Goal: Task Accomplishment & Management: Use online tool/utility

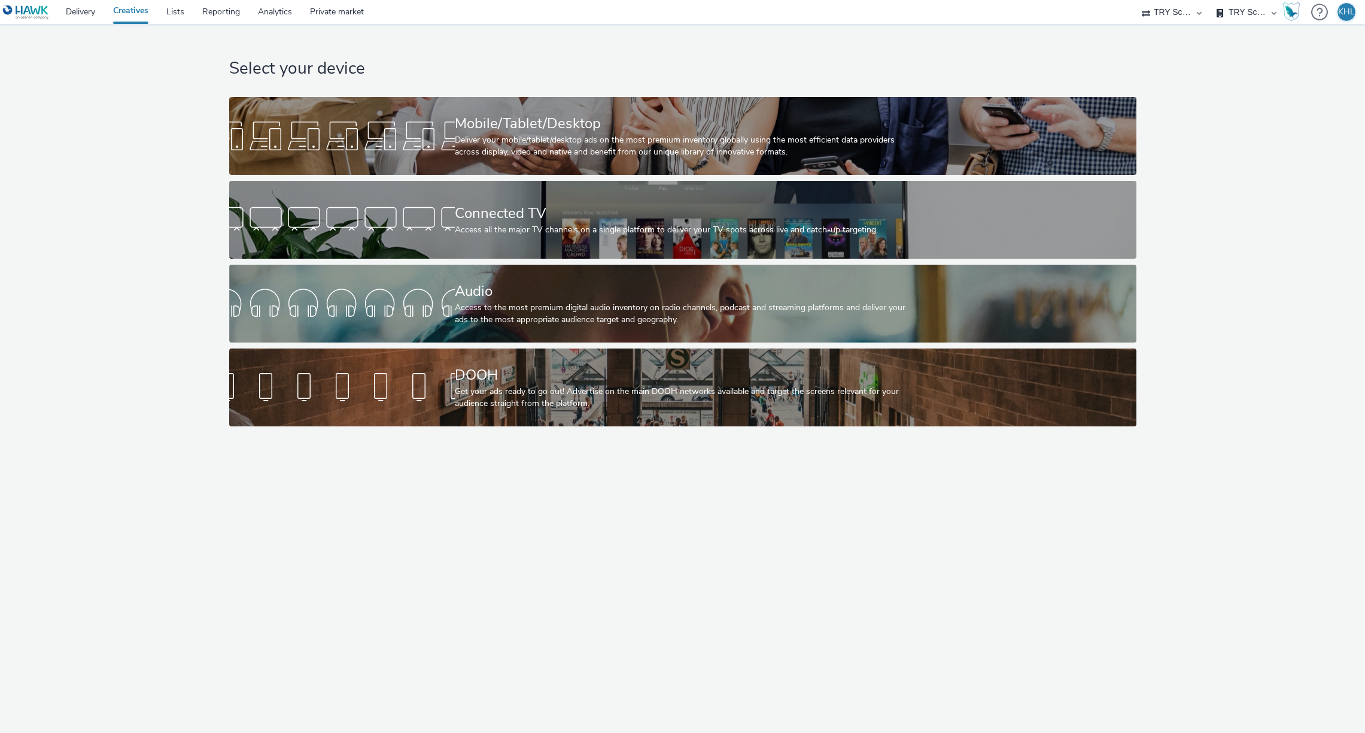
select select "9bcd8e0d-5764-4b89-88fe-b89ee02050ce"
select select "b9dae05b-e3f1-4ff2-954b-b373158465c4"
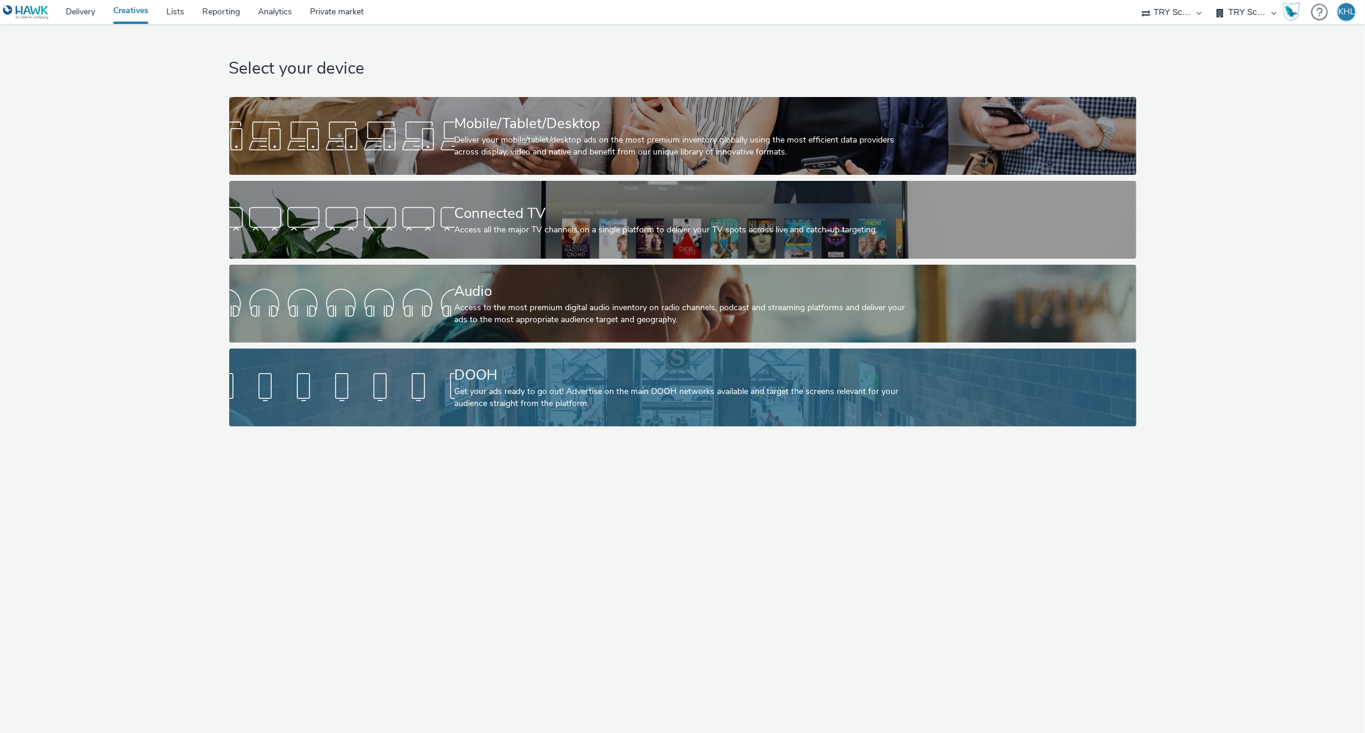
click at [497, 365] on div "DOOH" at bounding box center [680, 375] width 451 height 21
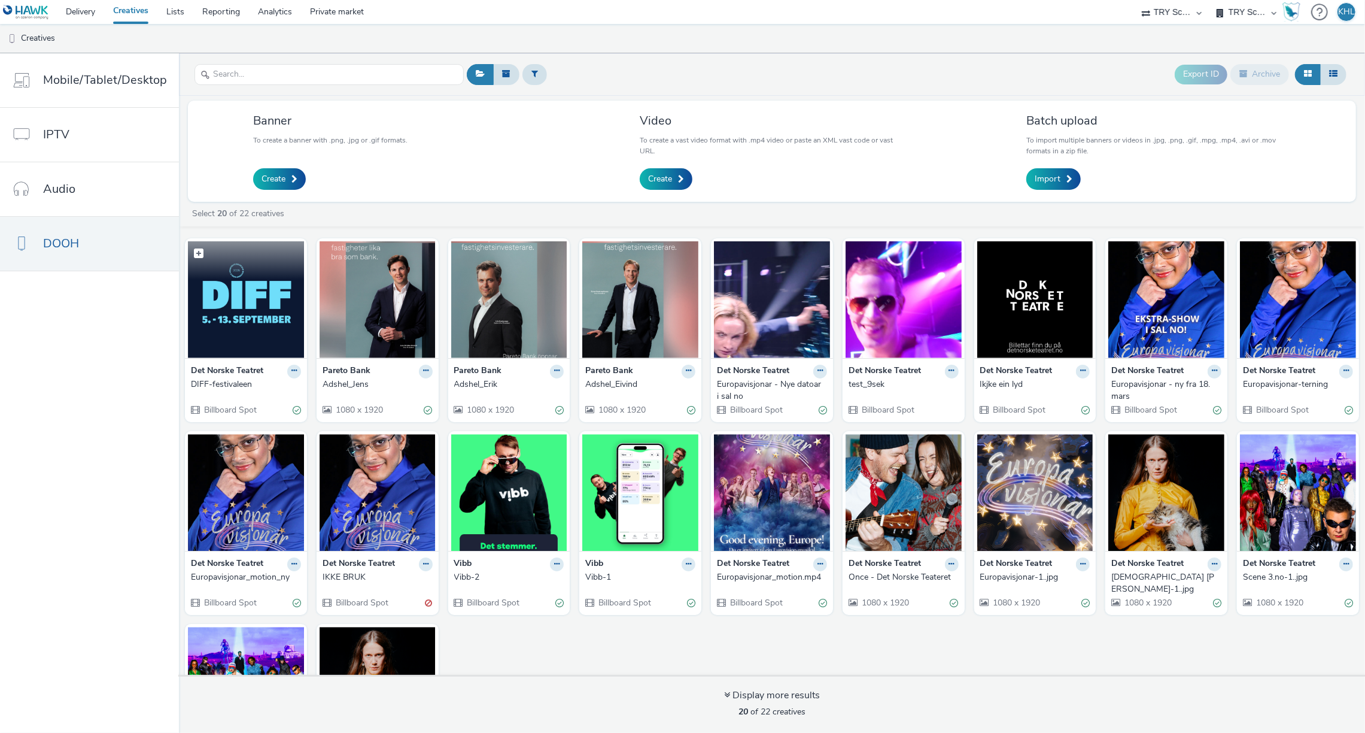
click at [283, 329] on img at bounding box center [246, 299] width 116 height 117
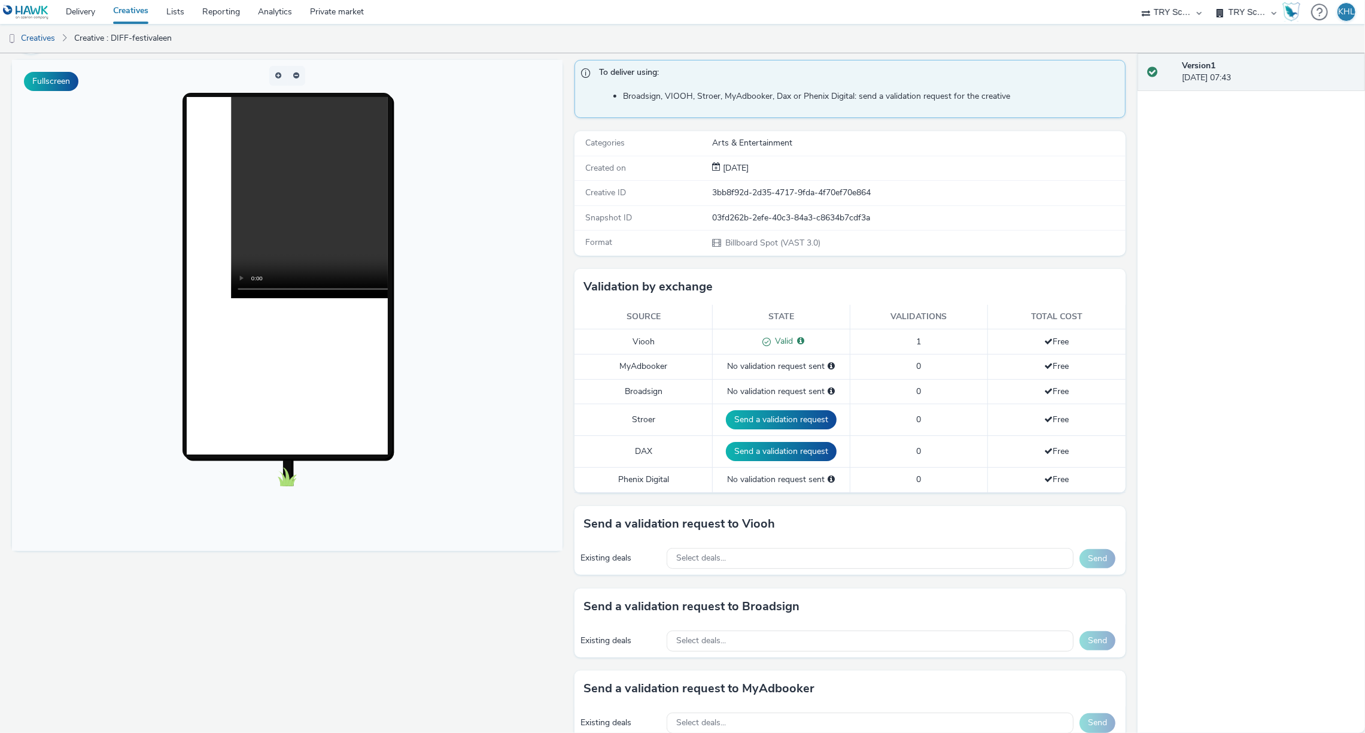
scroll to position [209, 0]
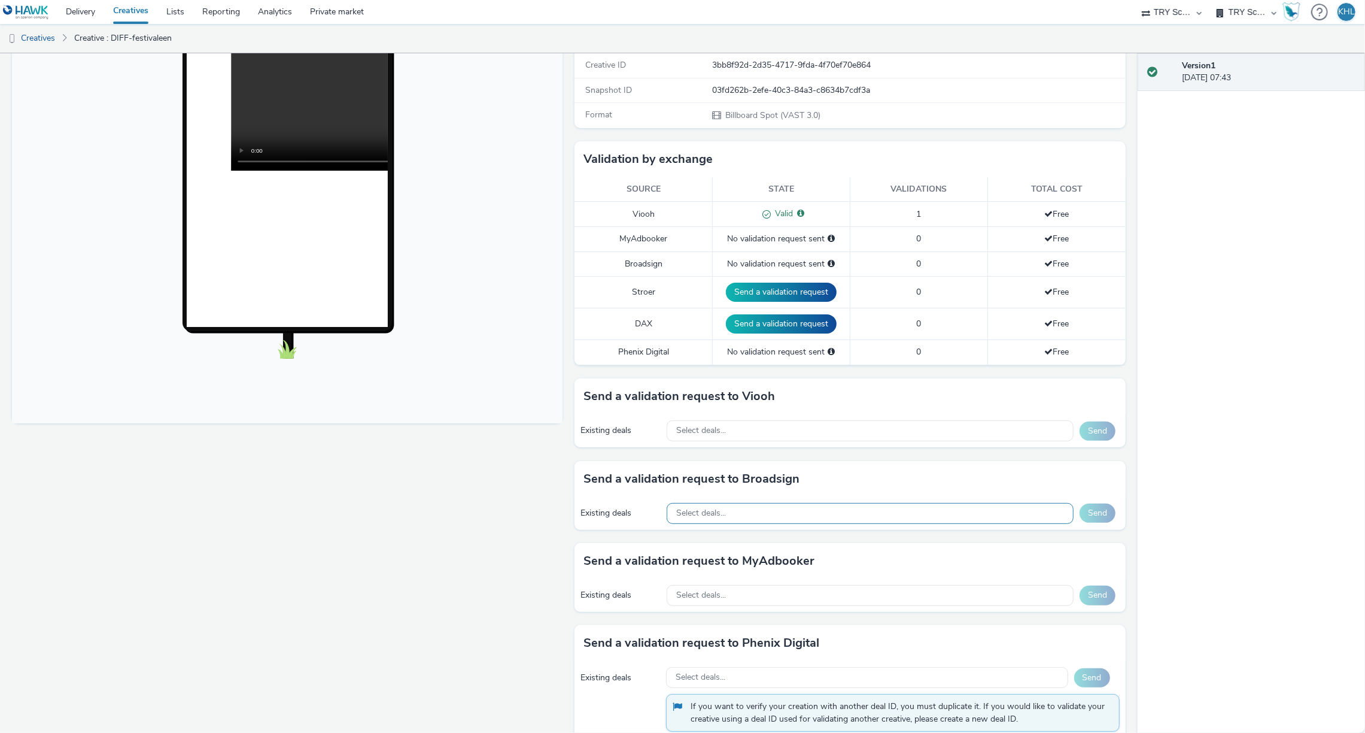
click at [780, 503] on div "Select deals..." at bounding box center [870, 513] width 407 height 21
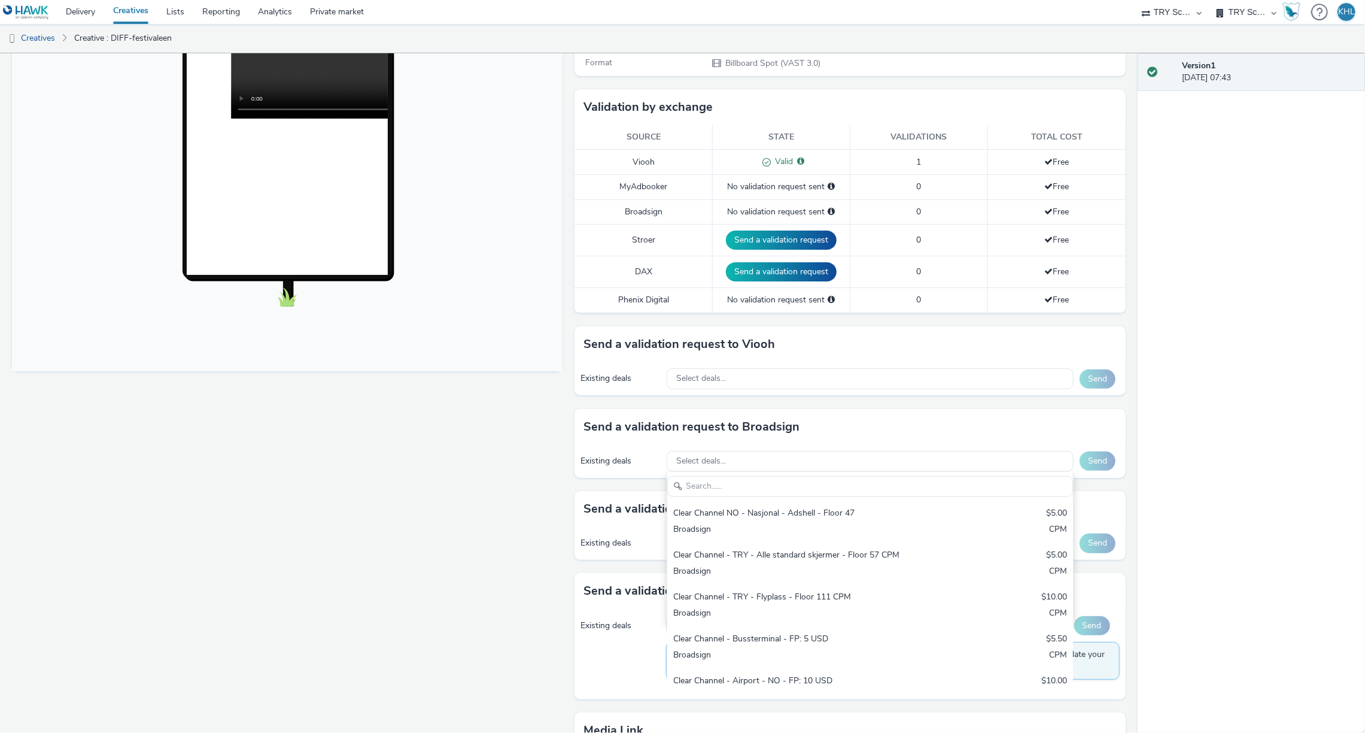
scroll to position [269, 0]
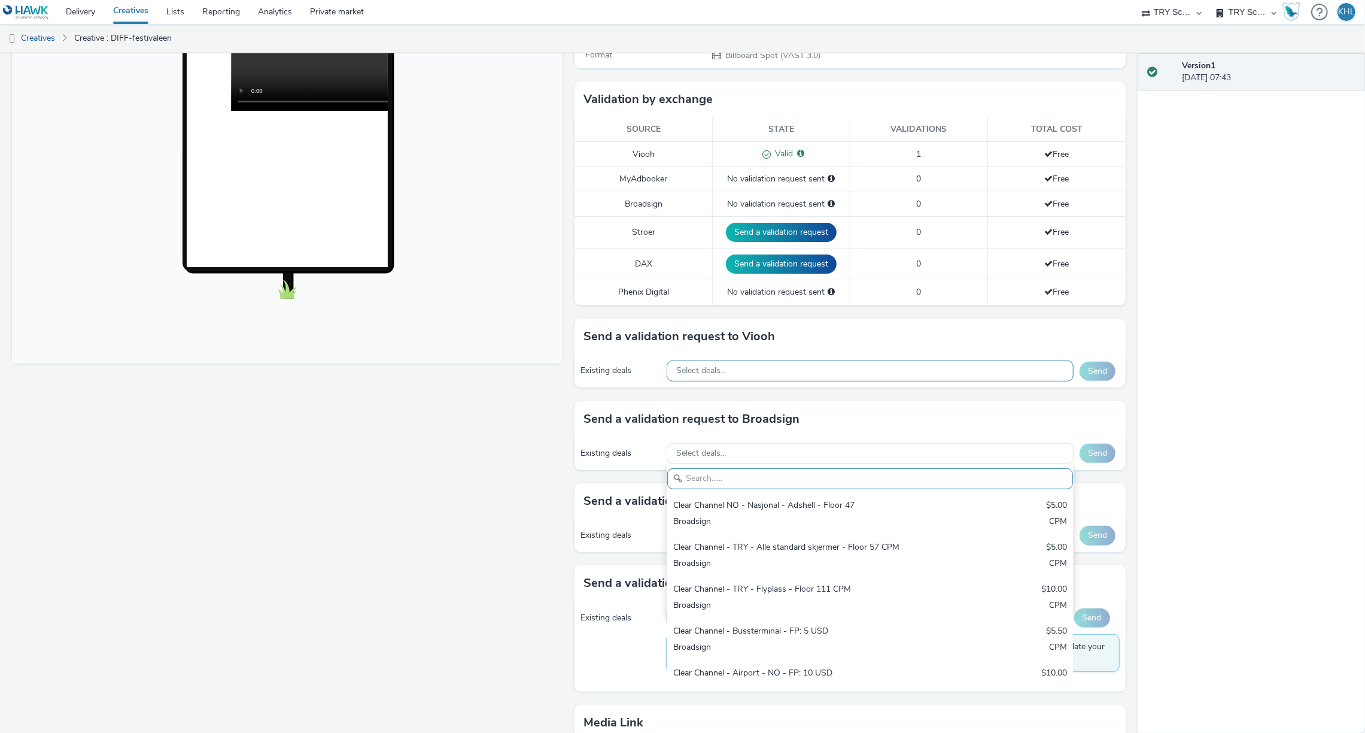
click at [746, 376] on div "Select deals..." at bounding box center [870, 370] width 407 height 21
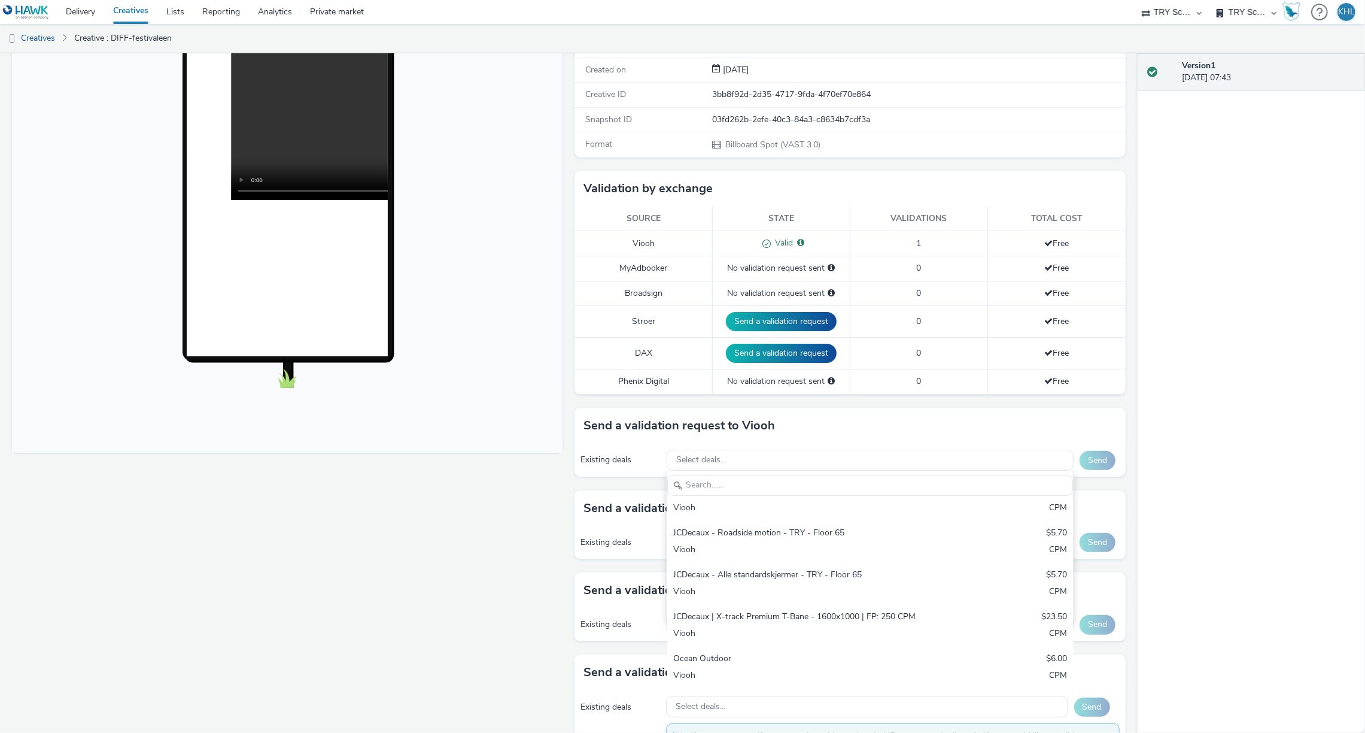
scroll to position [229, 0]
click at [493, 609] on div "Fullscreen" at bounding box center [290, 467] width 557 height 1010
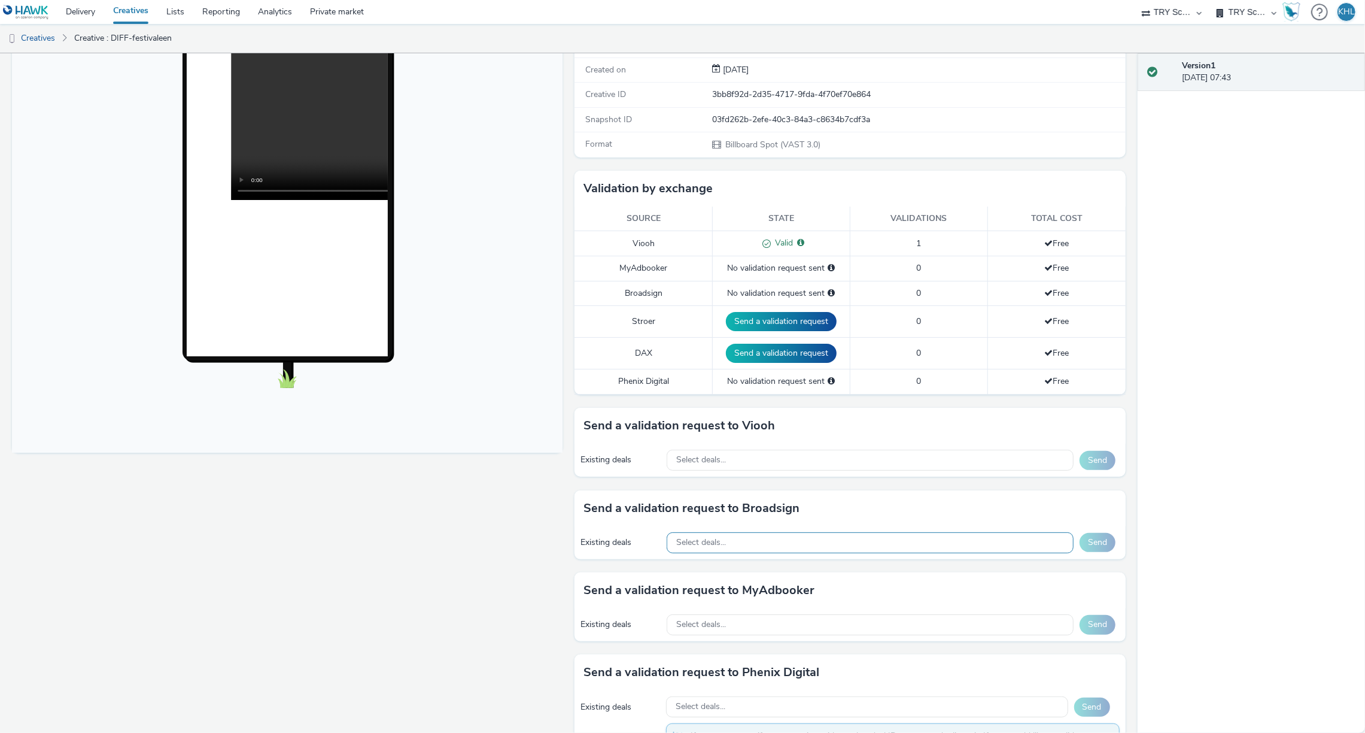
click at [745, 547] on div "Select deals..." at bounding box center [870, 542] width 407 height 21
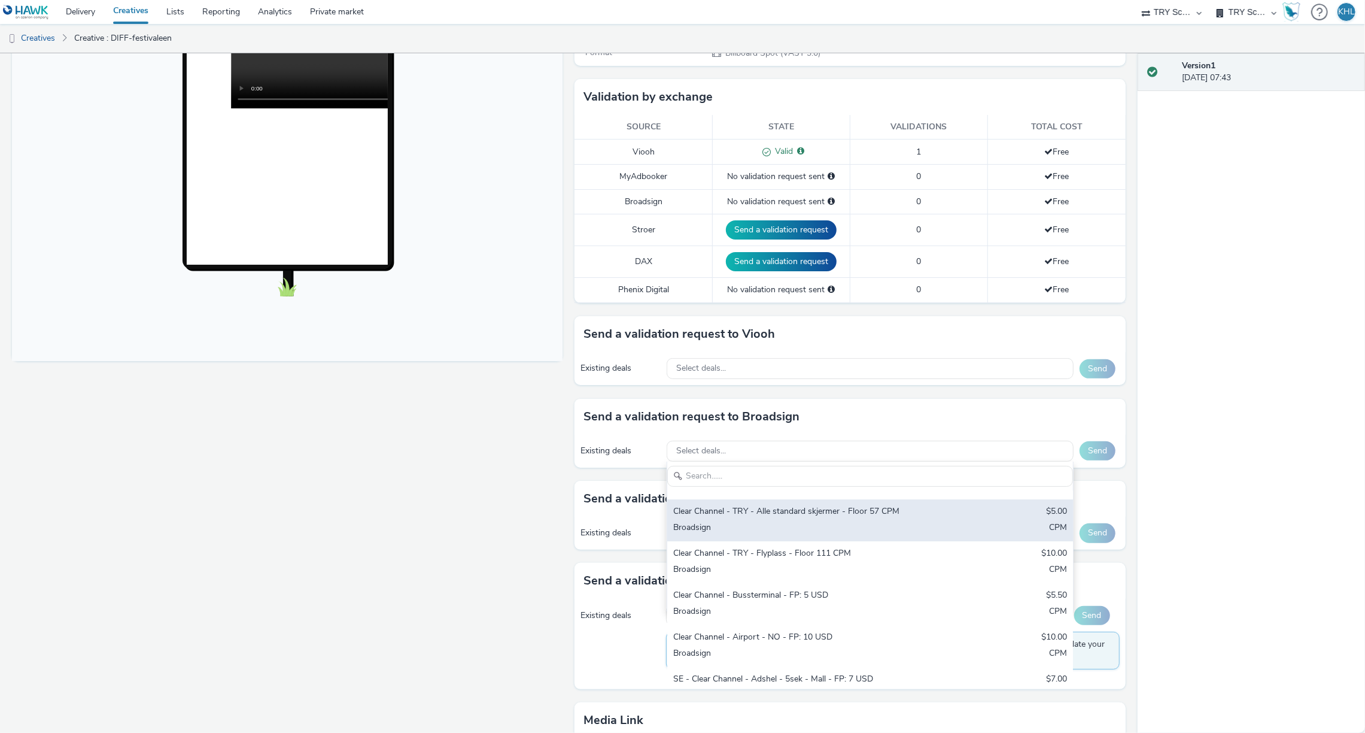
scroll to position [34, 0]
click at [802, 517] on div "Clear Channel - TRY - Alle standard skjermer - Floor 57 CPM $5.00 Broadsign CPM" at bounding box center [870, 520] width 406 height 42
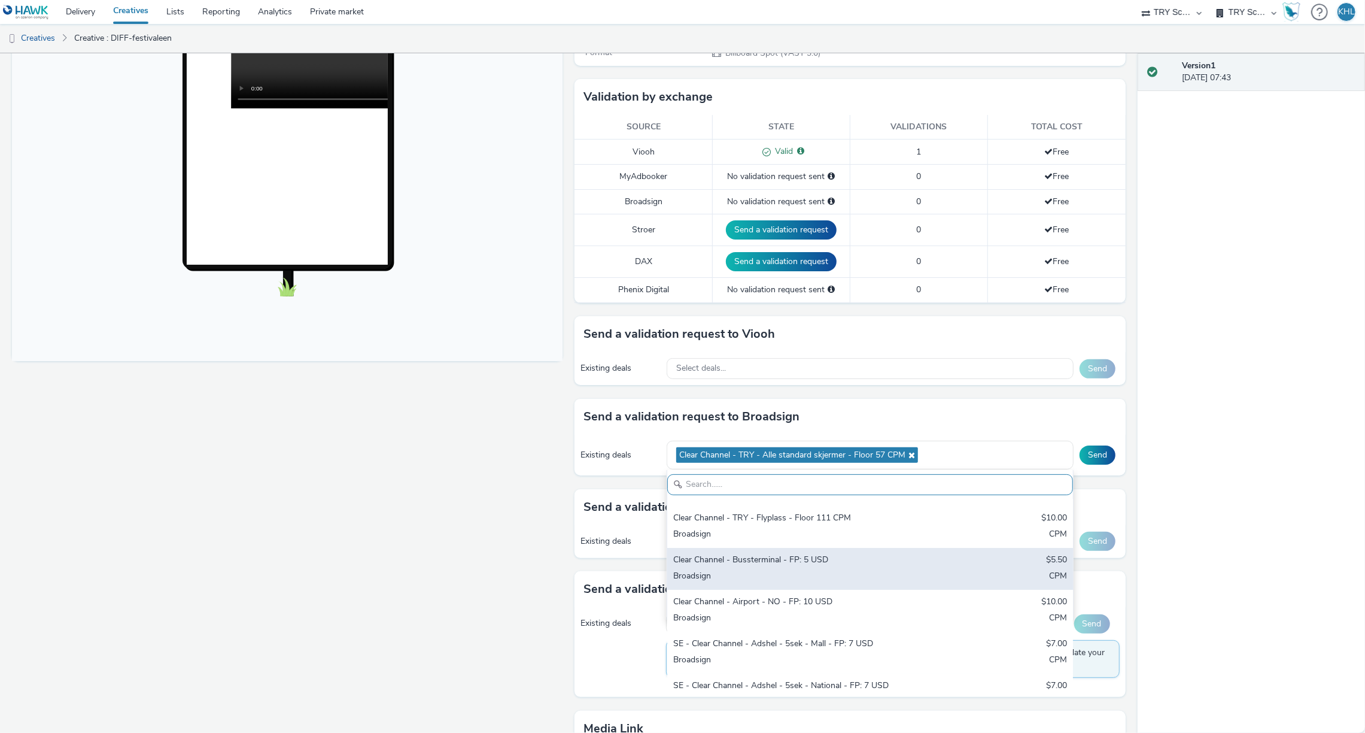
scroll to position [82, 0]
click at [792, 568] on div "Broadsign" at bounding box center [803, 572] width 260 height 14
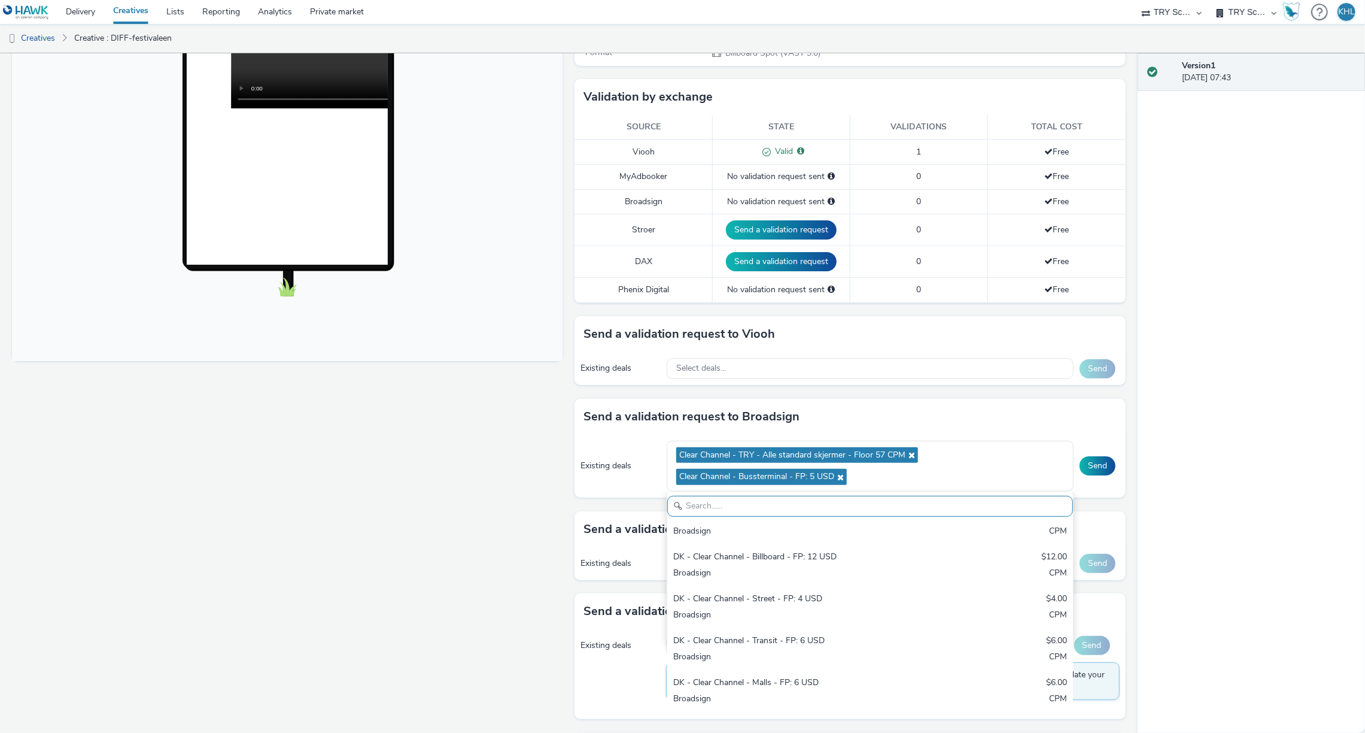
scroll to position [353, 0]
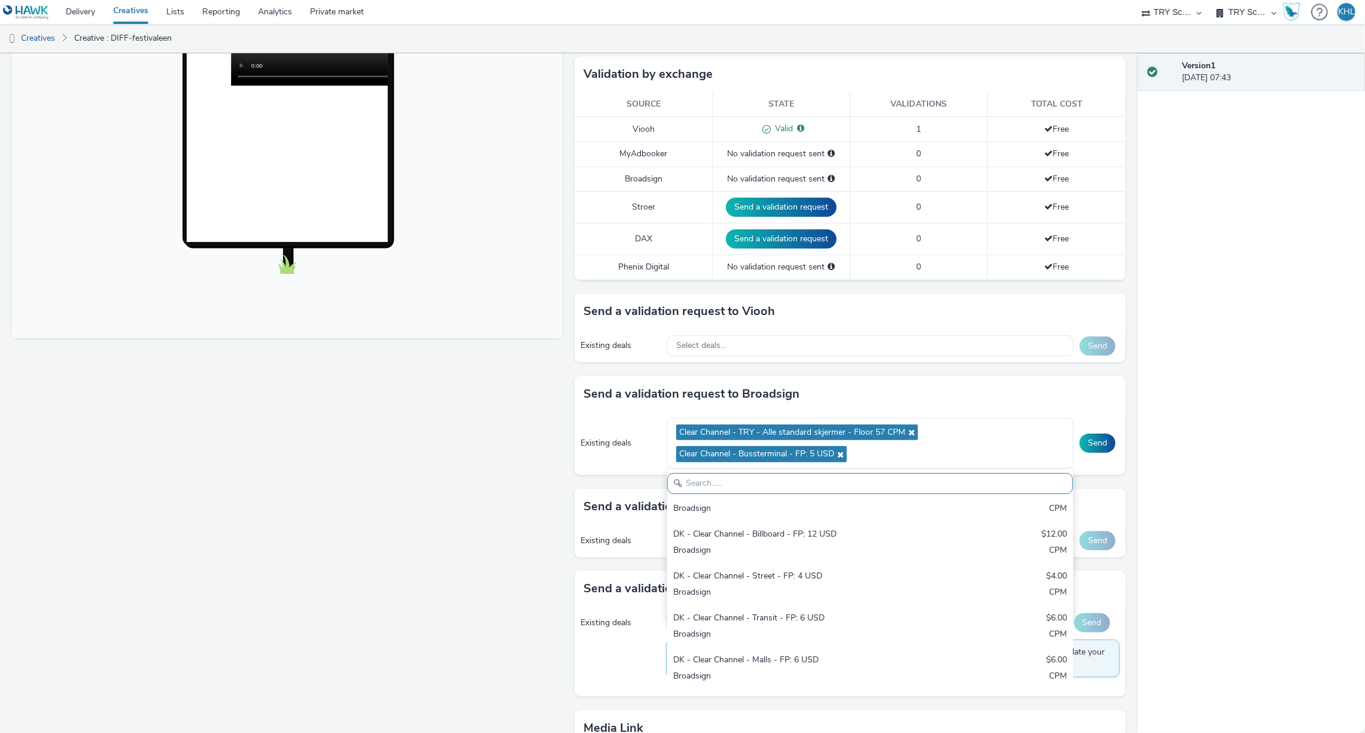
click at [465, 578] on div "Fullscreen" at bounding box center [290, 367] width 557 height 1041
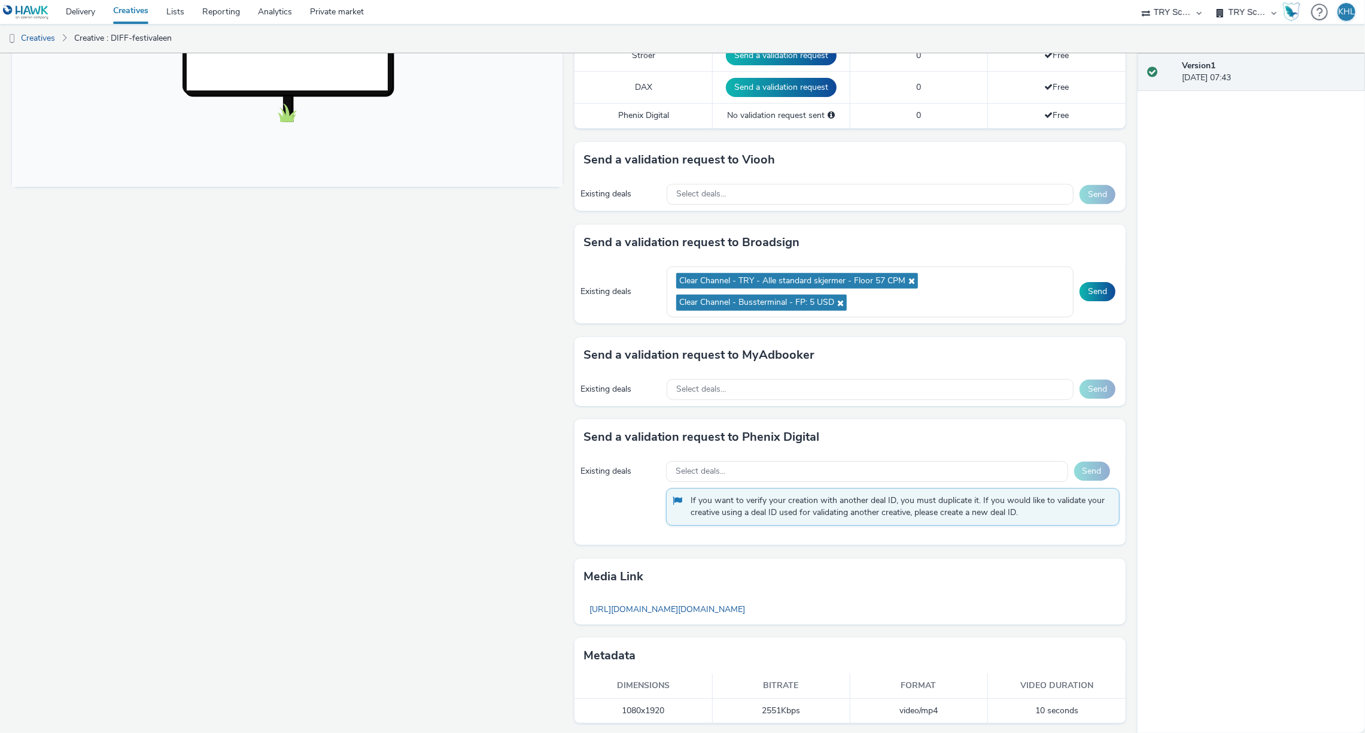
scroll to position [357, 0]
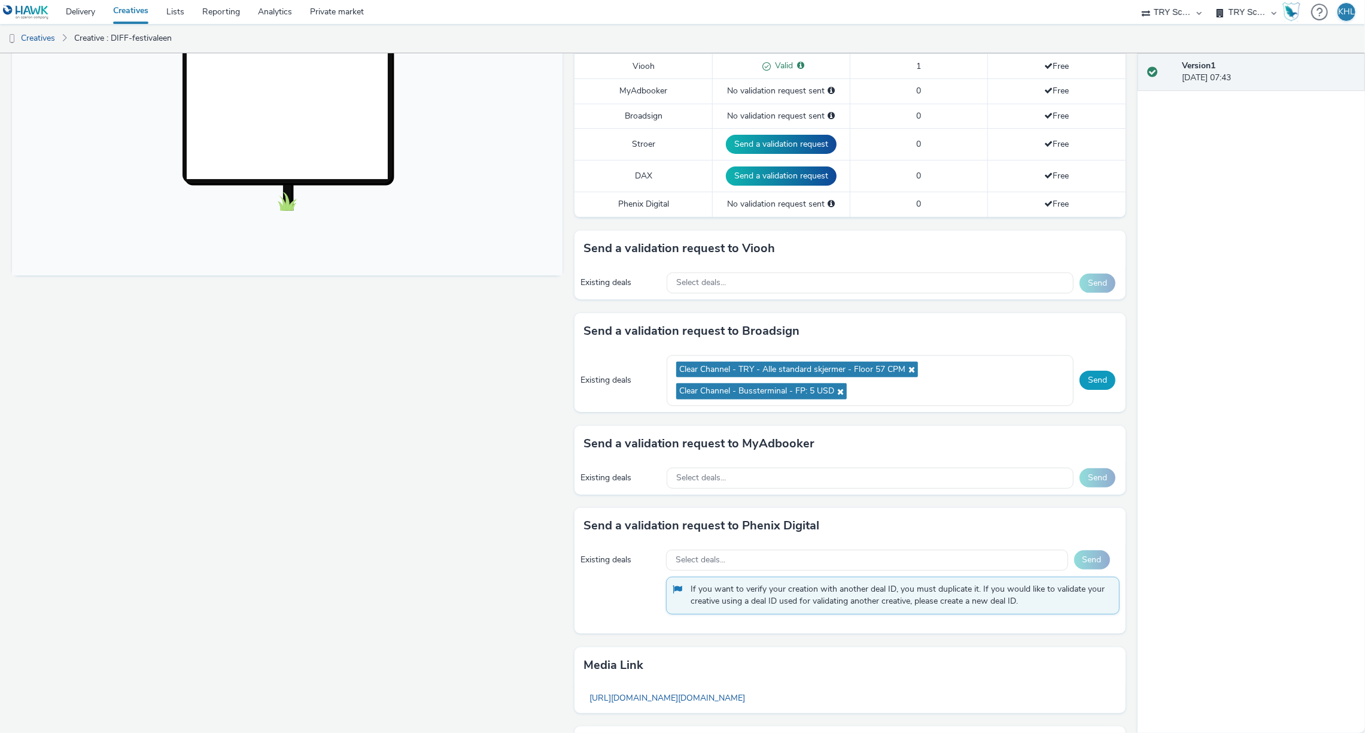
click at [1102, 381] on button "Send" at bounding box center [1098, 379] width 36 height 19
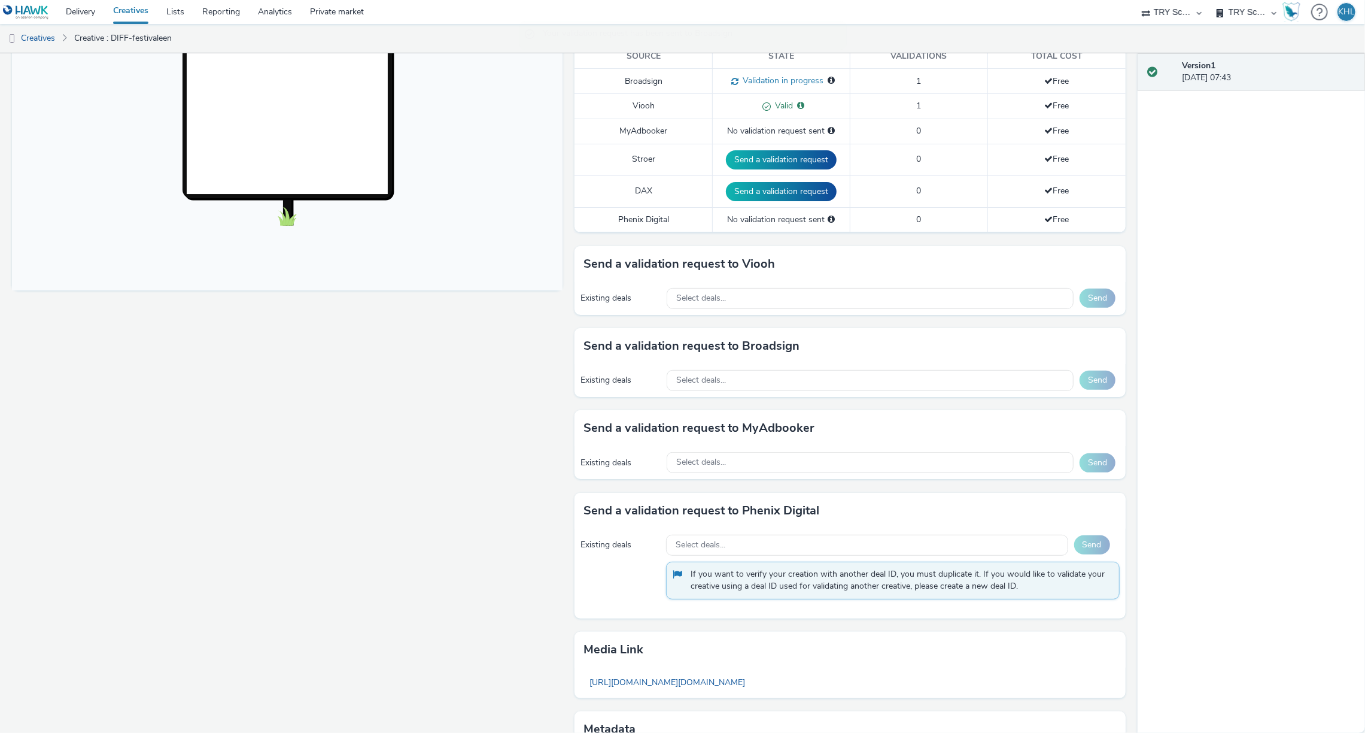
scroll to position [345, 0]
click at [87, 23] on link "Delivery" at bounding box center [80, 12] width 47 height 24
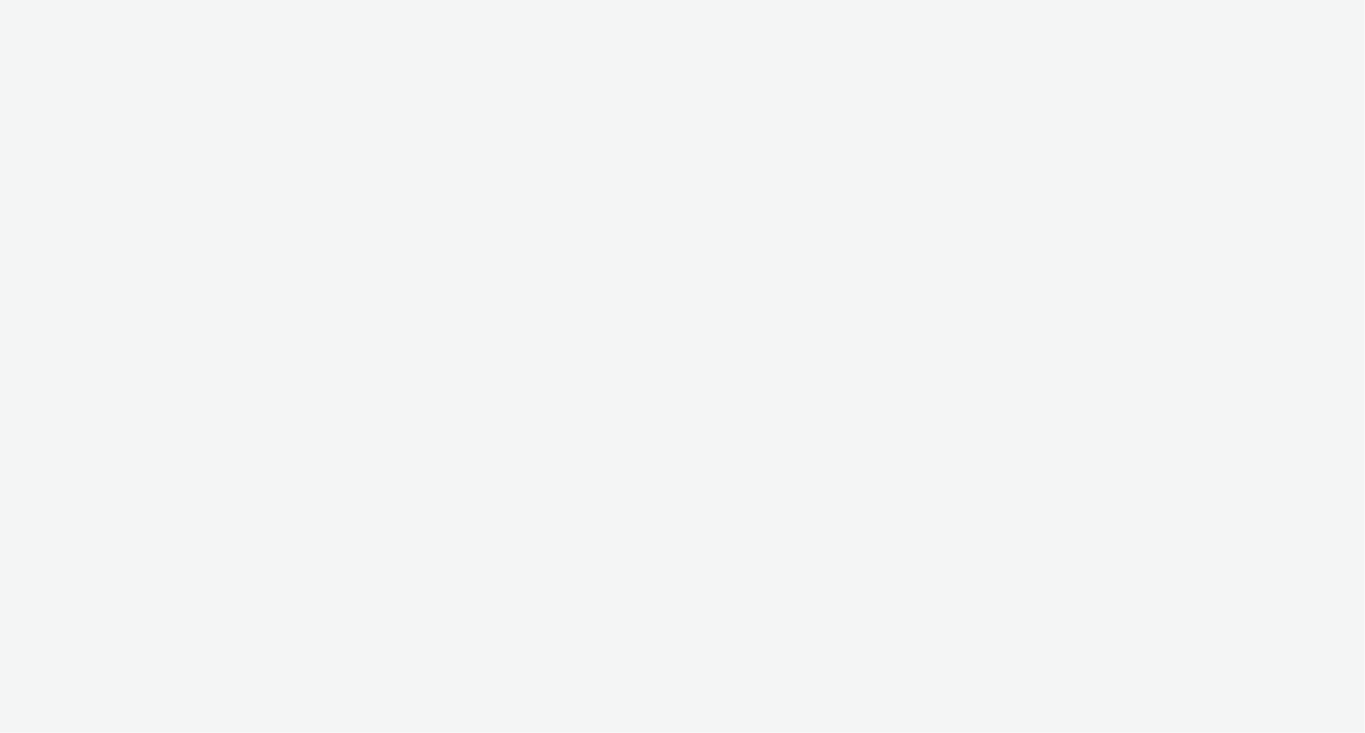
select select "c2295f28-7c96-446f-b279-53c23ee2b854"
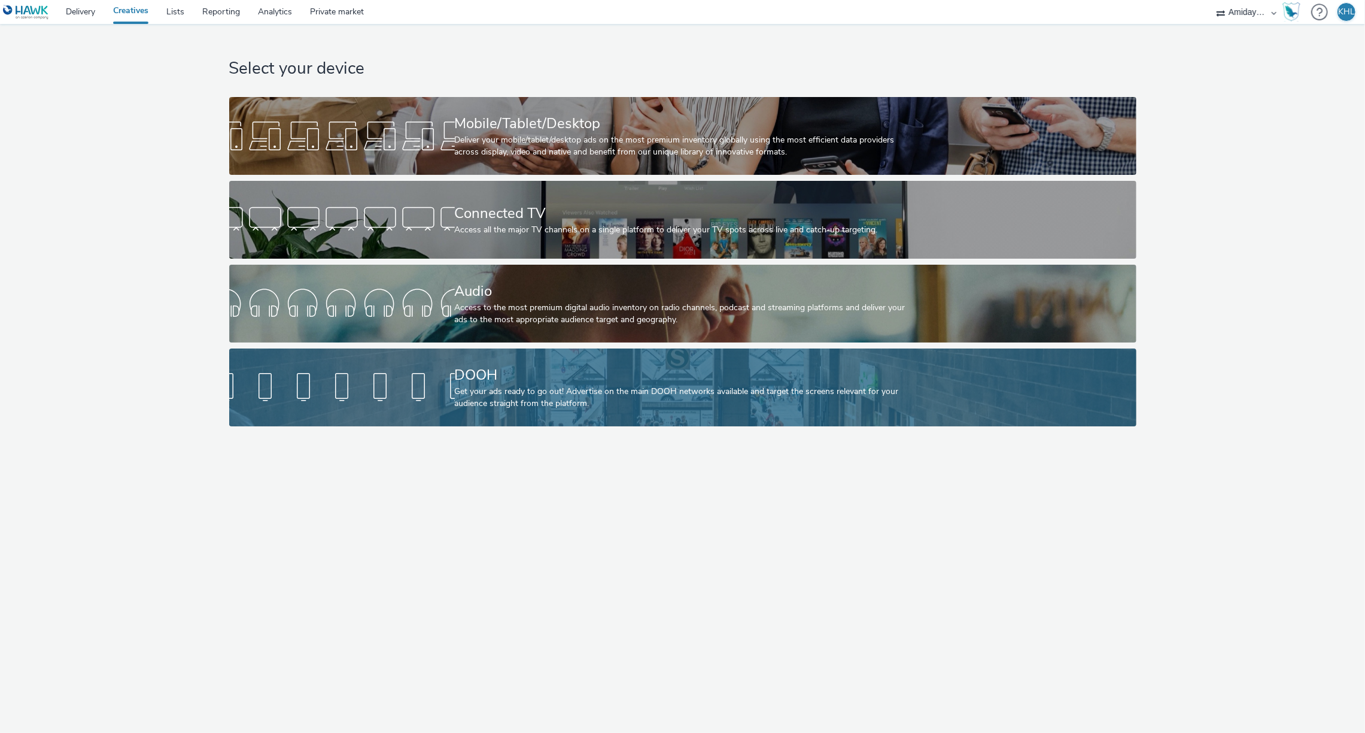
click at [402, 397] on div at bounding box center [342, 387] width 226 height 38
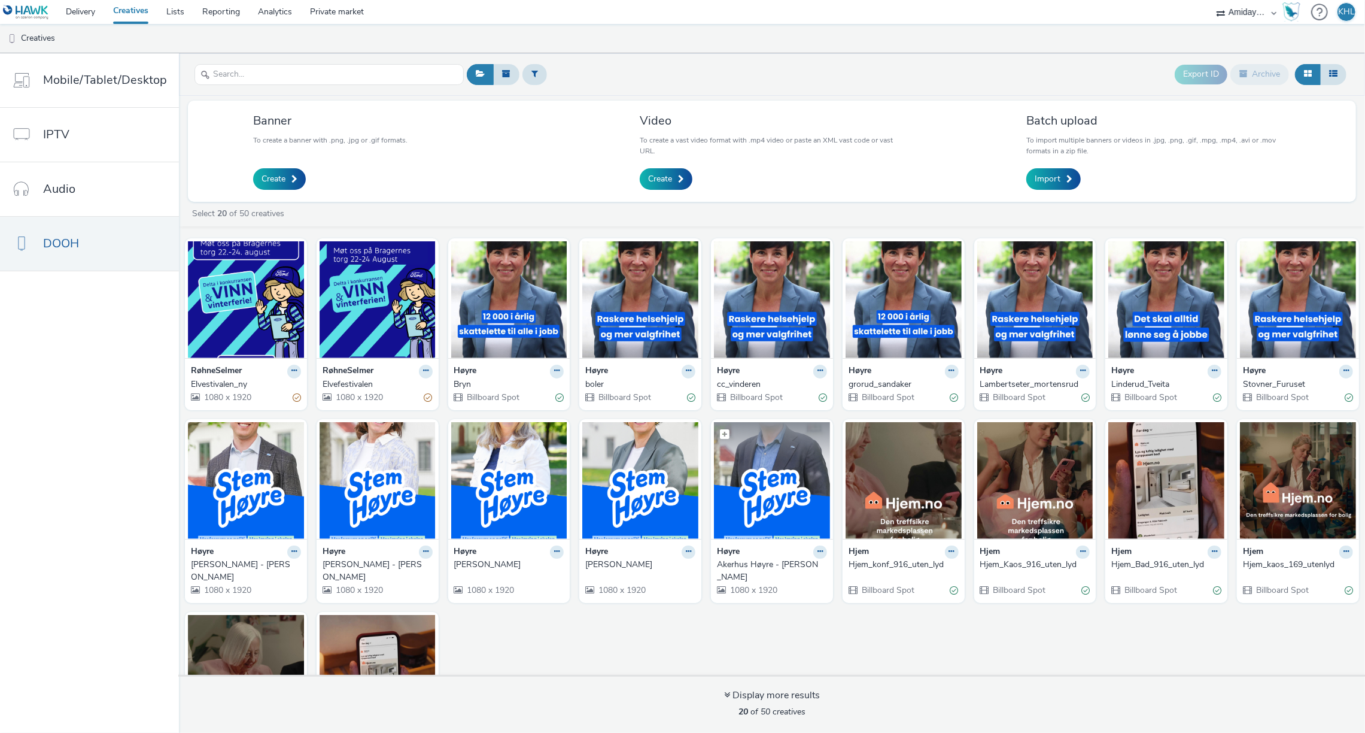
click at [770, 496] on img at bounding box center [772, 480] width 116 height 117
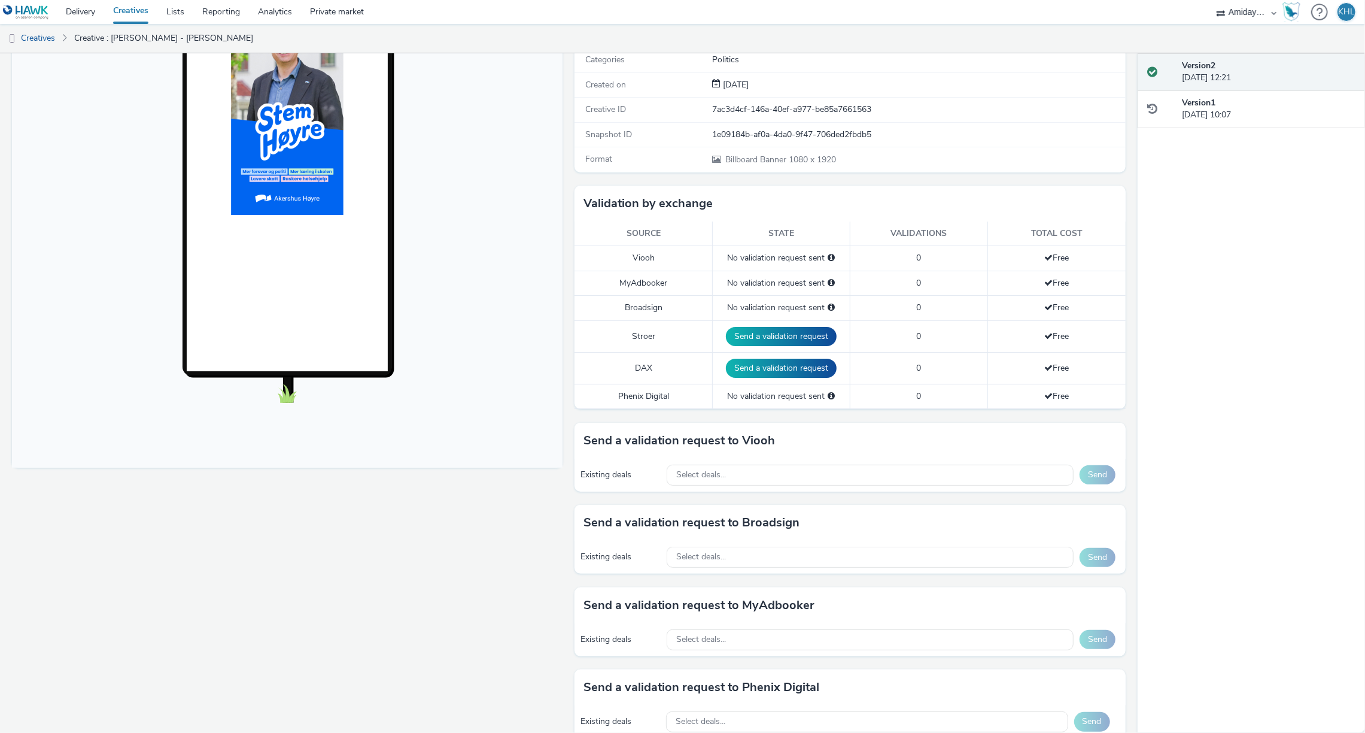
scroll to position [166, 0]
click at [748, 476] on div "Select deals..." at bounding box center [870, 474] width 407 height 21
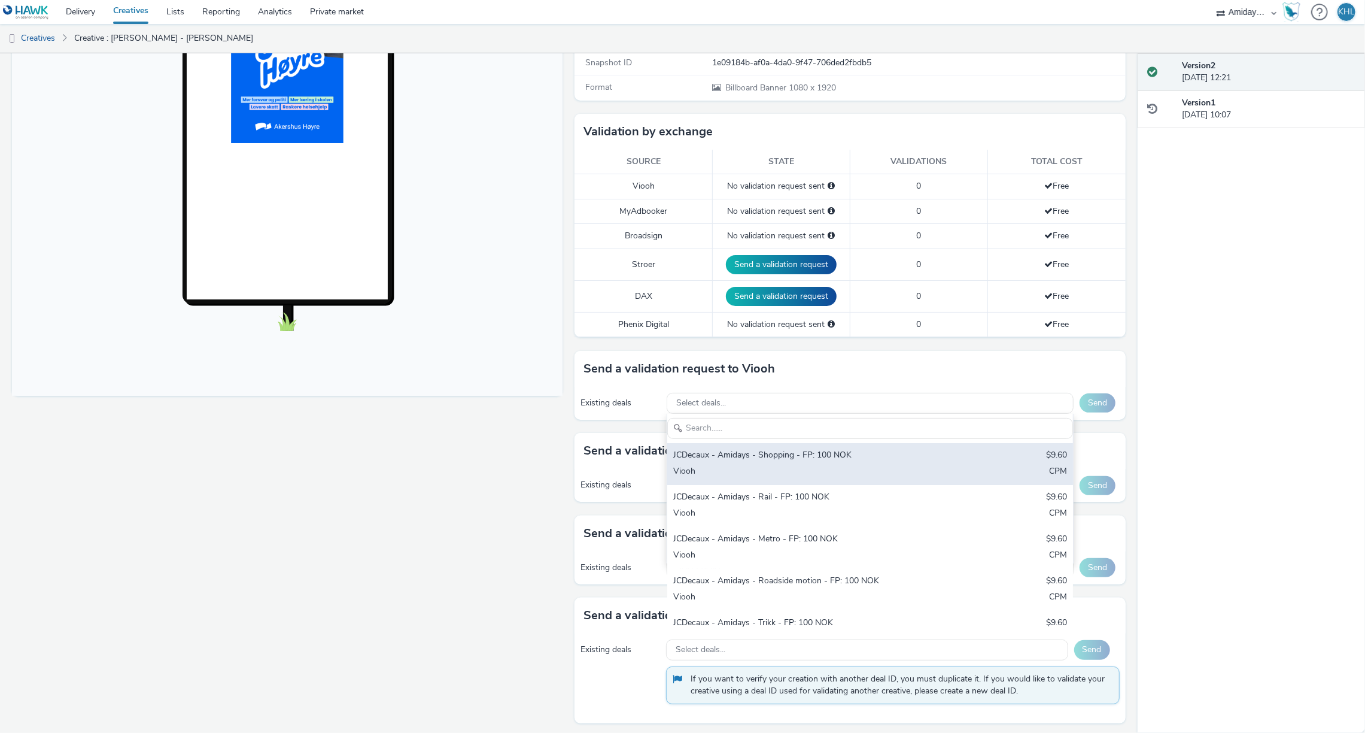
scroll to position [238, 0]
click at [733, 466] on div "Viooh" at bounding box center [803, 471] width 260 height 14
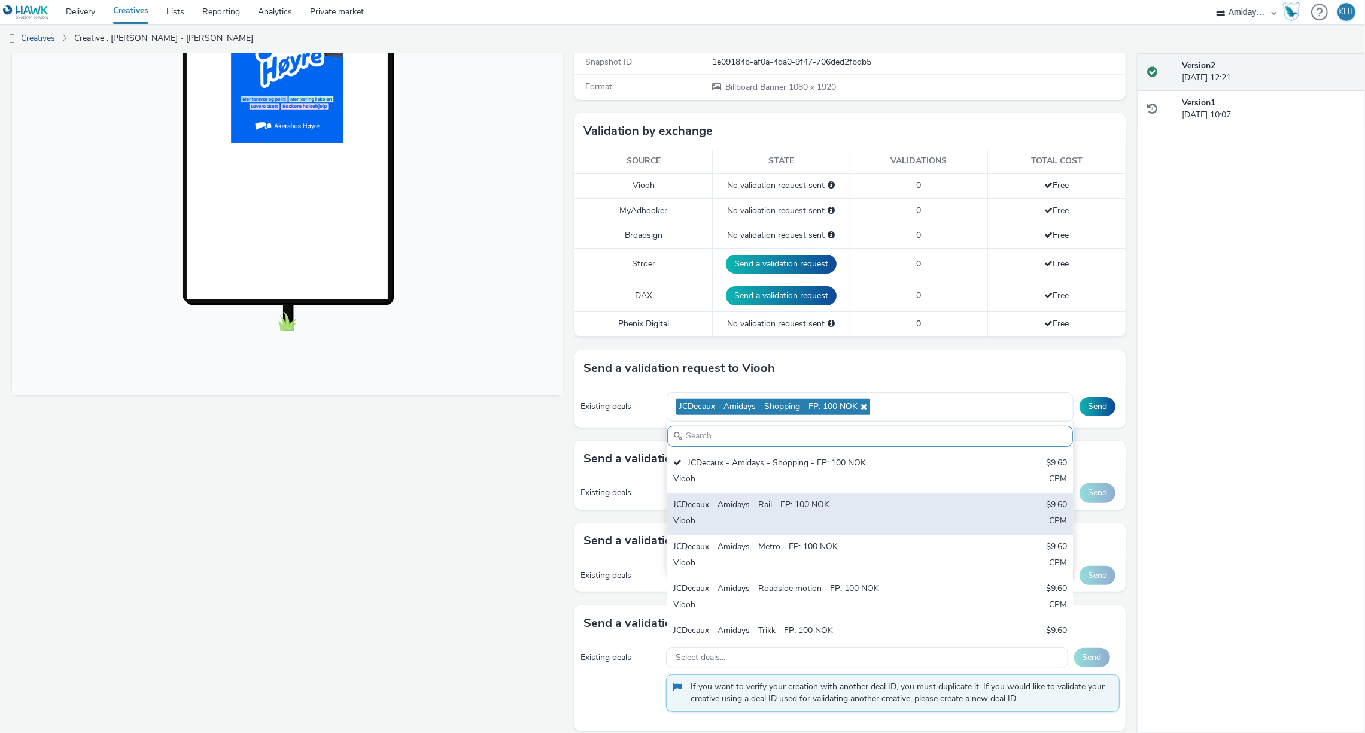
click at [745, 521] on div "Viooh" at bounding box center [803, 522] width 260 height 14
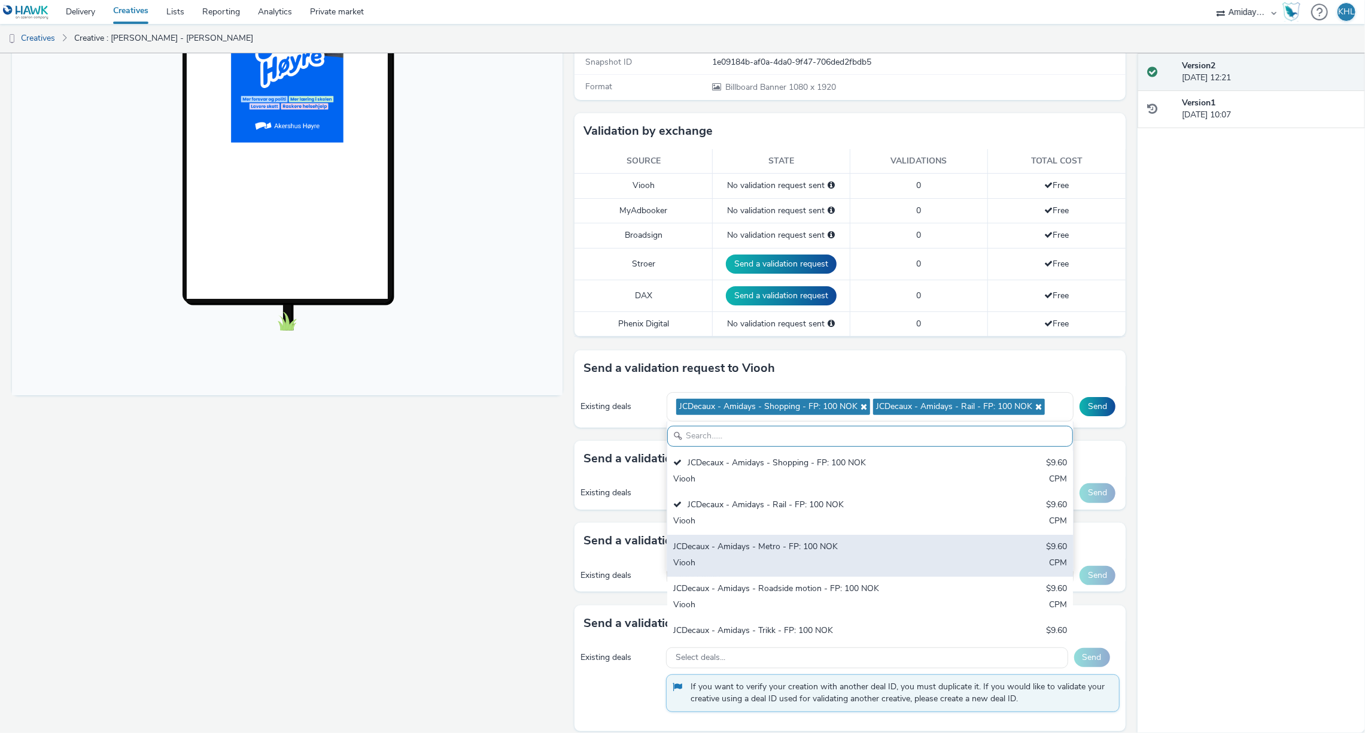
click at [754, 560] on div "Viooh" at bounding box center [803, 564] width 260 height 14
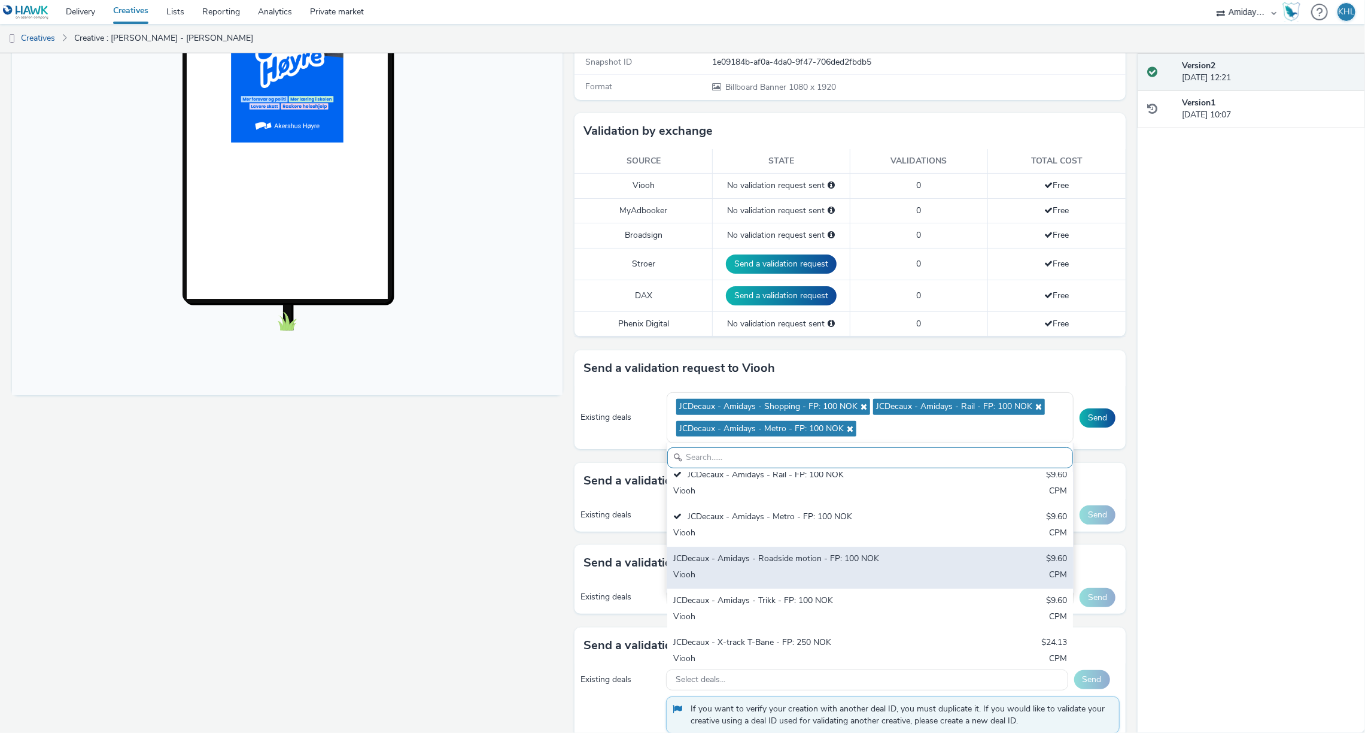
scroll to position [60, 0]
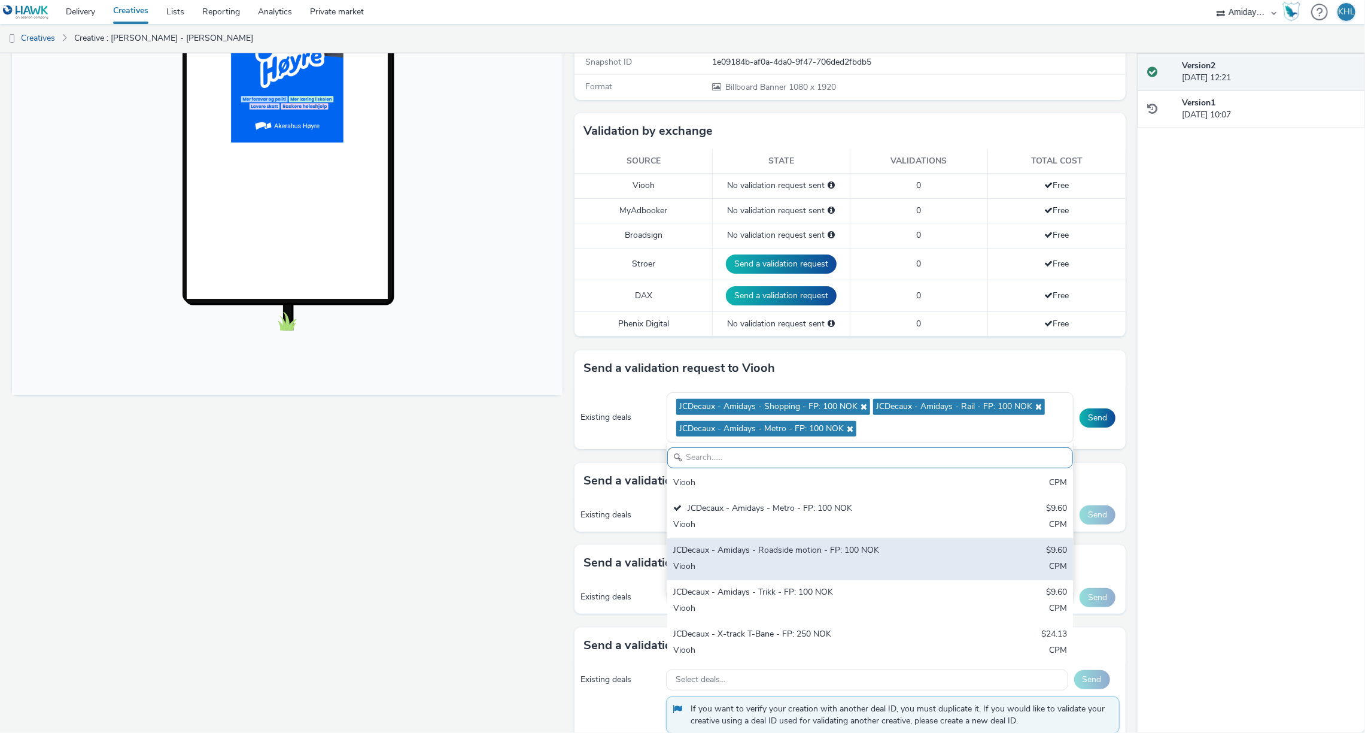
click at [758, 555] on div "JCDecaux - Amidays - Roadside motion - FP: 100 NOK" at bounding box center [803, 551] width 260 height 14
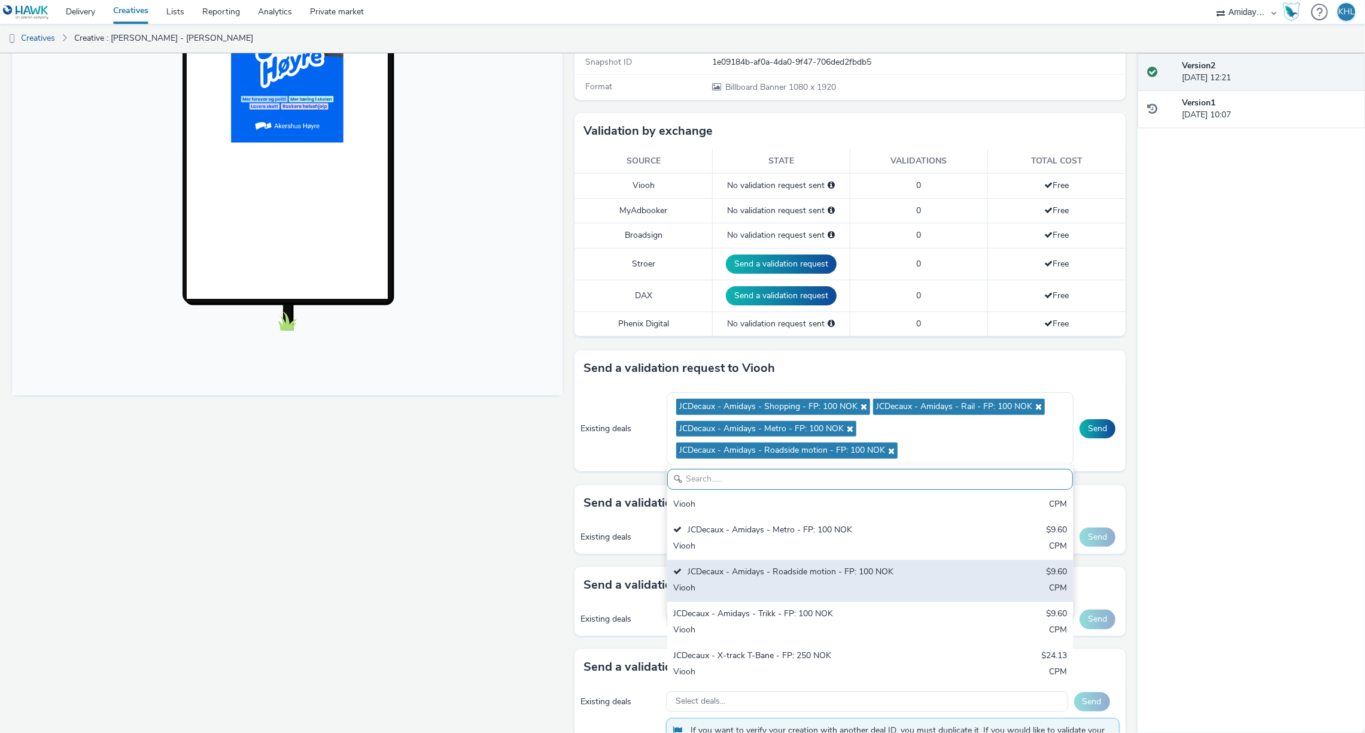
click at [789, 572] on div "JCDecaux - Amidays - Roadside motion - FP: 100 NOK" at bounding box center [803, 573] width 260 height 14
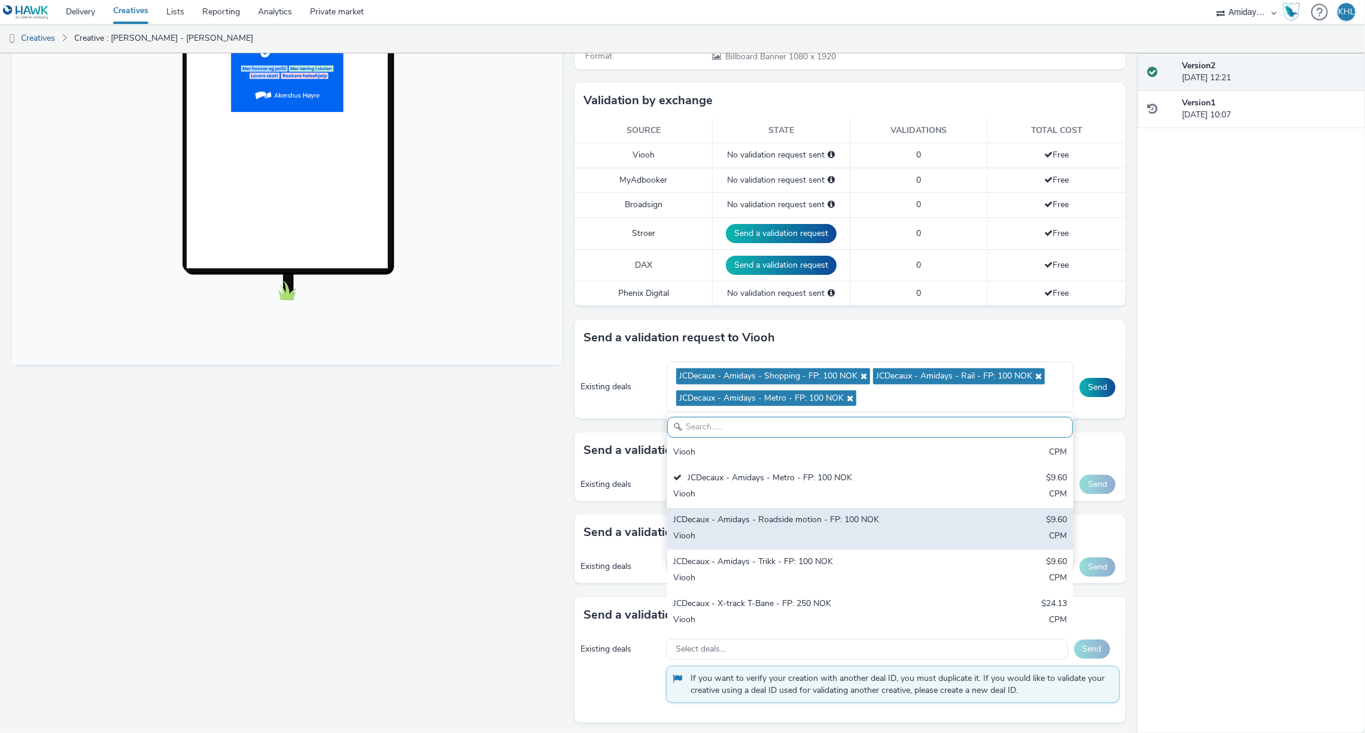
scroll to position [267, 0]
click at [812, 527] on div "JCDecaux - Amidays - Roadside motion - FP: 100 NOK $9.60 Viooh CPM" at bounding box center [870, 530] width 406 height 42
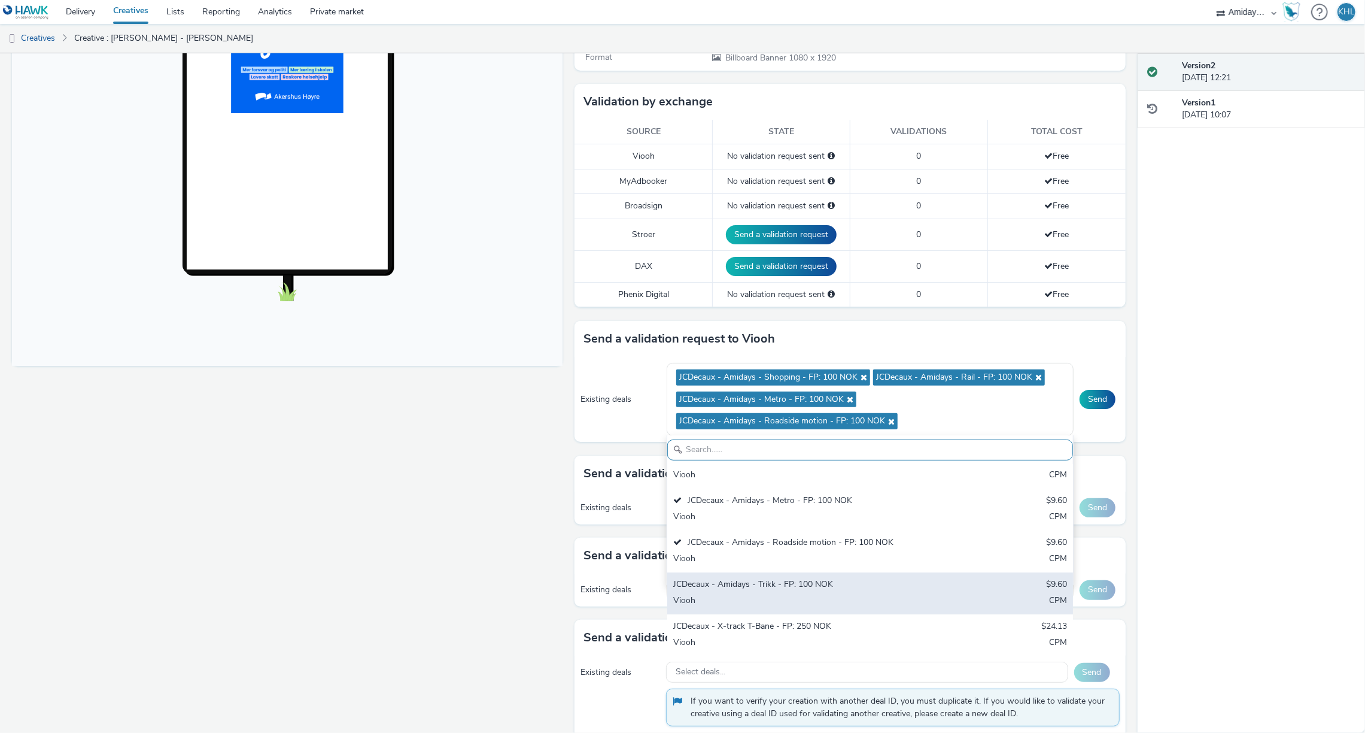
click at [796, 578] on div "JCDecaux - Amidays - Trikk - FP: 100 NOK" at bounding box center [803, 585] width 260 height 14
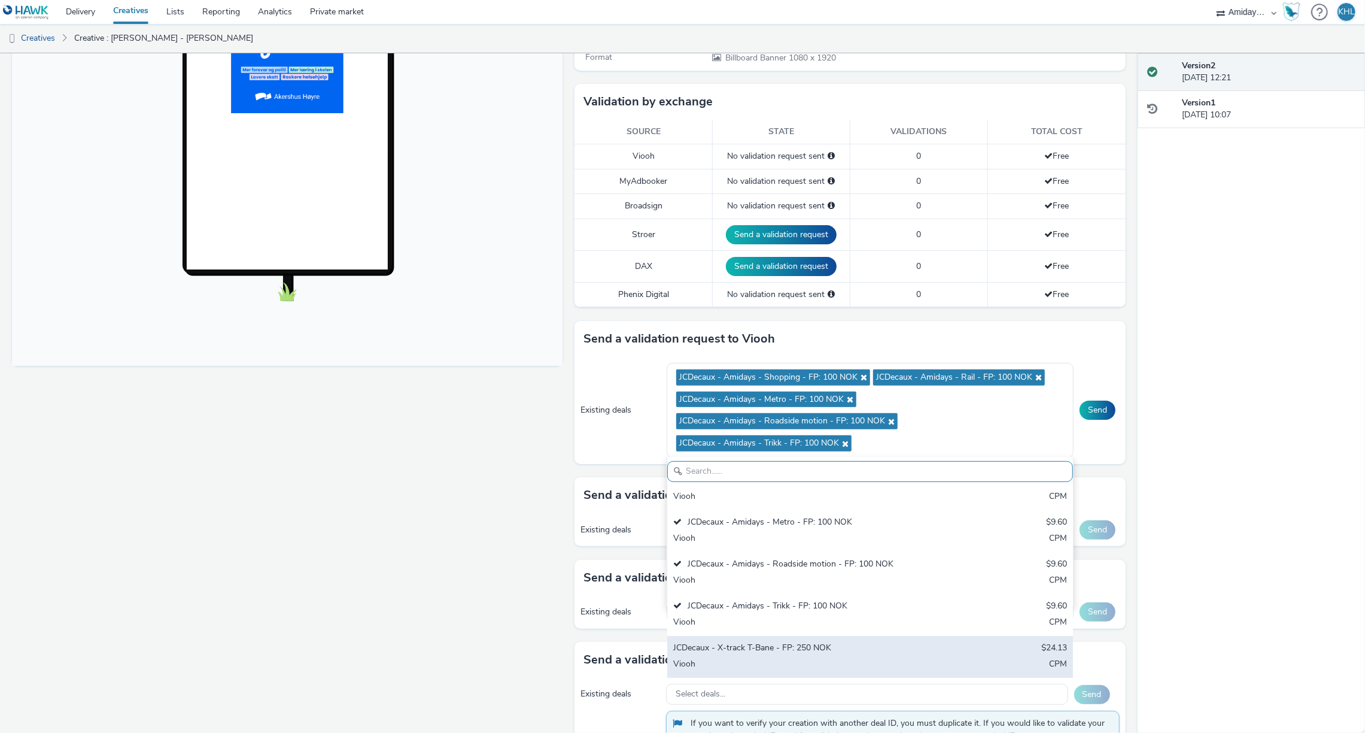
click at [801, 645] on div "JCDecaux - X-track T-Bane - FP: 250 NOK" at bounding box center [803, 649] width 260 height 14
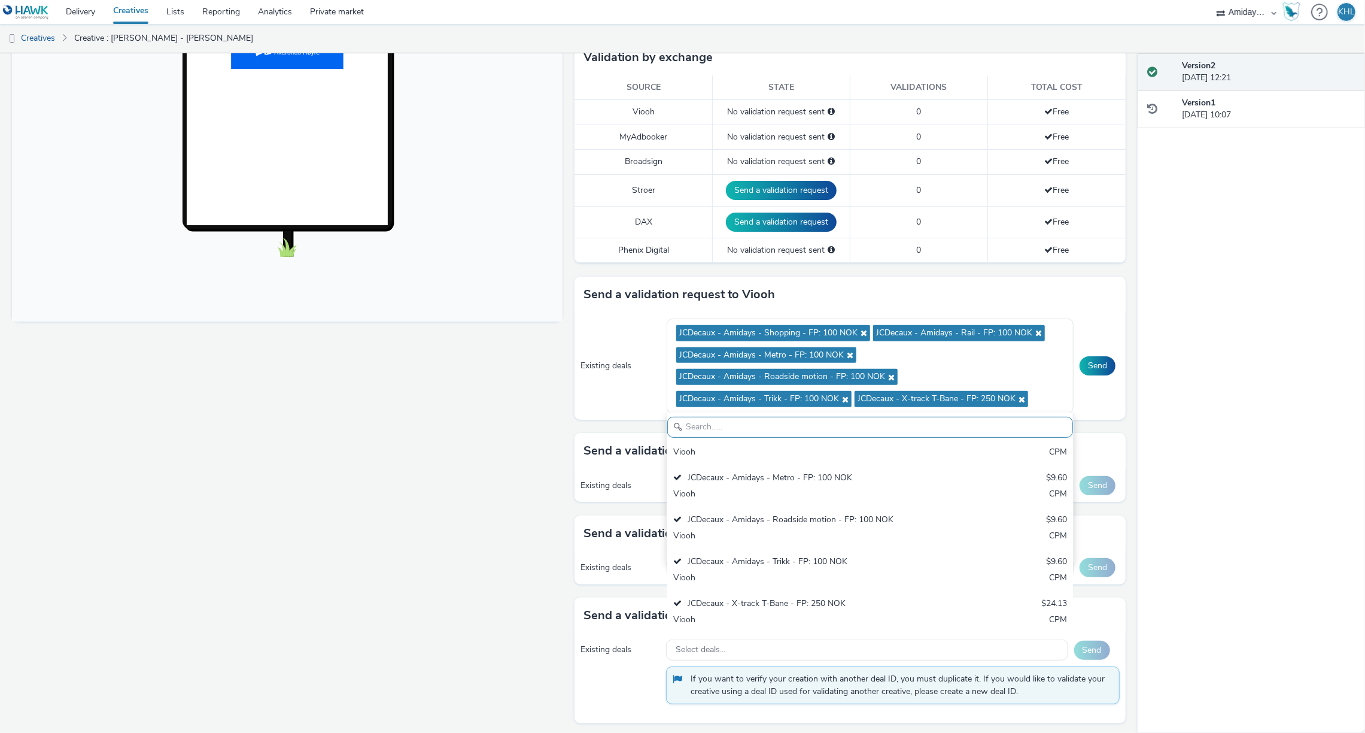
scroll to position [310, 0]
drag, startPoint x: 455, startPoint y: 530, endPoint x: 482, endPoint y: 522, distance: 28.0
click at [458, 529] on div "Fullscreen" at bounding box center [290, 285] width 557 height 906
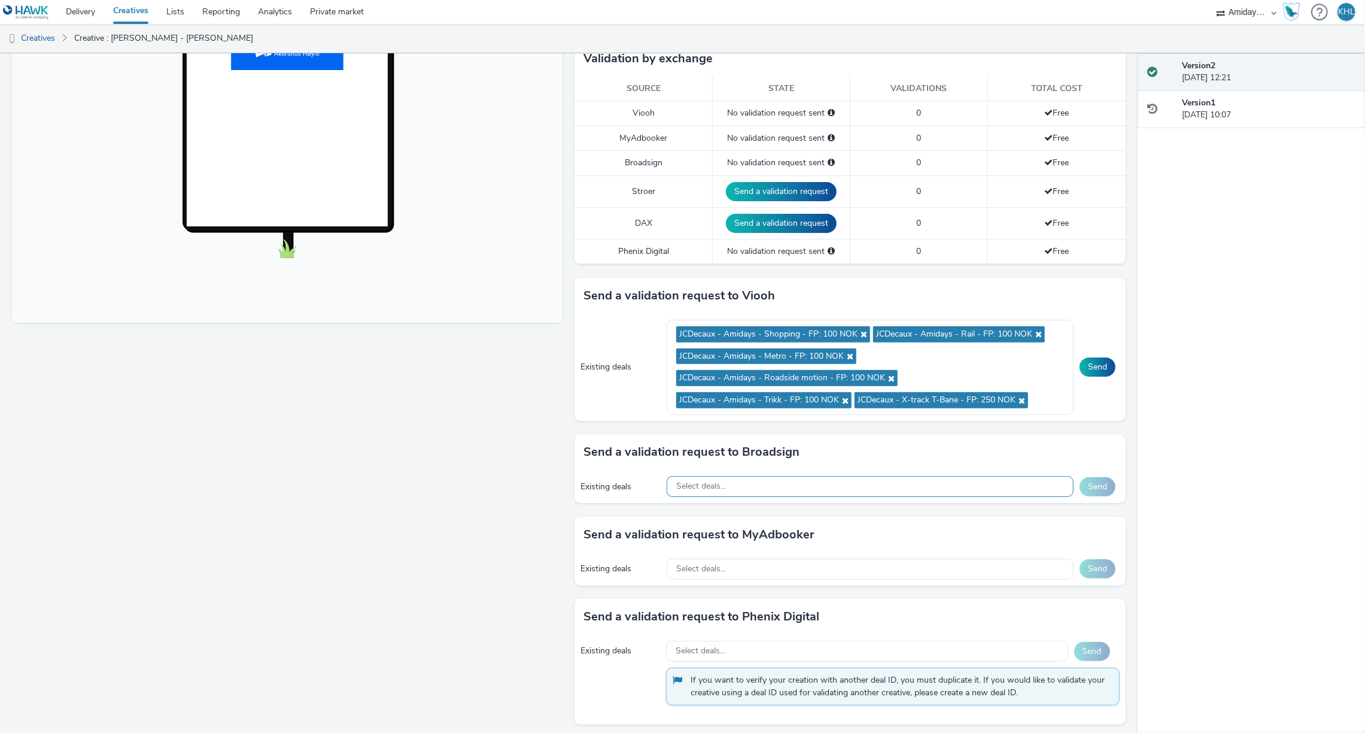
click at [743, 490] on div "Select deals..." at bounding box center [870, 486] width 407 height 21
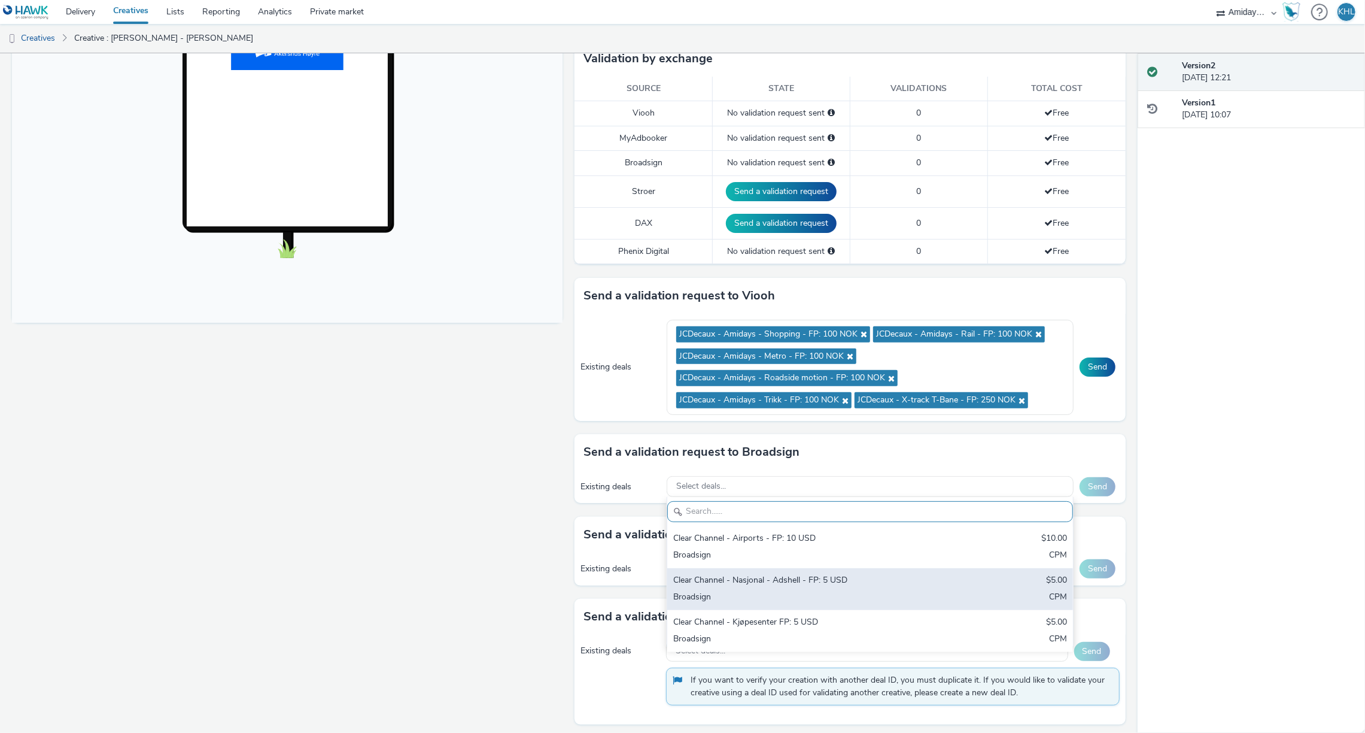
click at [824, 594] on div "Broadsign" at bounding box center [803, 598] width 260 height 14
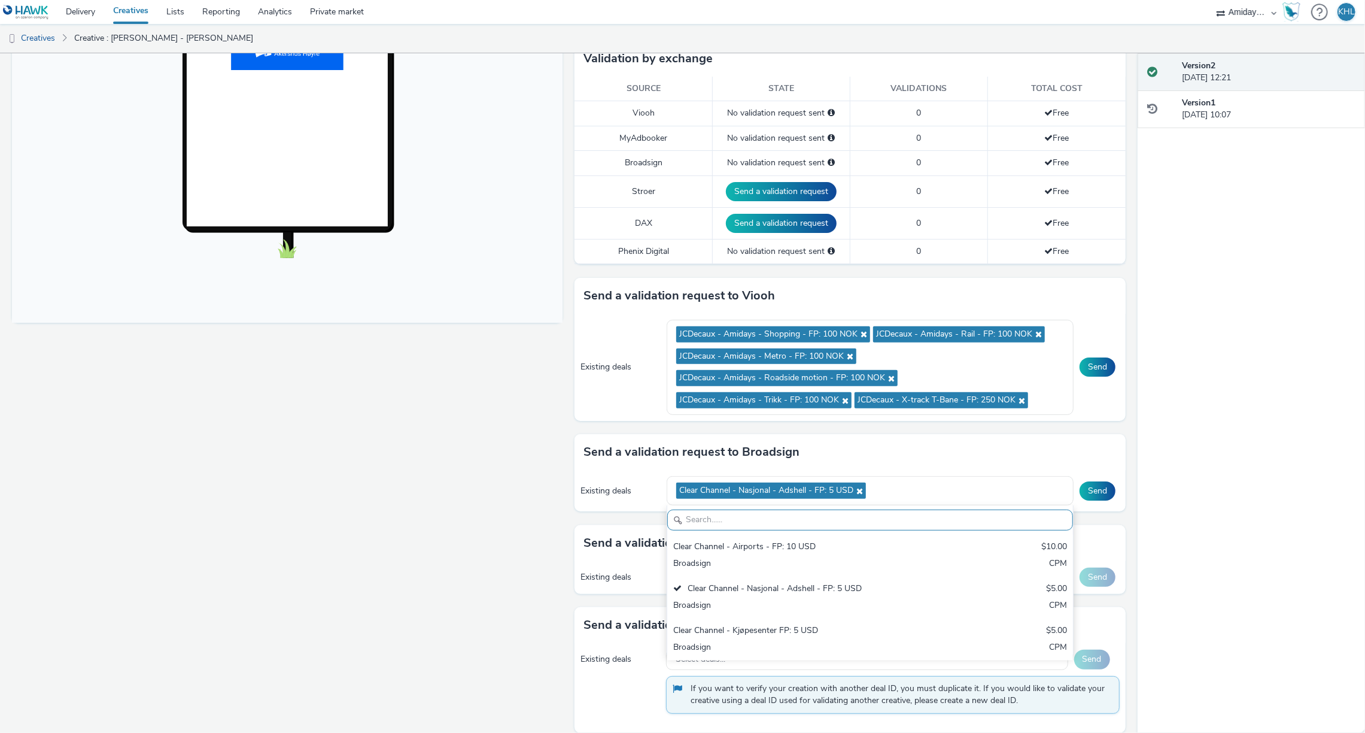
drag, startPoint x: 801, startPoint y: 639, endPoint x: 627, endPoint y: 621, distance: 174.5
click at [801, 641] on div "Broadsign" at bounding box center [803, 648] width 260 height 14
drag, startPoint x: 477, startPoint y: 594, endPoint x: 766, endPoint y: 585, distance: 289.2
click at [504, 587] on div "Fullscreen" at bounding box center [290, 289] width 557 height 915
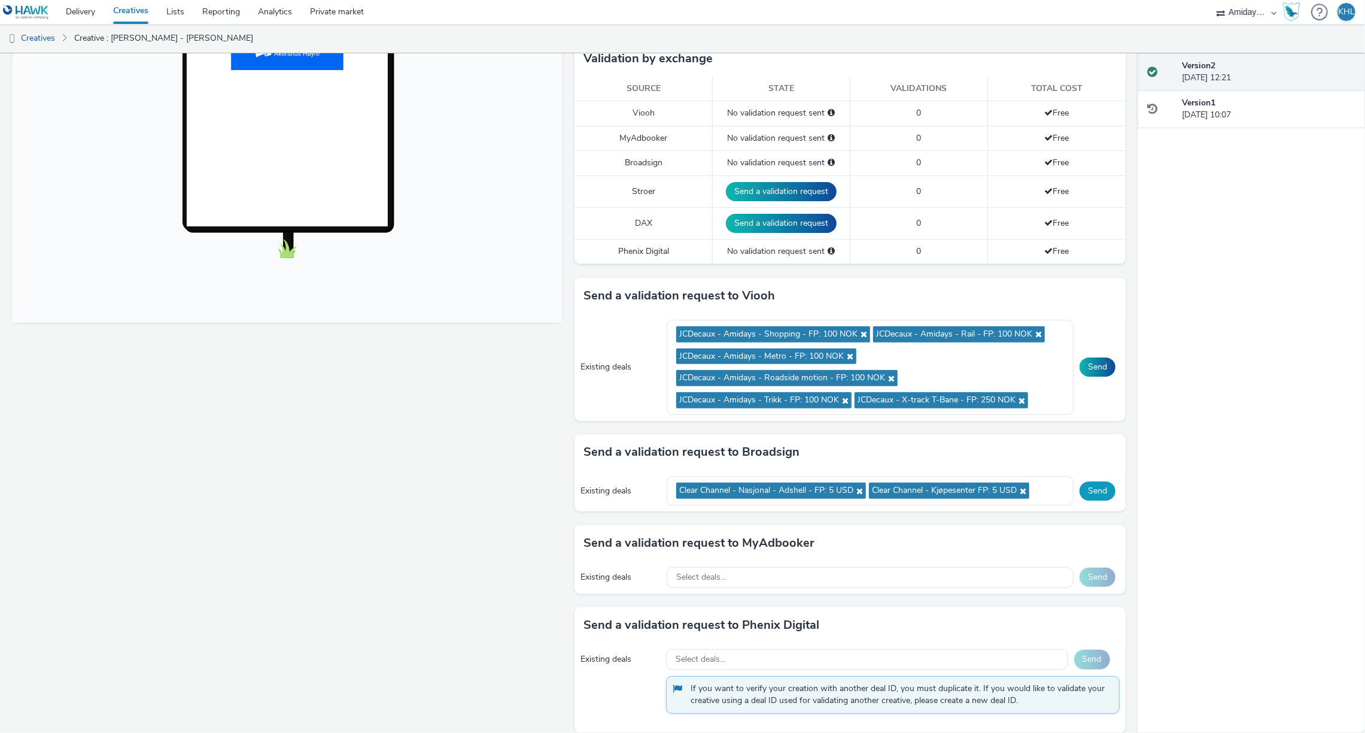
click at [1099, 488] on button "Send" at bounding box center [1098, 490] width 36 height 19
click at [1104, 362] on button "Send" at bounding box center [1098, 366] width 36 height 19
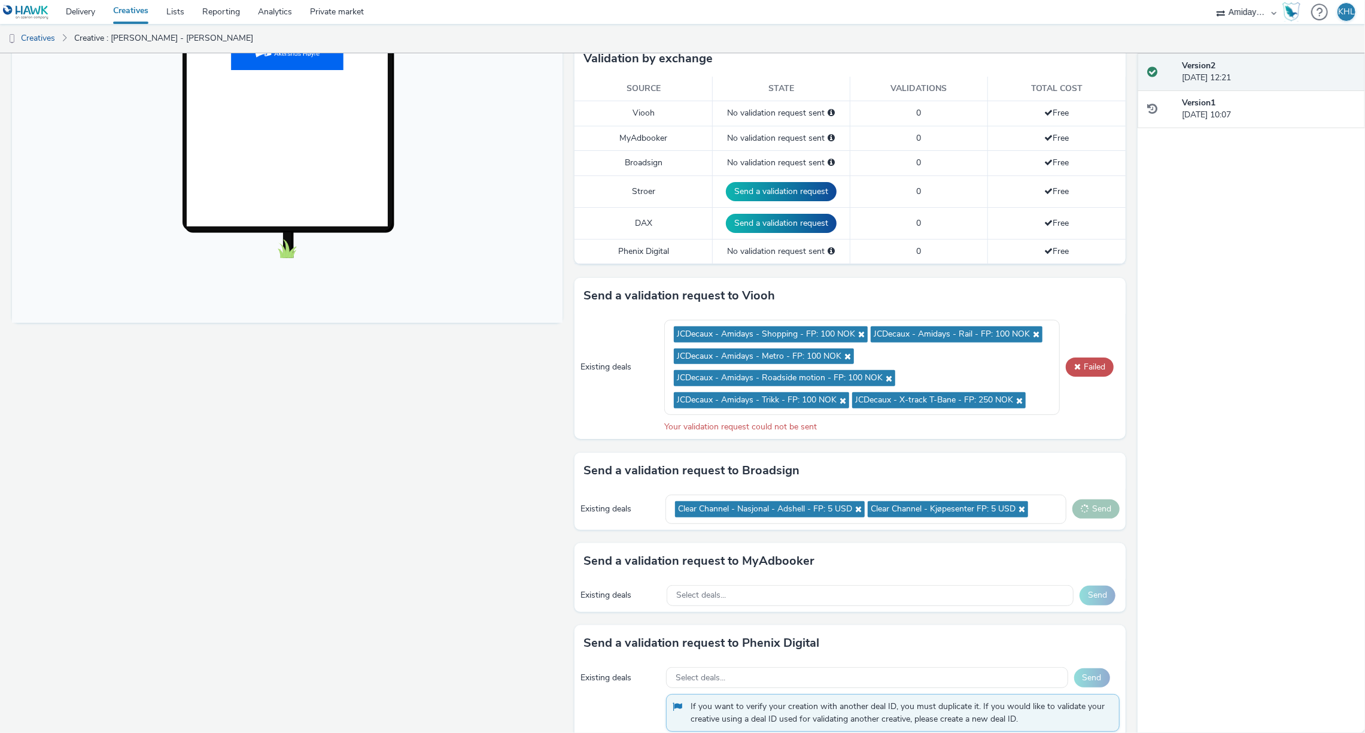
click at [1085, 424] on div "Your validation request could not be sent" at bounding box center [891, 427] width 455 height 12
click at [1094, 365] on button "Failed" at bounding box center [1090, 366] width 48 height 19
click at [1076, 362] on span at bounding box center [1077, 366] width 7 height 8
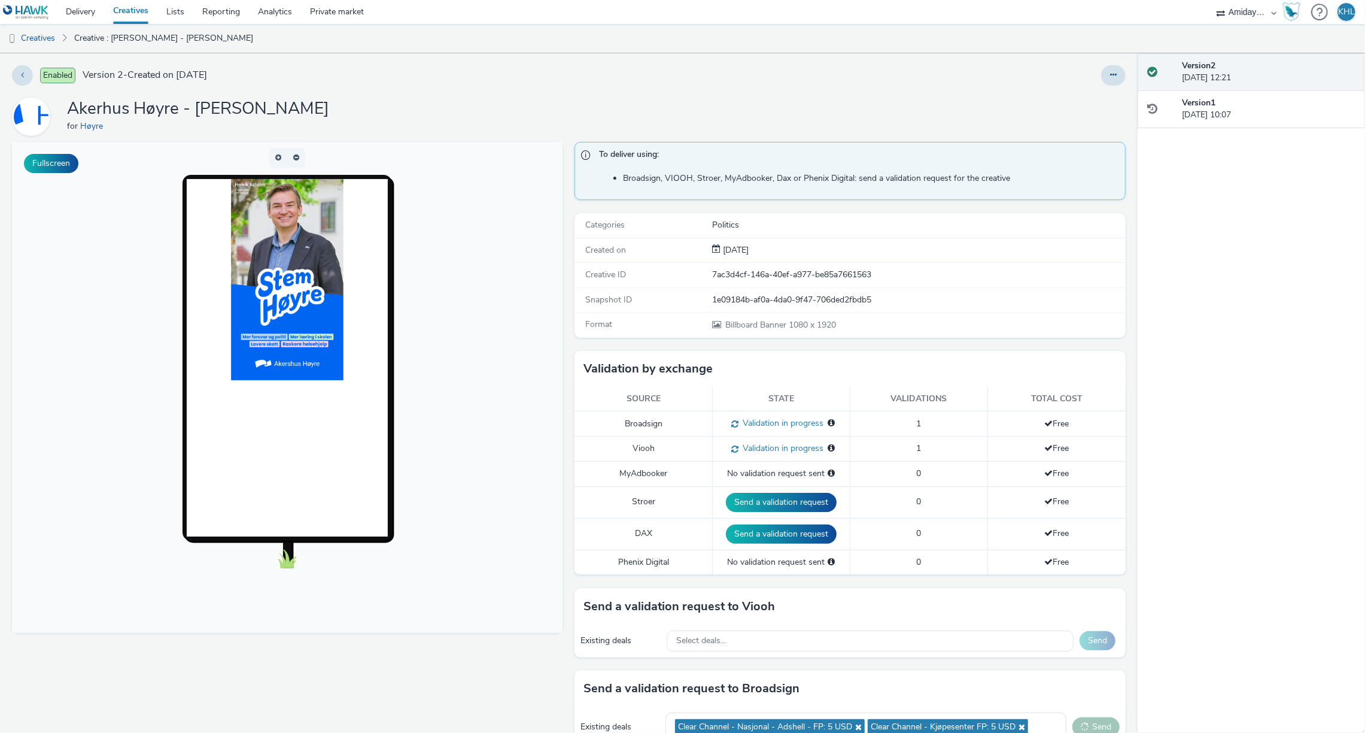
scroll to position [0, 0]
click at [145, 0] on html "Delivery Creatives Lists Reporting Analytics Private market Adseo AS Akademiet …" at bounding box center [682, 366] width 1365 height 733
click at [132, 15] on link "Creatives" at bounding box center [130, 12] width 53 height 24
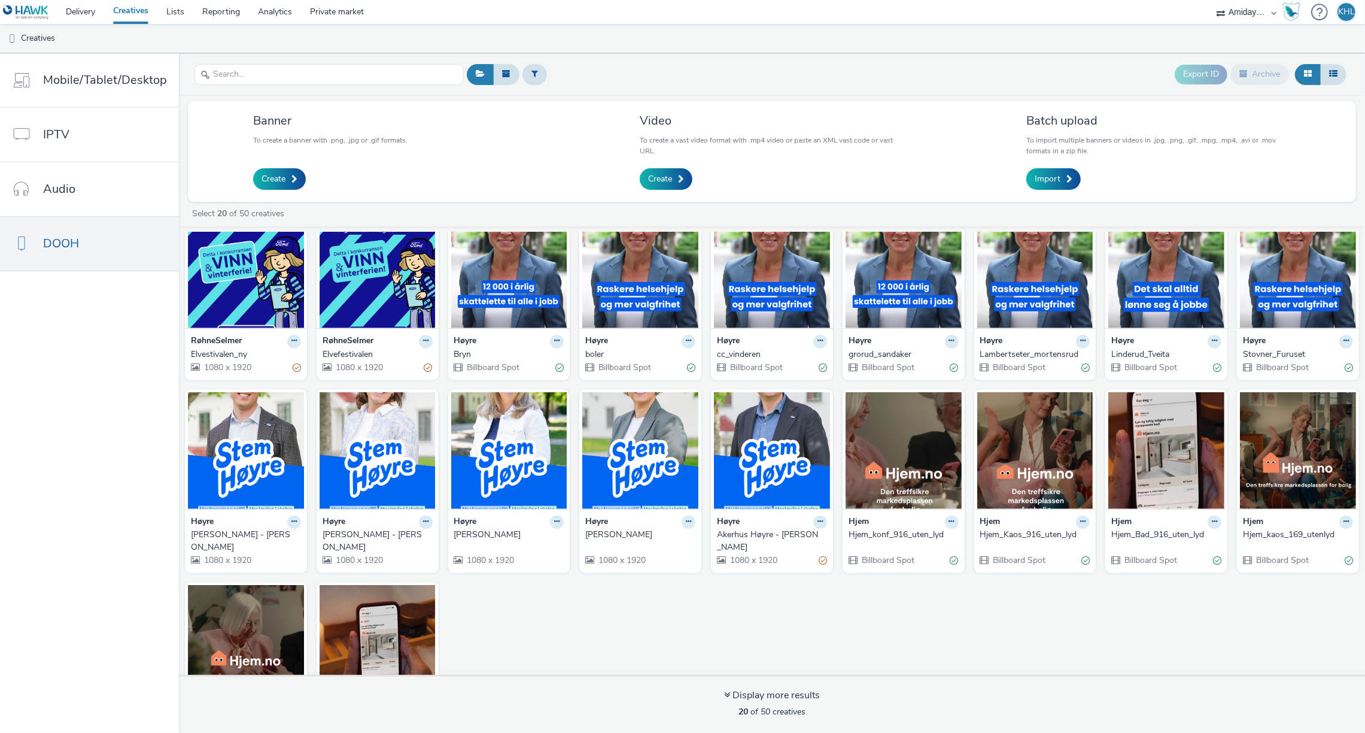
scroll to position [51, 0]
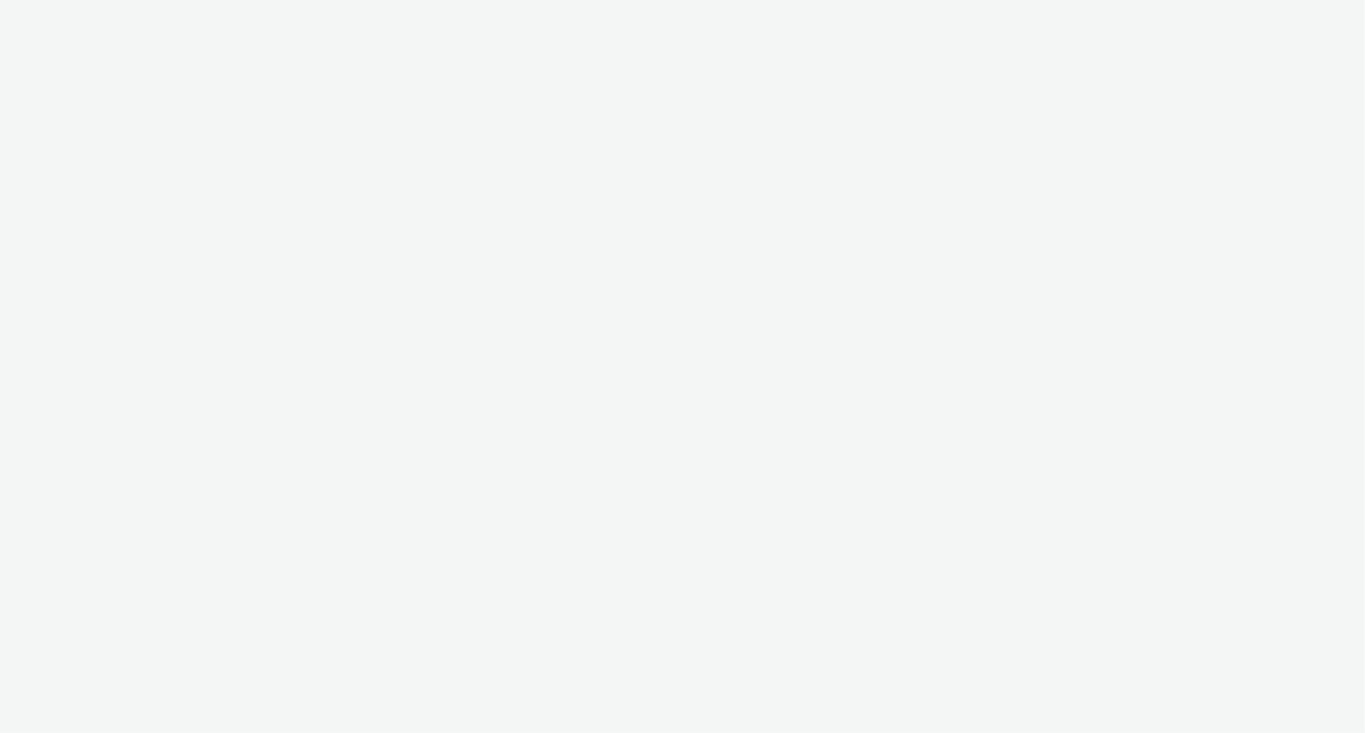
select select "c2295f28-7c96-446f-b279-53c23ee2b854"
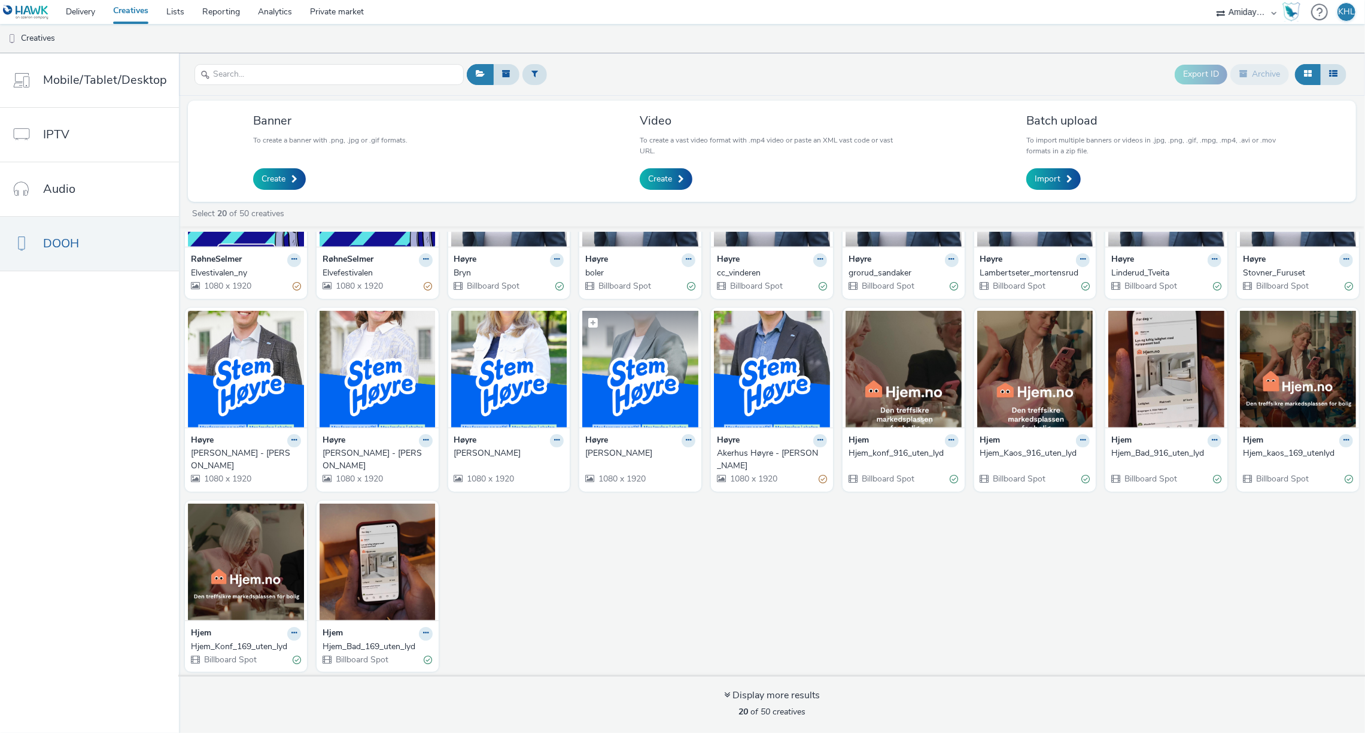
scroll to position [111, 0]
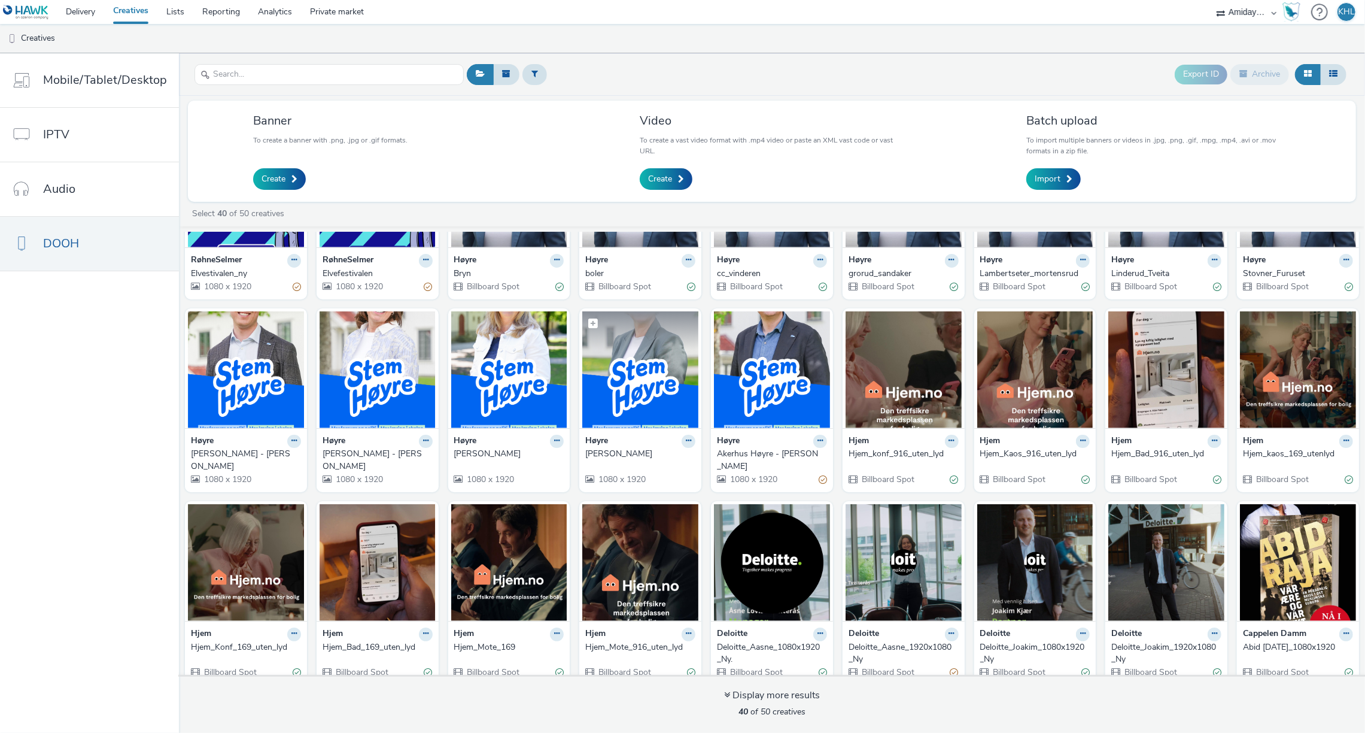
click at [664, 369] on img at bounding box center [640, 369] width 116 height 117
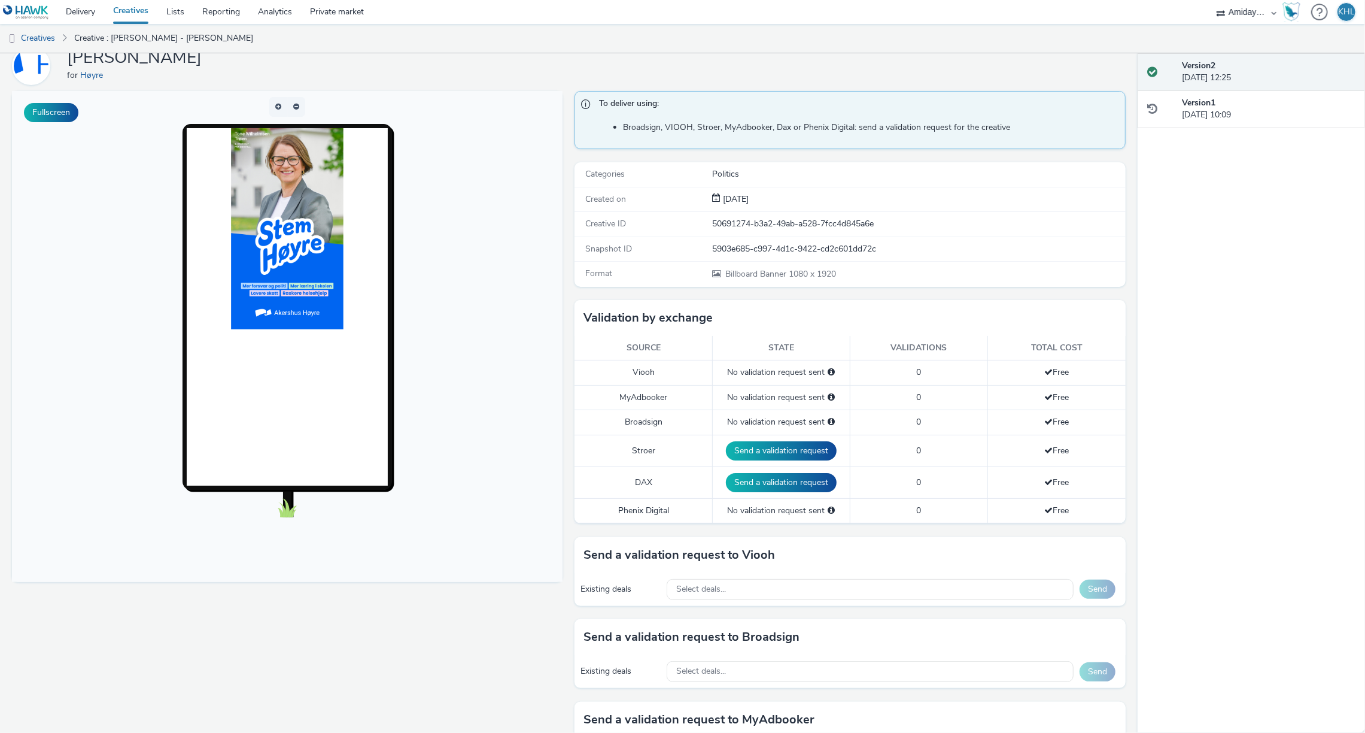
scroll to position [120, 0]
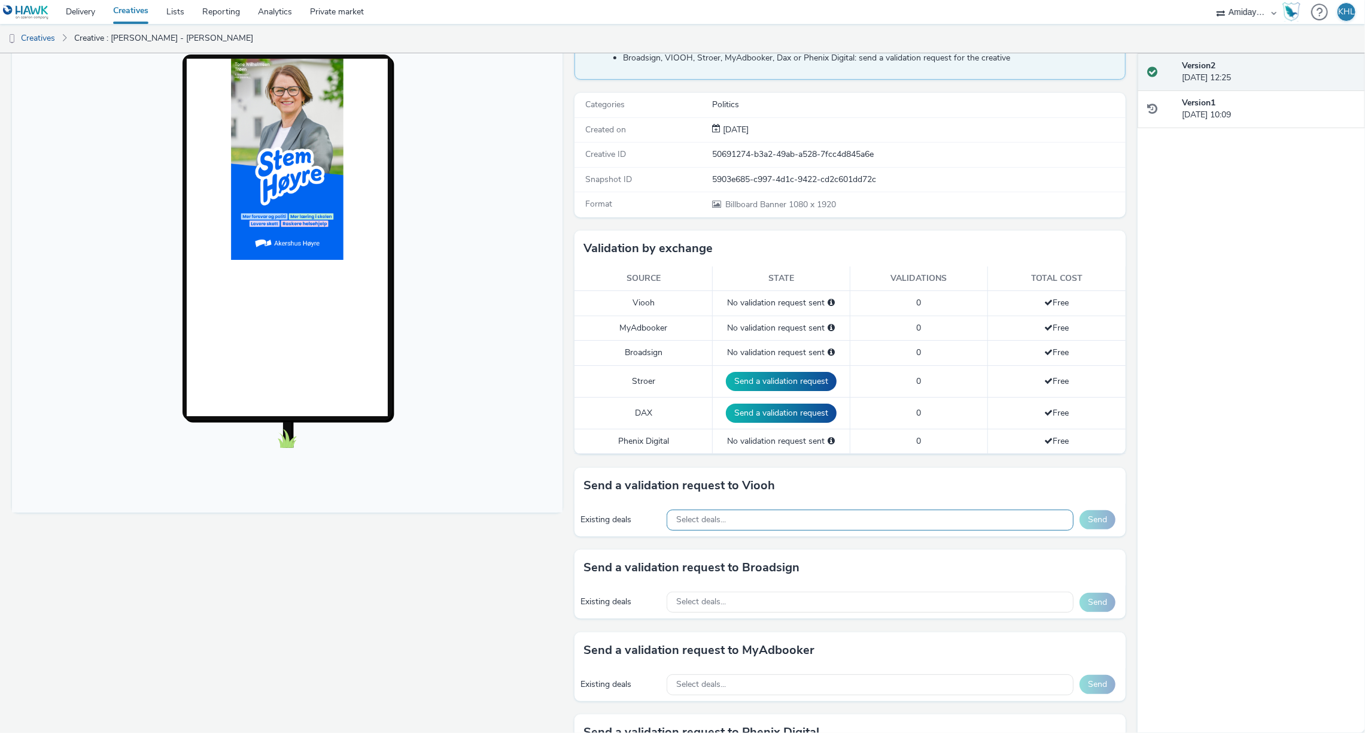
click at [774, 509] on div "Select deals..." at bounding box center [870, 519] width 407 height 21
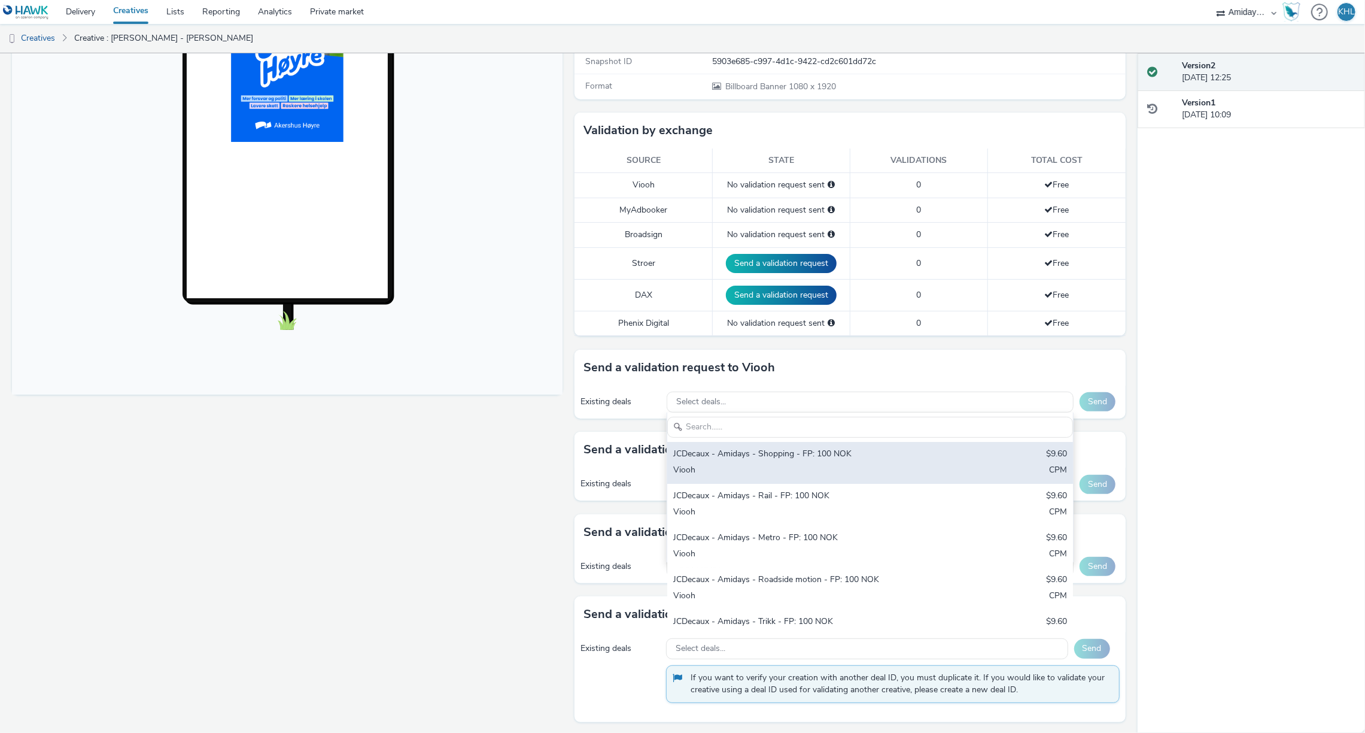
scroll to position [238, 0]
click at [784, 456] on div "JCDecaux - Amidays - Shopping - FP: 100 NOK" at bounding box center [803, 455] width 260 height 14
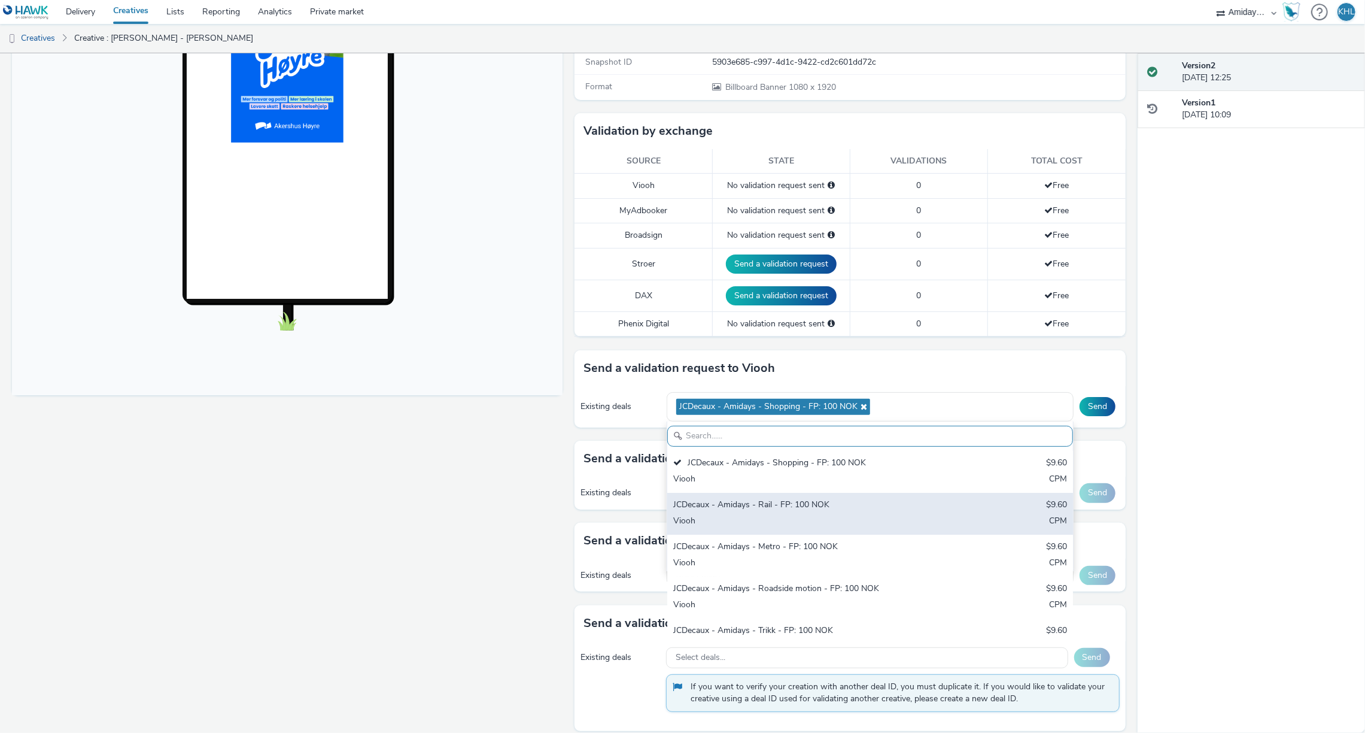
click at [803, 506] on div "JCDecaux - Amidays - Rail - FP: 100 NOK" at bounding box center [803, 506] width 260 height 14
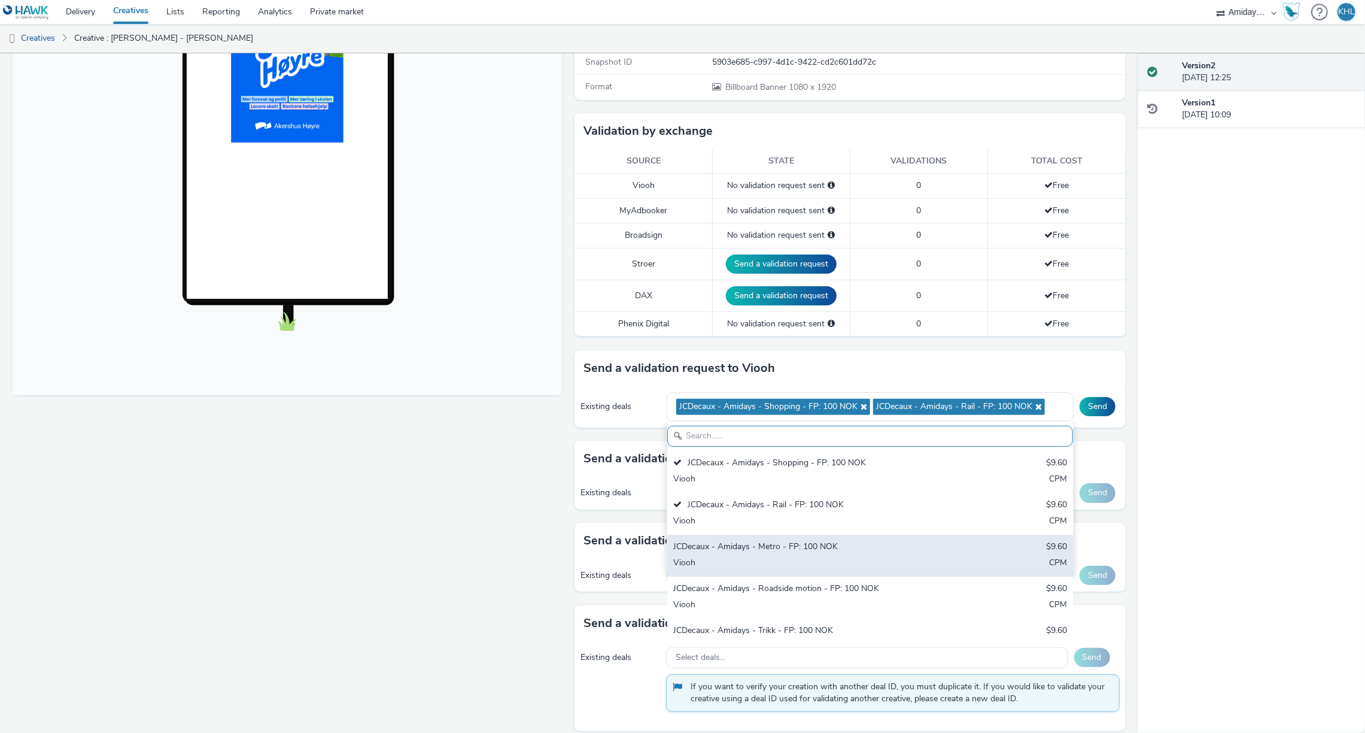
click at [810, 564] on div "Viooh" at bounding box center [803, 564] width 260 height 14
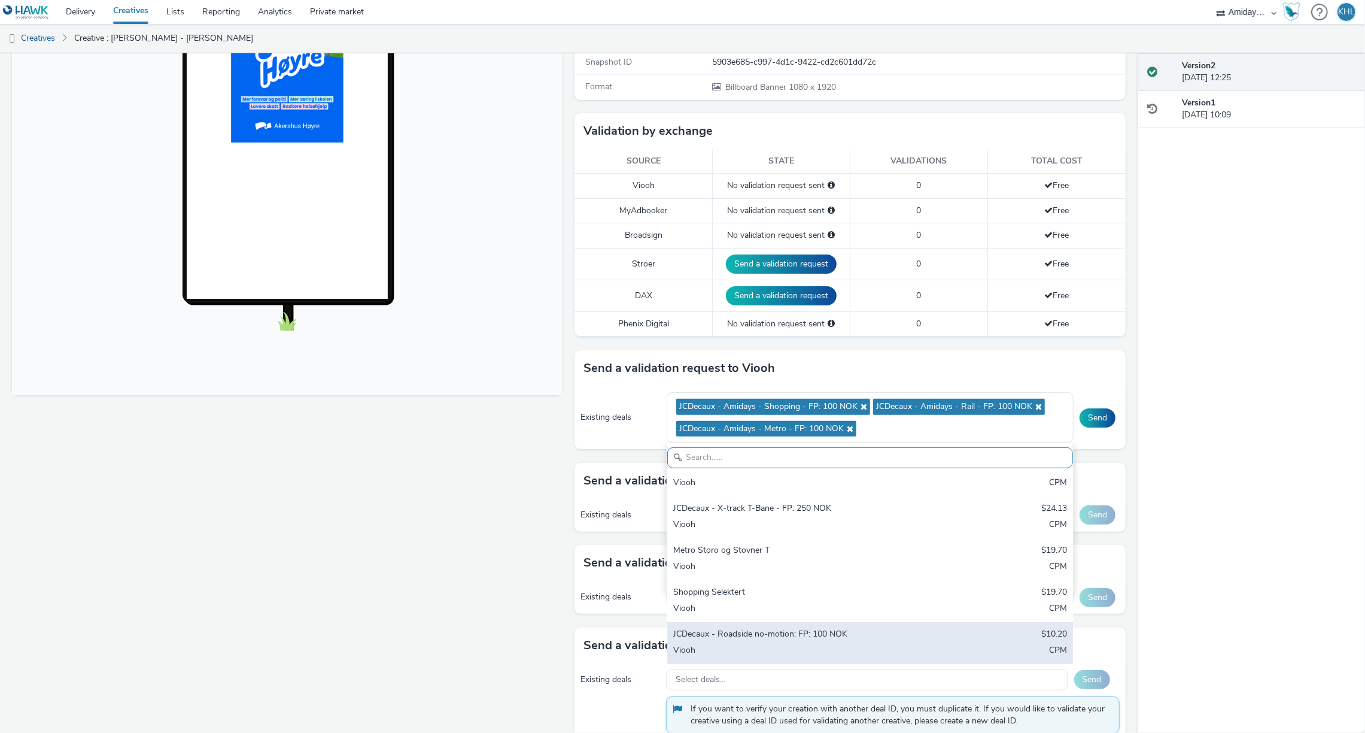
scroll to position [186, 0]
click at [828, 628] on div "JCDecaux - Roadside no-motion: FP: 100 NOK" at bounding box center [803, 635] width 260 height 14
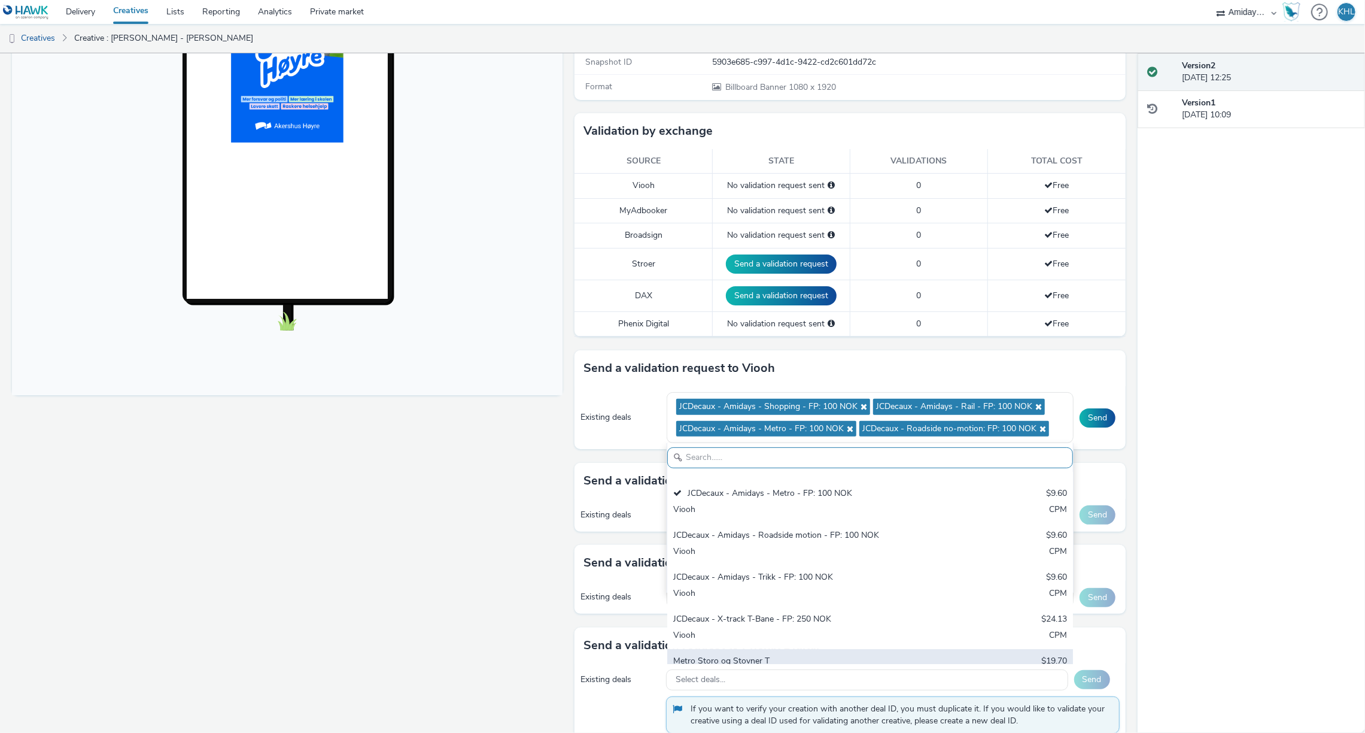
scroll to position [0, 0]
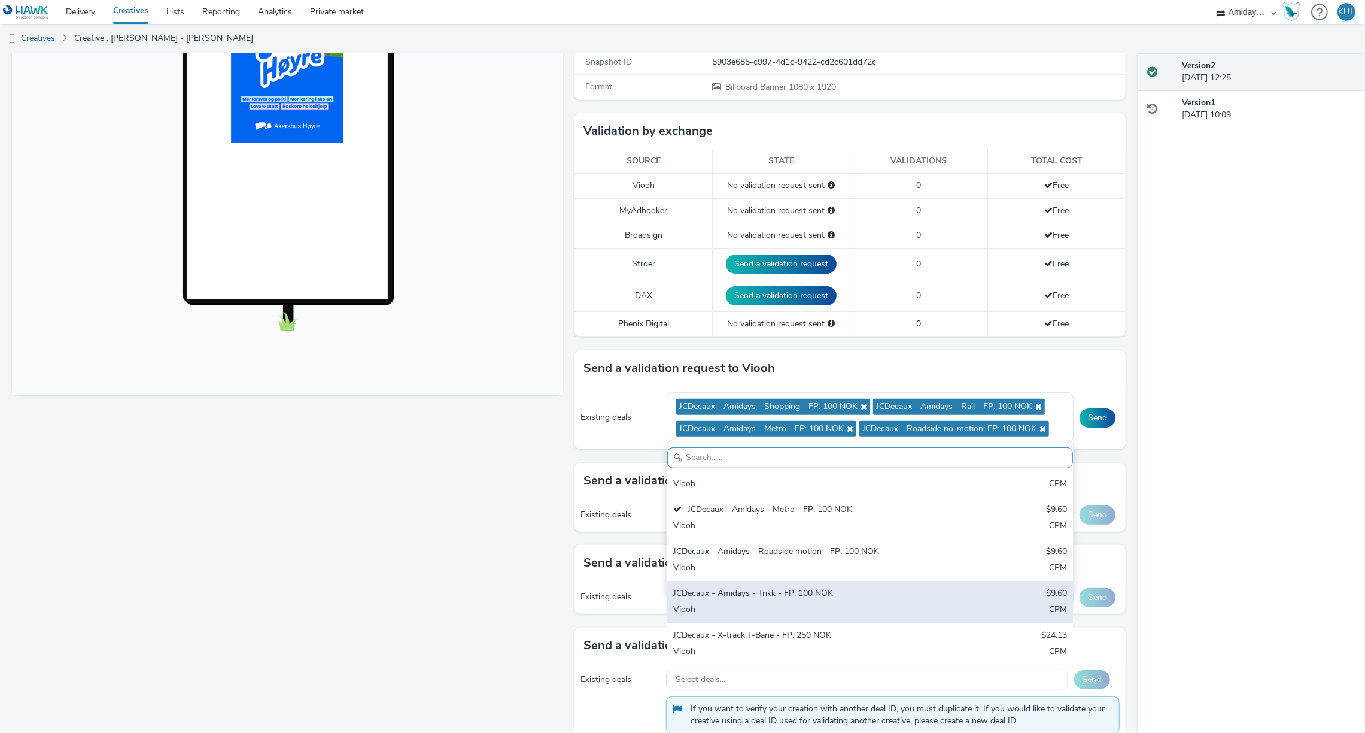
click at [807, 592] on div "JCDecaux - Amidays - Trikk - FP: 100 NOK" at bounding box center [803, 594] width 260 height 14
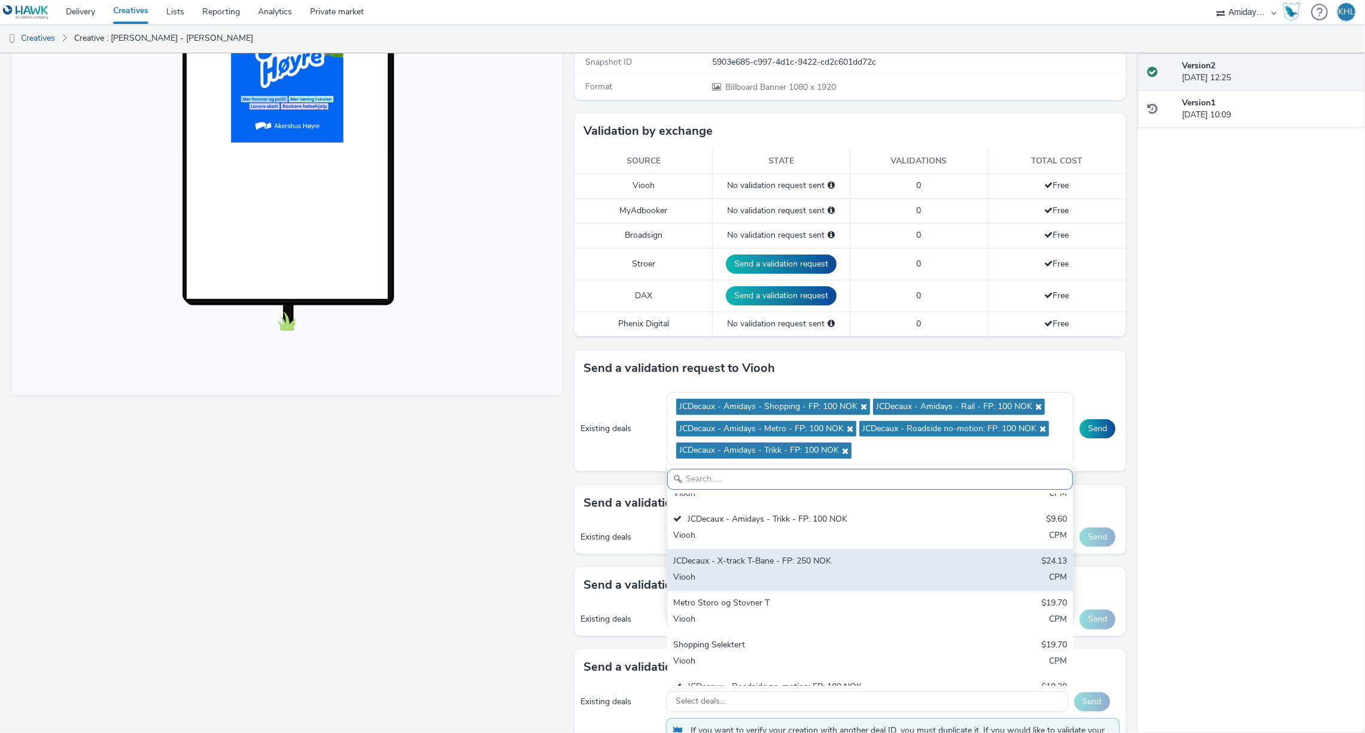
scroll to position [159, 0]
click at [764, 572] on div "Viooh" at bounding box center [803, 573] width 260 height 14
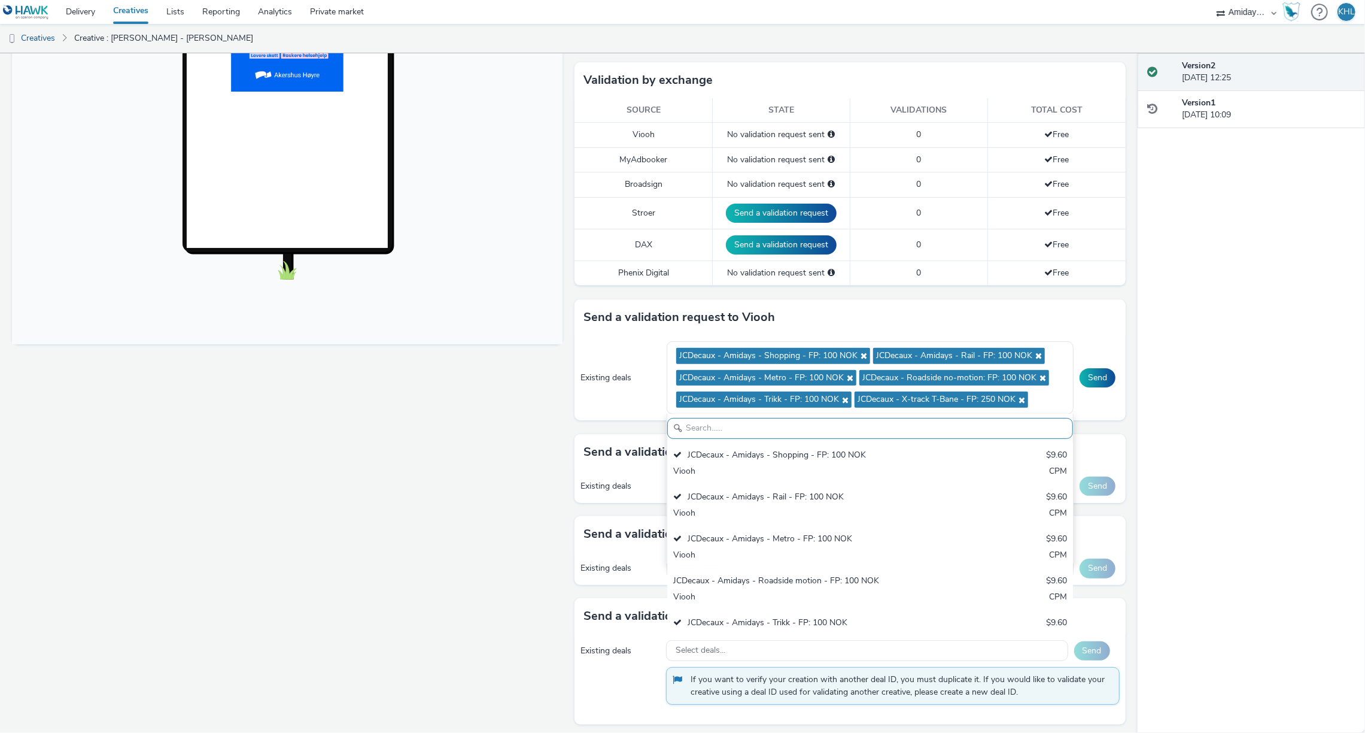
scroll to position [0, 0]
drag, startPoint x: 494, startPoint y: 575, endPoint x: 599, endPoint y: 527, distance: 115.2
click at [494, 573] on div "Fullscreen" at bounding box center [290, 295] width 557 height 884
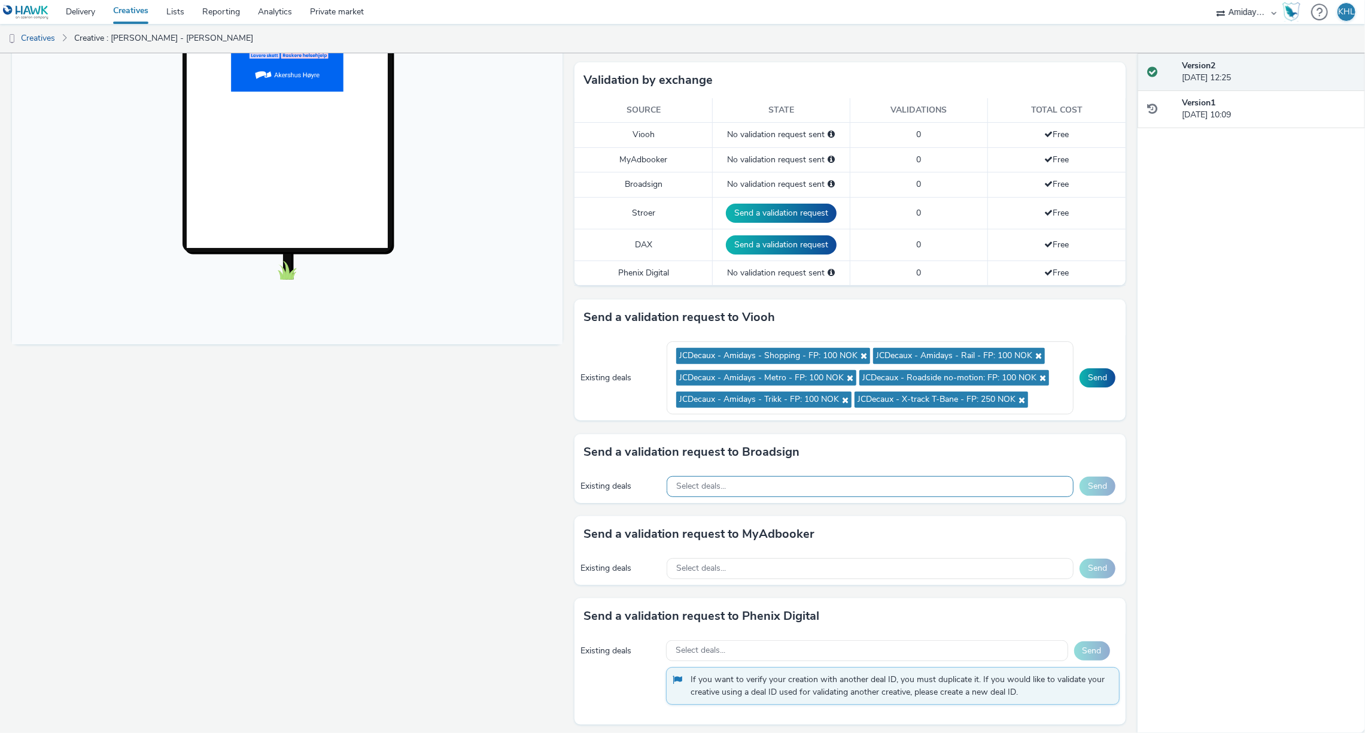
click at [765, 485] on div "Select deals..." at bounding box center [870, 486] width 407 height 21
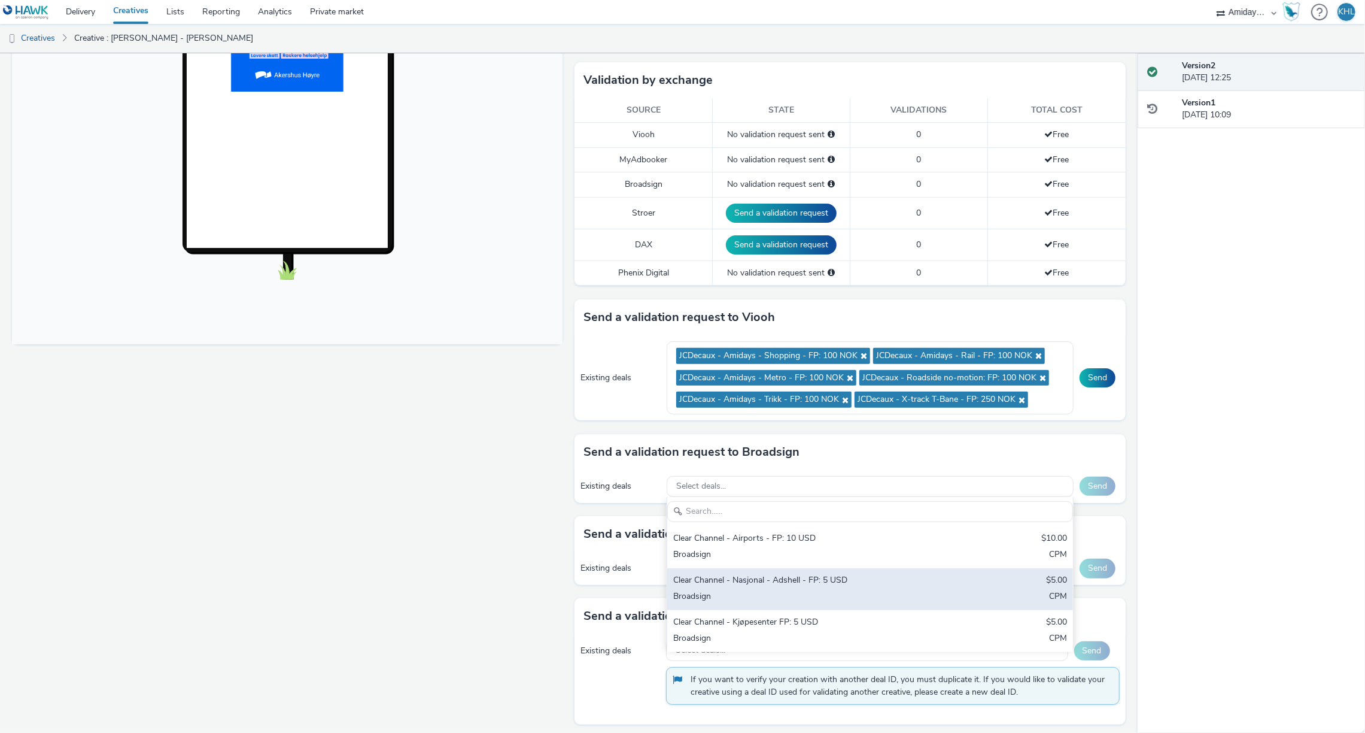
scroll to position [263, 0]
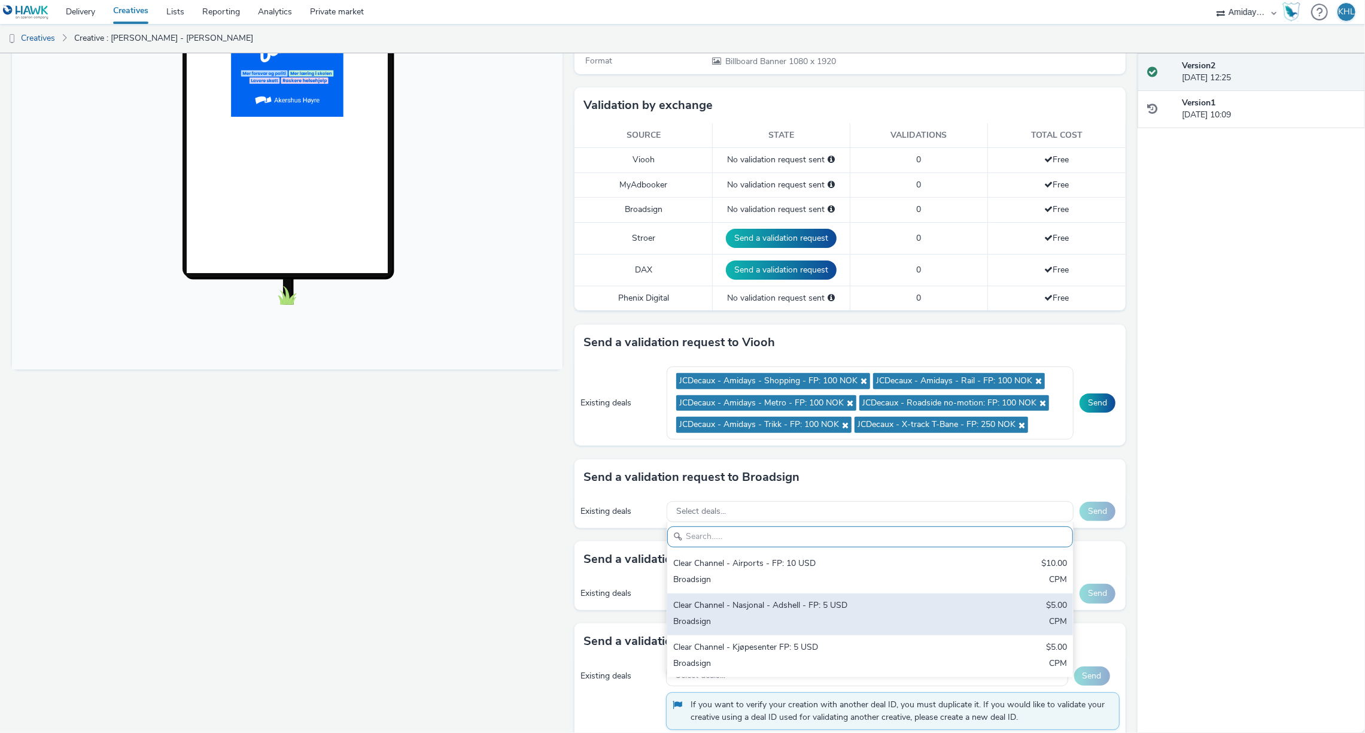
drag, startPoint x: 789, startPoint y: 615, endPoint x: 786, endPoint y: 628, distance: 12.9
click at [790, 616] on div "Broadsign" at bounding box center [803, 622] width 260 height 14
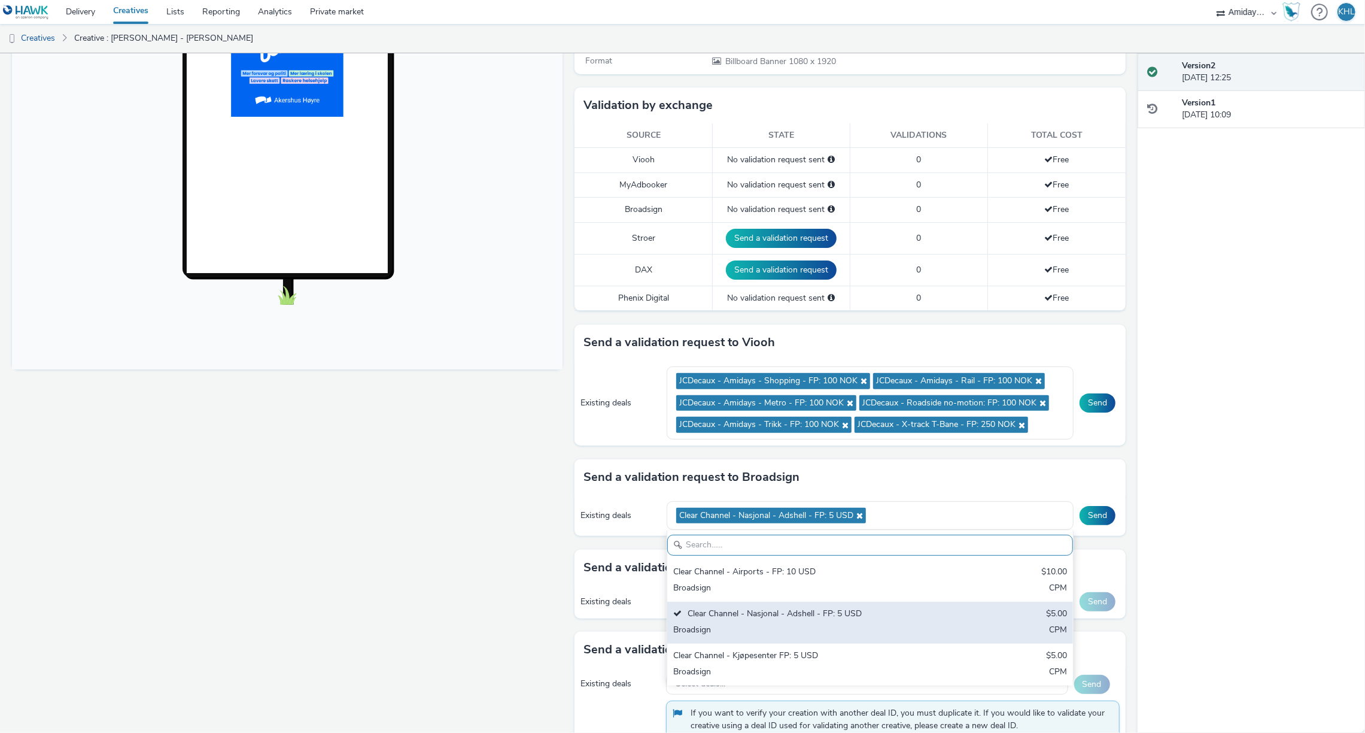
drag, startPoint x: 780, startPoint y: 656, endPoint x: 958, endPoint y: 601, distance: 185.5
click at [780, 656] on div "Clear Channel - Kjøpesenter FP: 5 USD" at bounding box center [803, 656] width 260 height 14
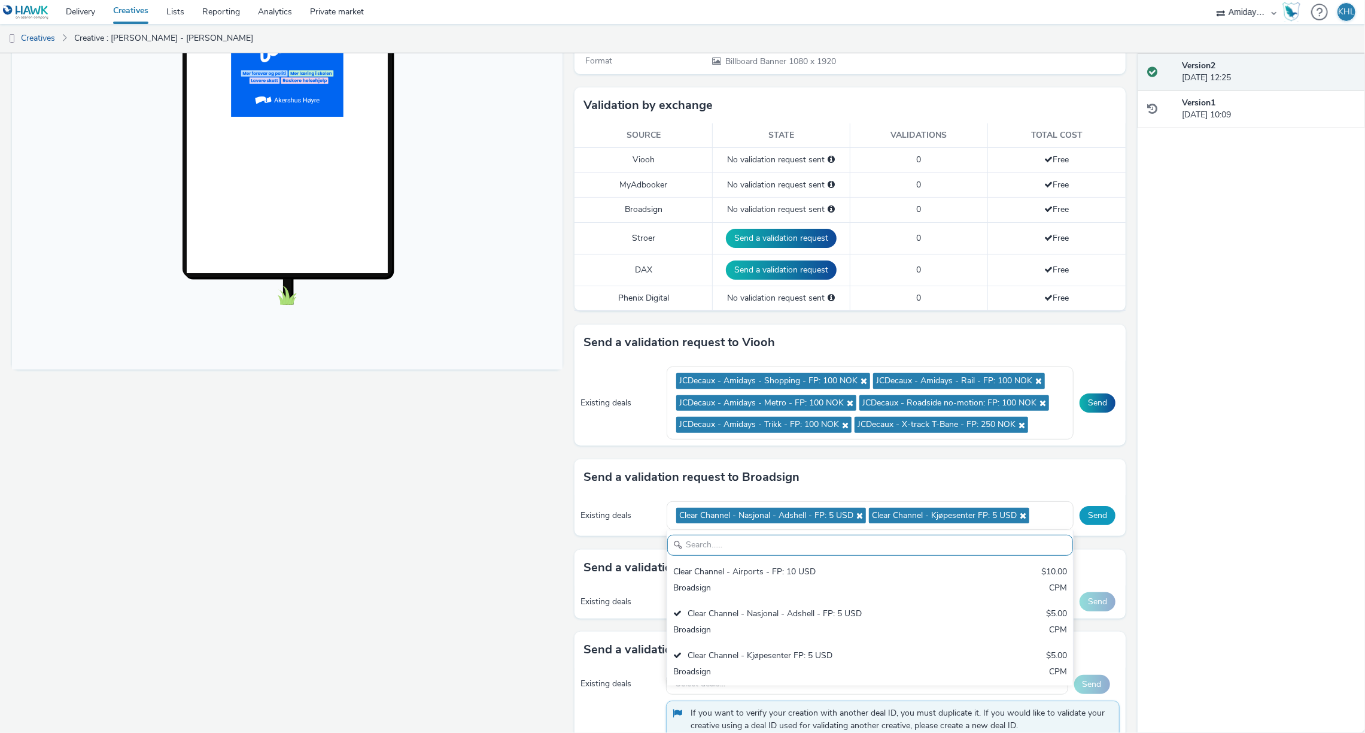
click at [1105, 510] on button "Send" at bounding box center [1098, 515] width 36 height 19
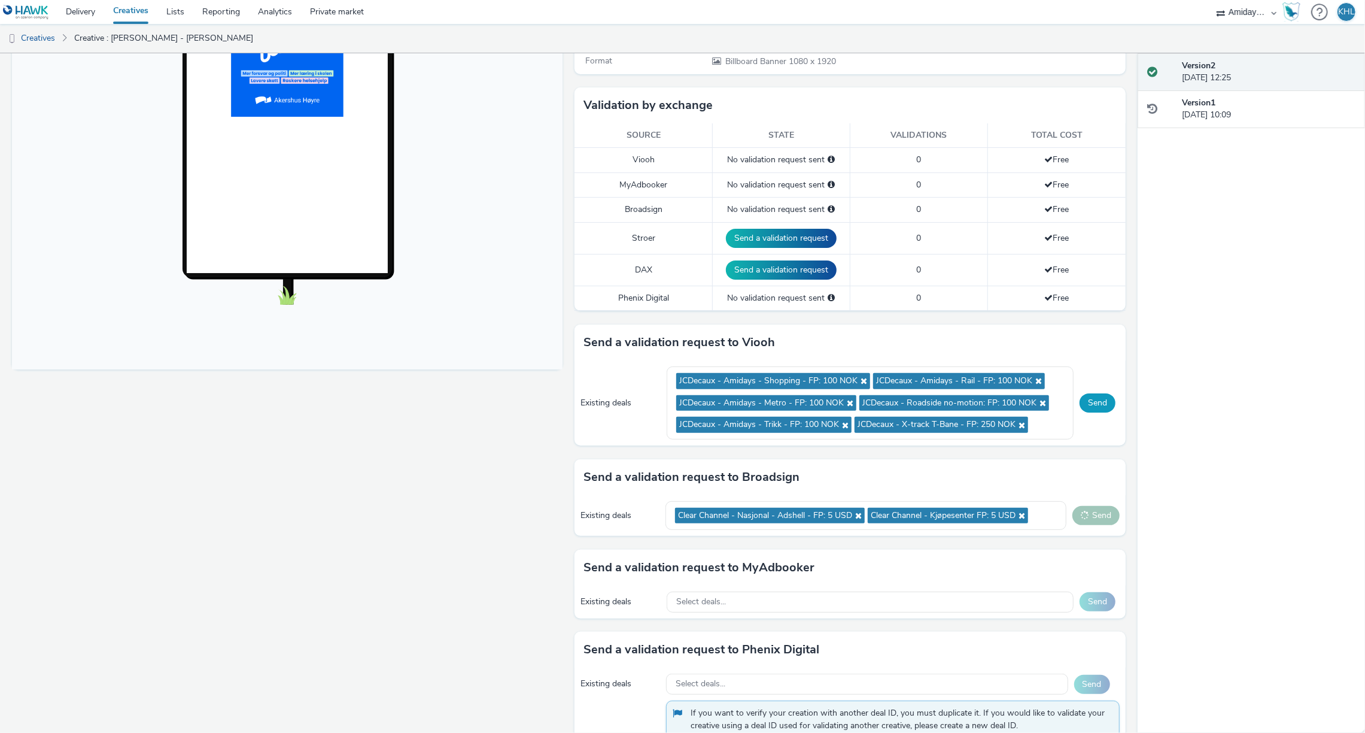
click at [1104, 405] on button "Send" at bounding box center [1098, 402] width 36 height 19
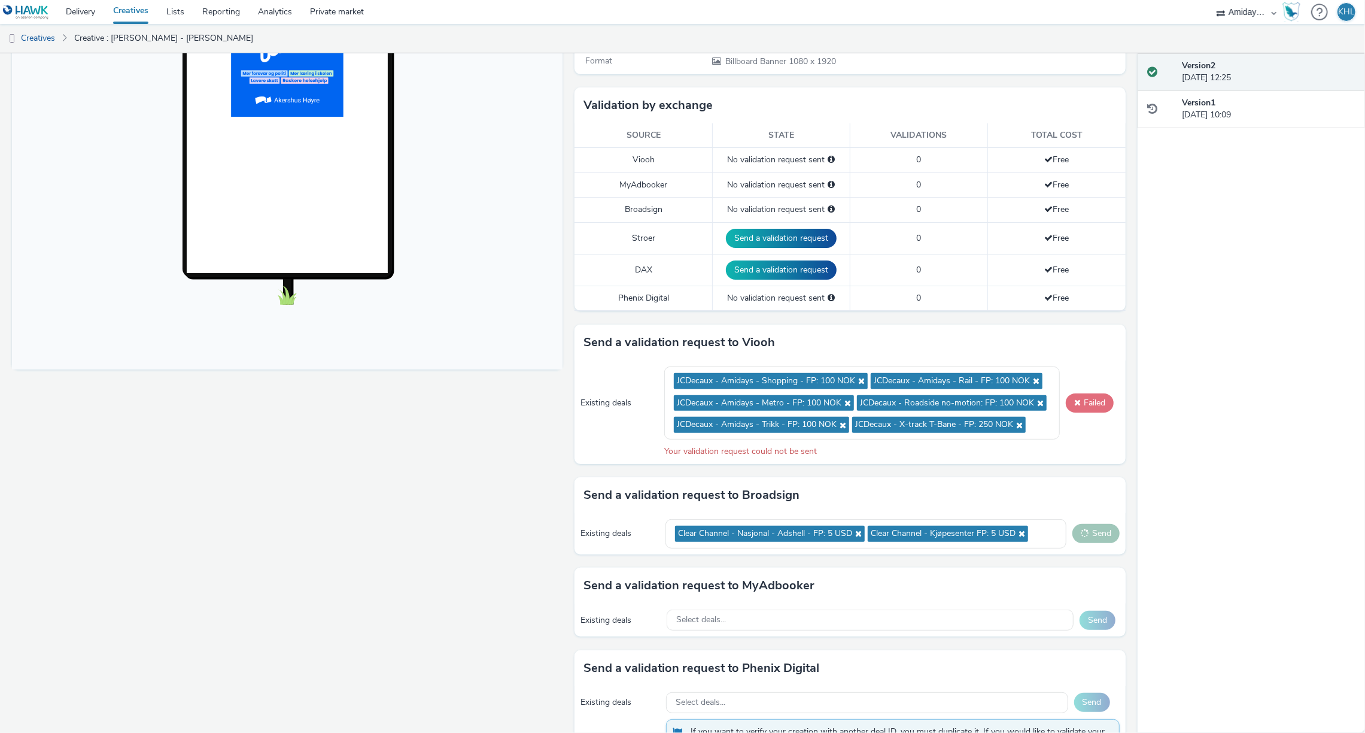
click at [1090, 405] on button "Failed" at bounding box center [1090, 402] width 48 height 19
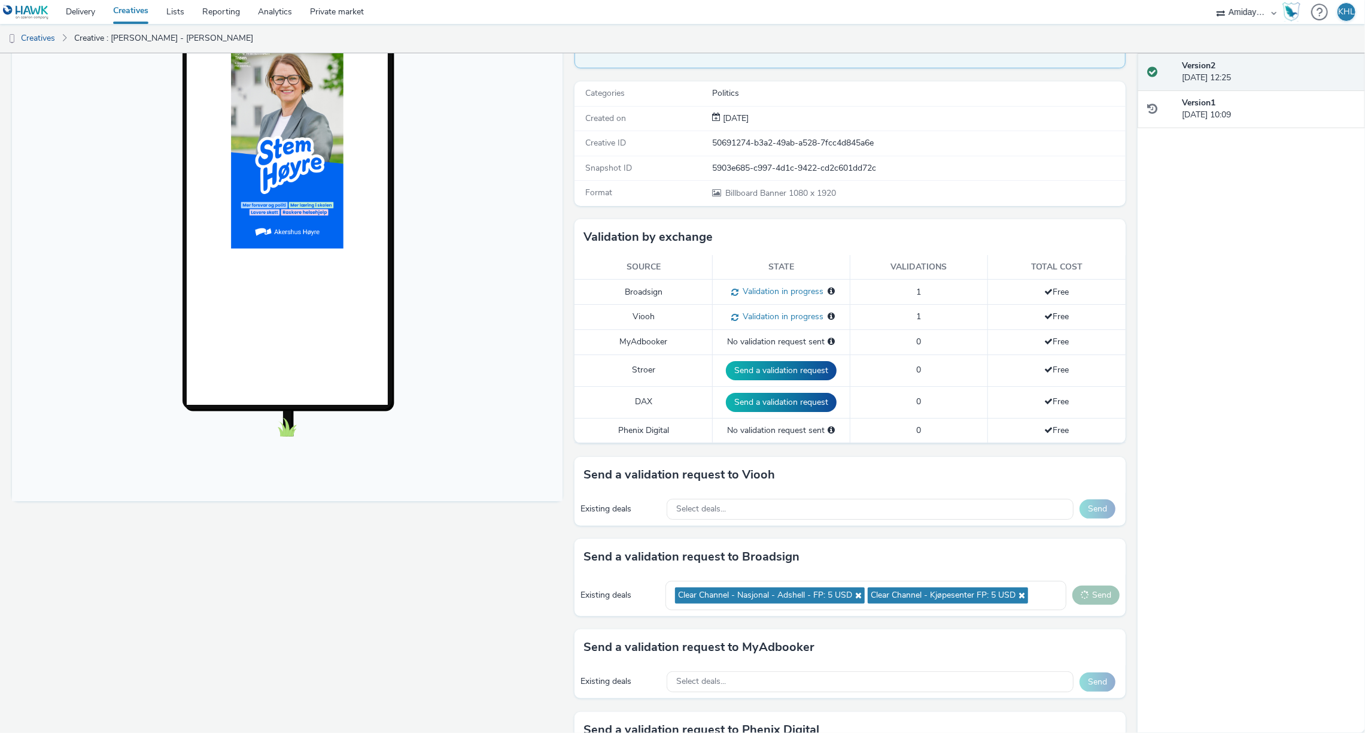
scroll to position [0, 0]
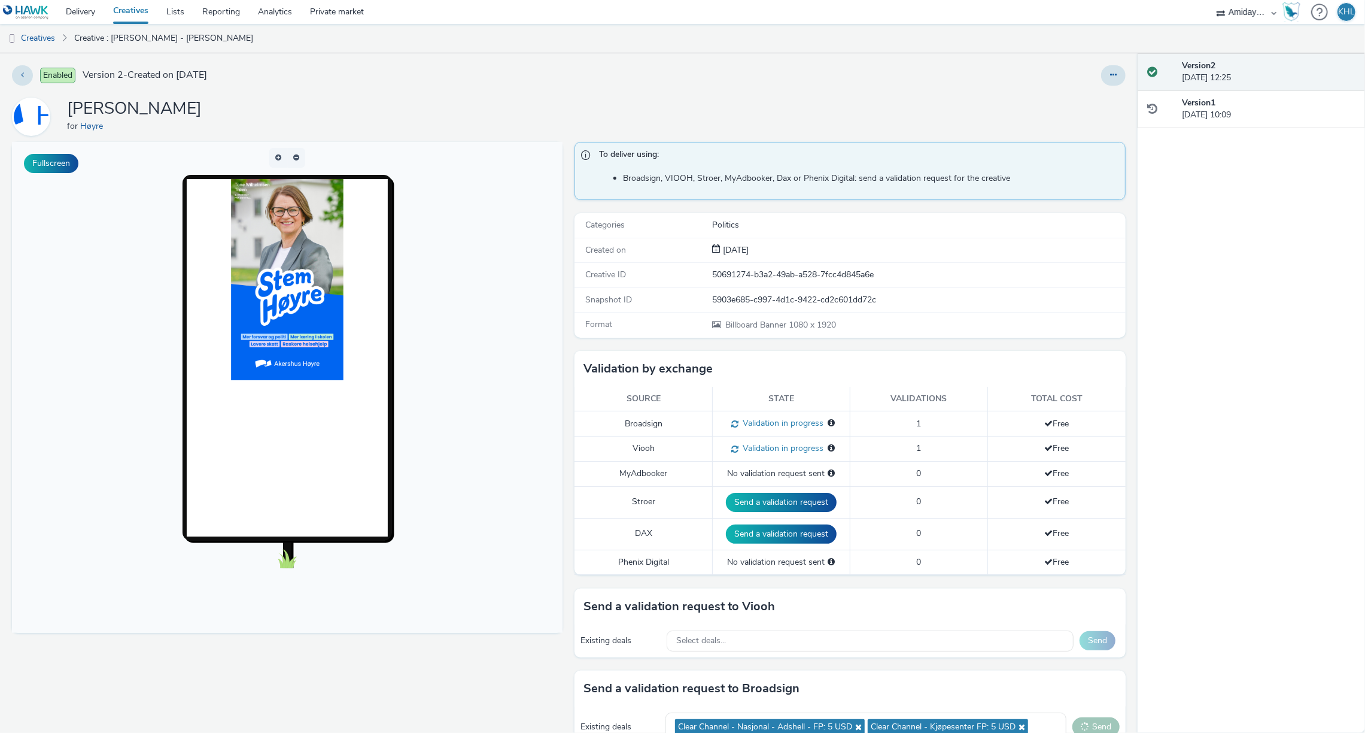
click at [140, 13] on link "Creatives" at bounding box center [130, 12] width 53 height 24
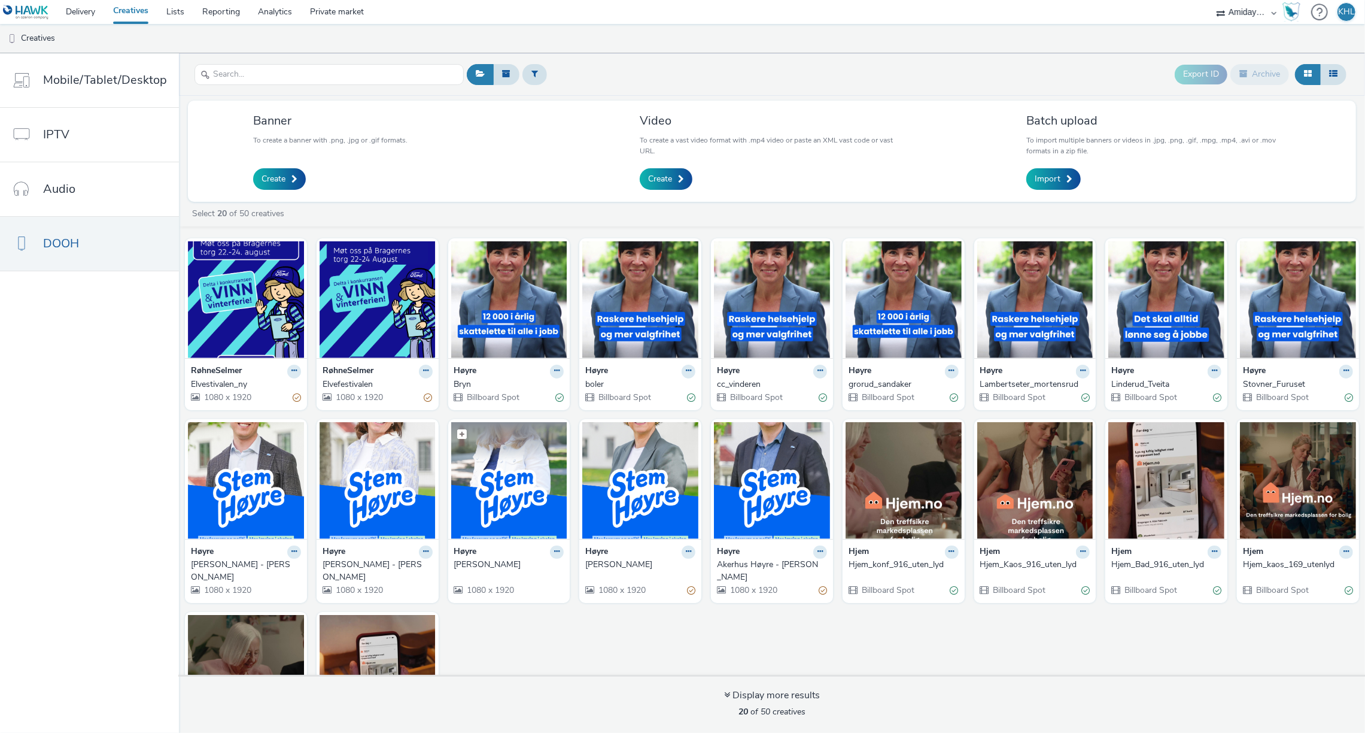
click at [533, 494] on img at bounding box center [509, 480] width 116 height 117
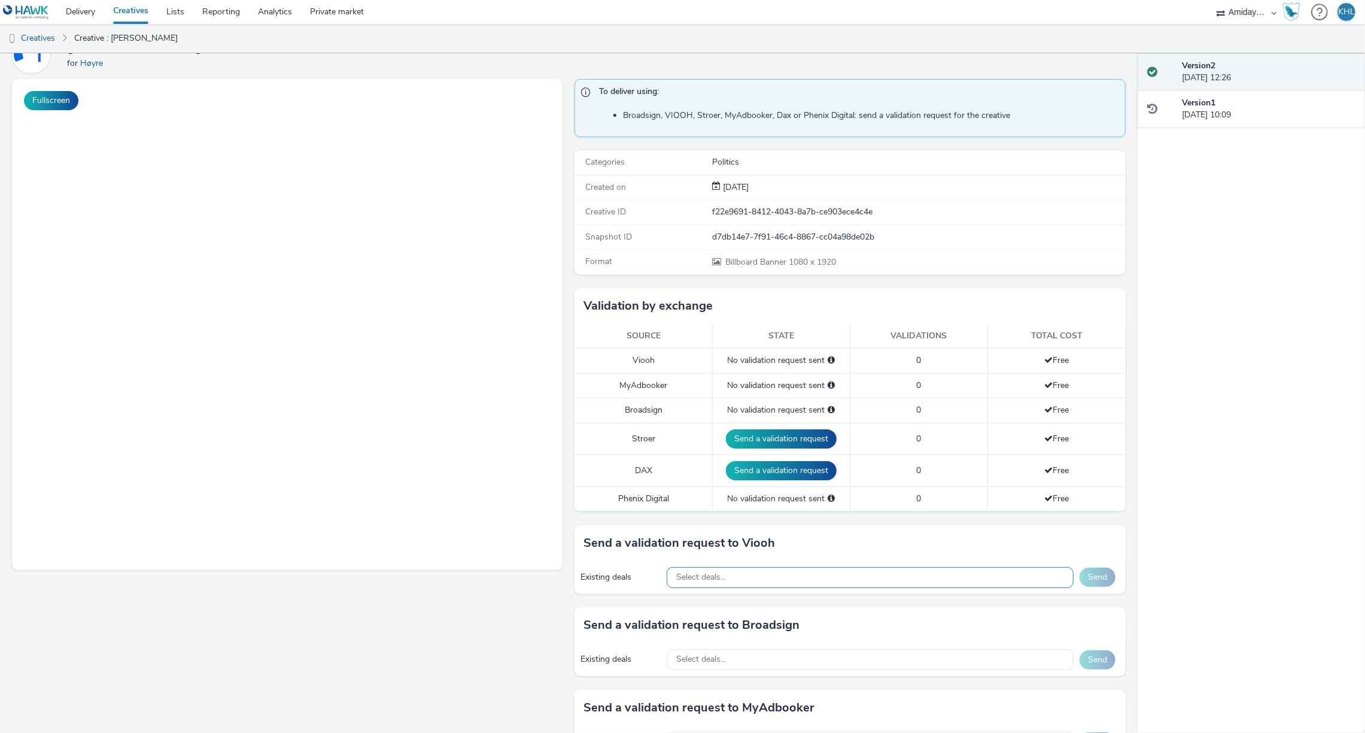
click at [816, 576] on div "Select deals..." at bounding box center [870, 577] width 407 height 21
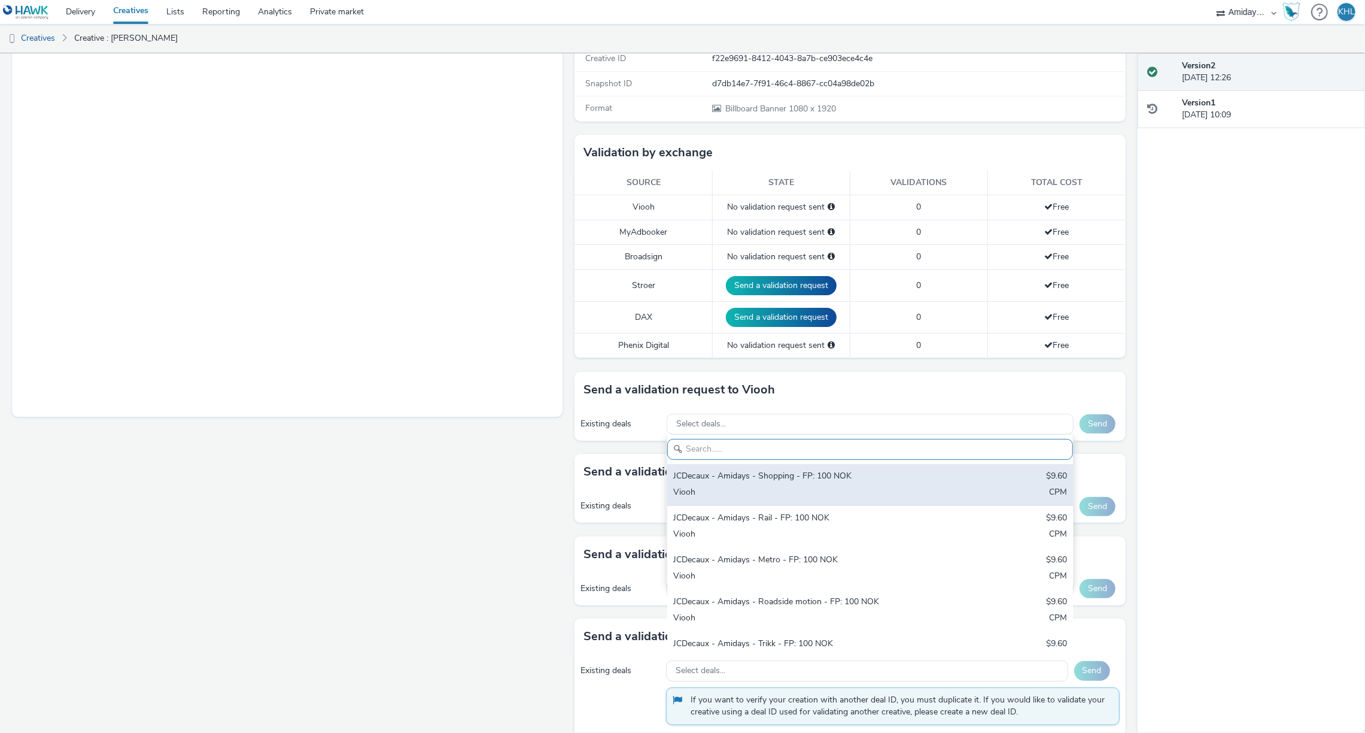
click at [774, 490] on div "Viooh" at bounding box center [803, 493] width 260 height 14
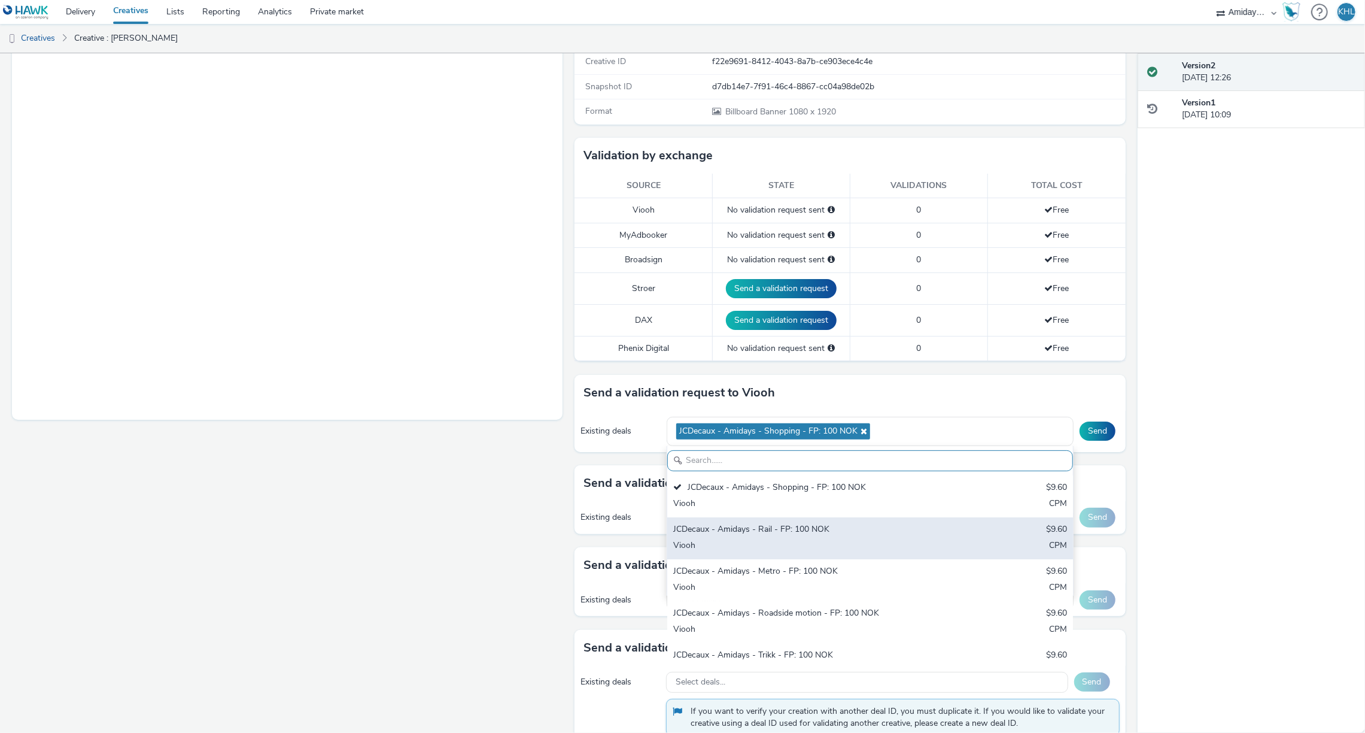
click at [779, 525] on div "JCDecaux - Amidays - Rail - FP: 100 NOK" at bounding box center [803, 530] width 260 height 14
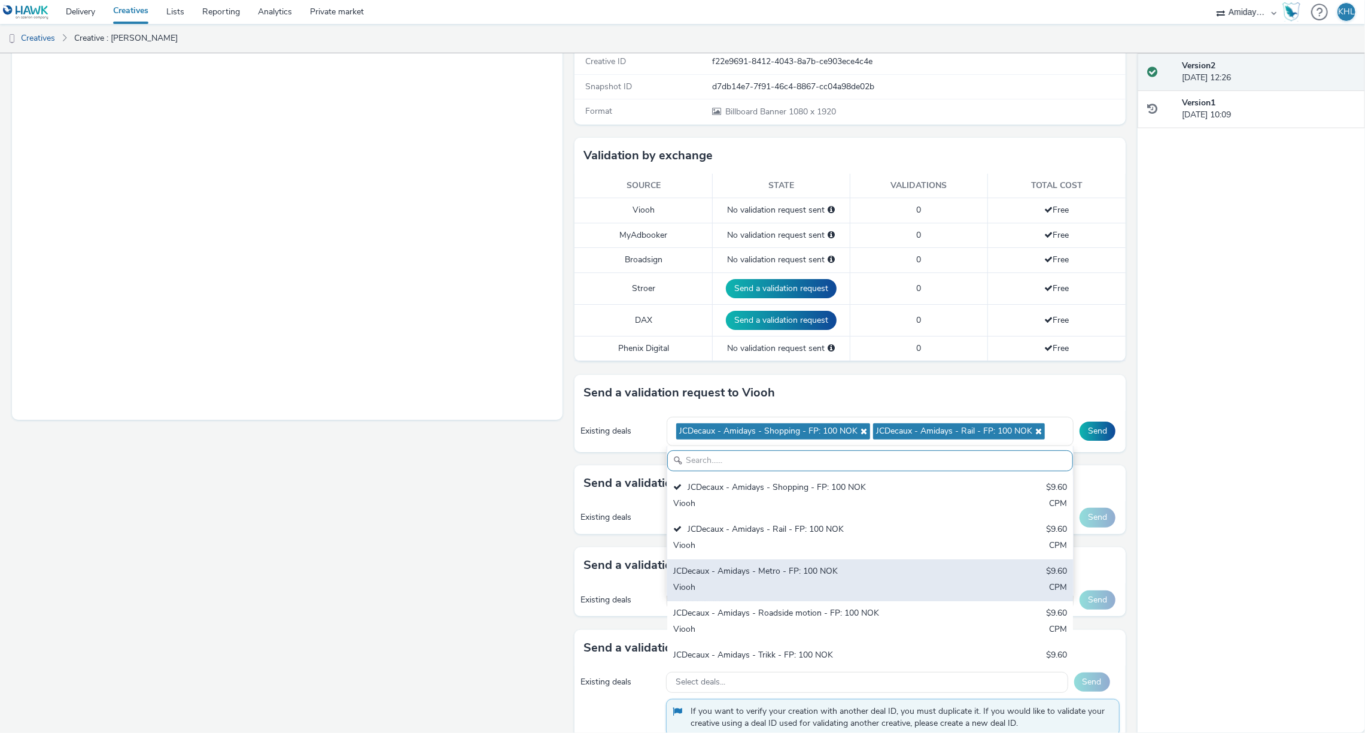
click at [855, 582] on div "Viooh" at bounding box center [803, 588] width 260 height 14
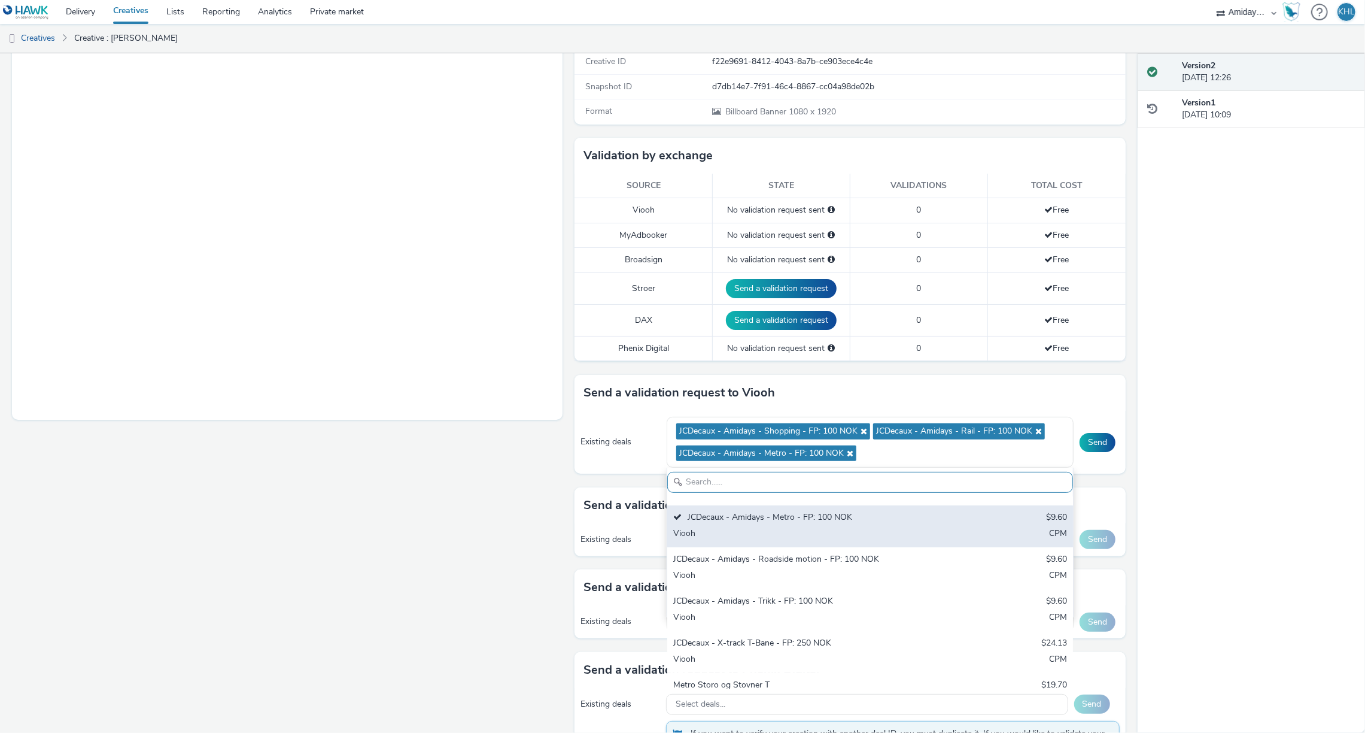
scroll to position [89, 0]
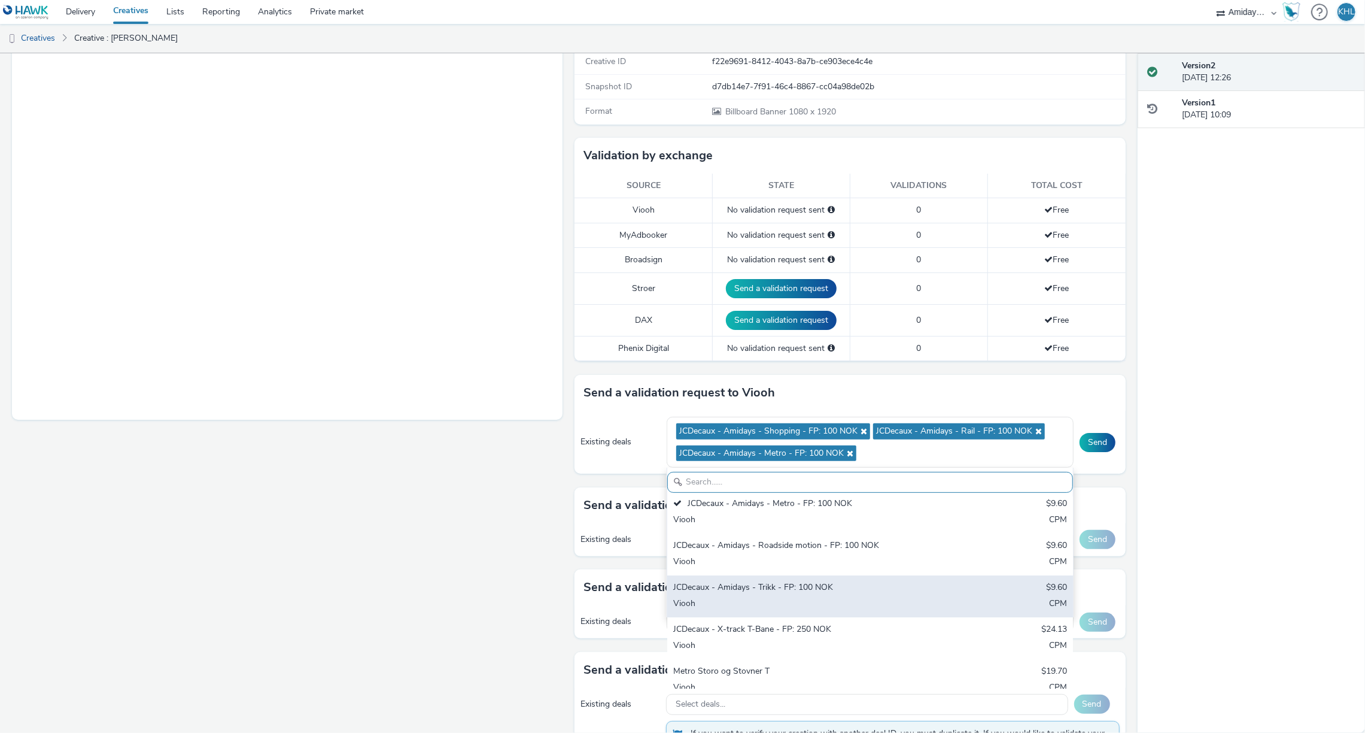
click at [806, 587] on div "JCDecaux - Amidays - Trikk - FP: 100 NOK" at bounding box center [803, 588] width 260 height 14
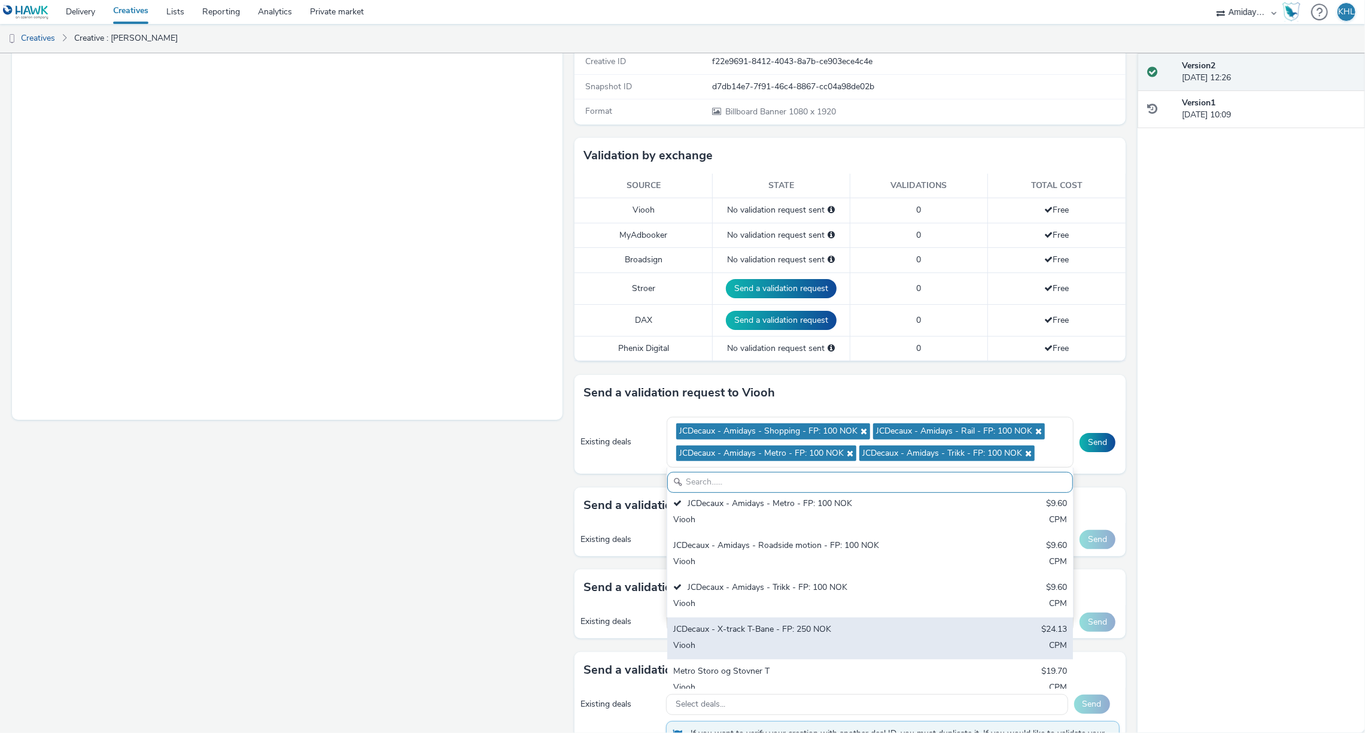
click at [806, 630] on div "JCDecaux - X-track T-Bane - FP: 250 NOK" at bounding box center [803, 630] width 260 height 14
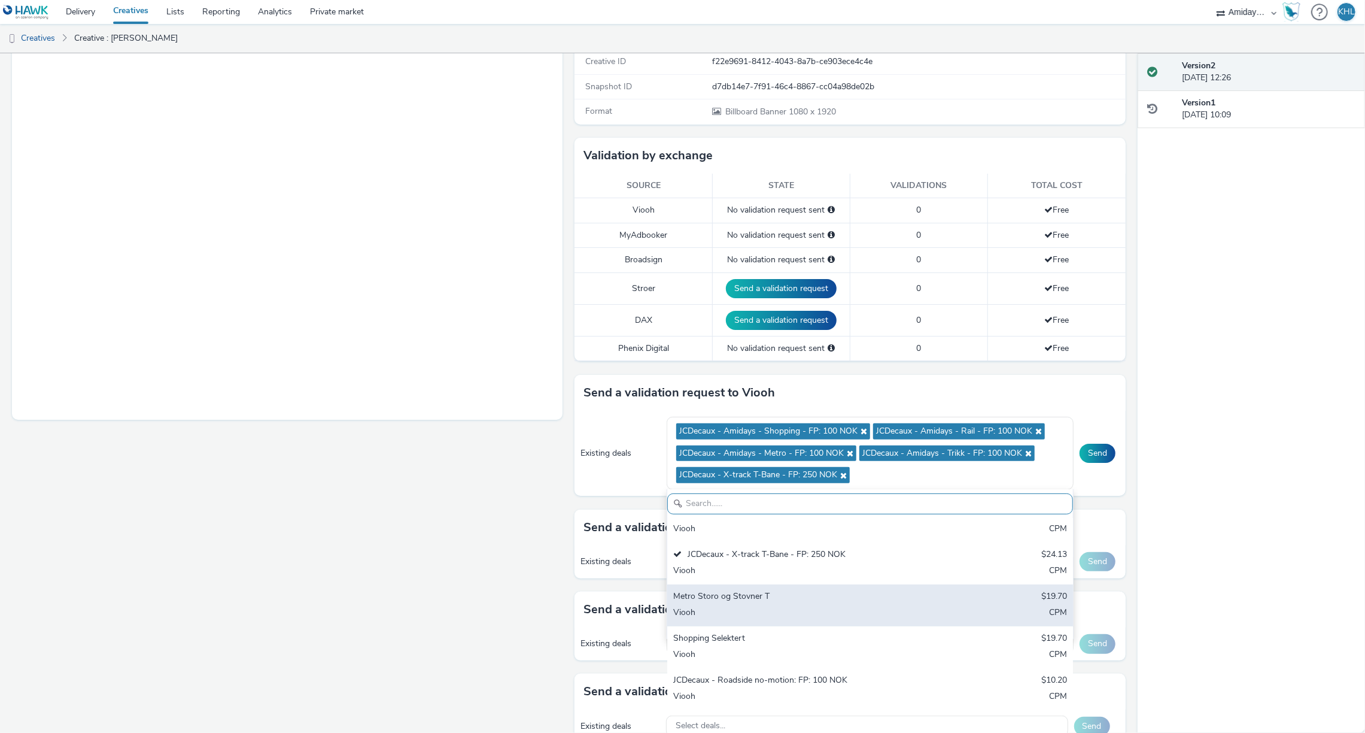
scroll to position [186, 0]
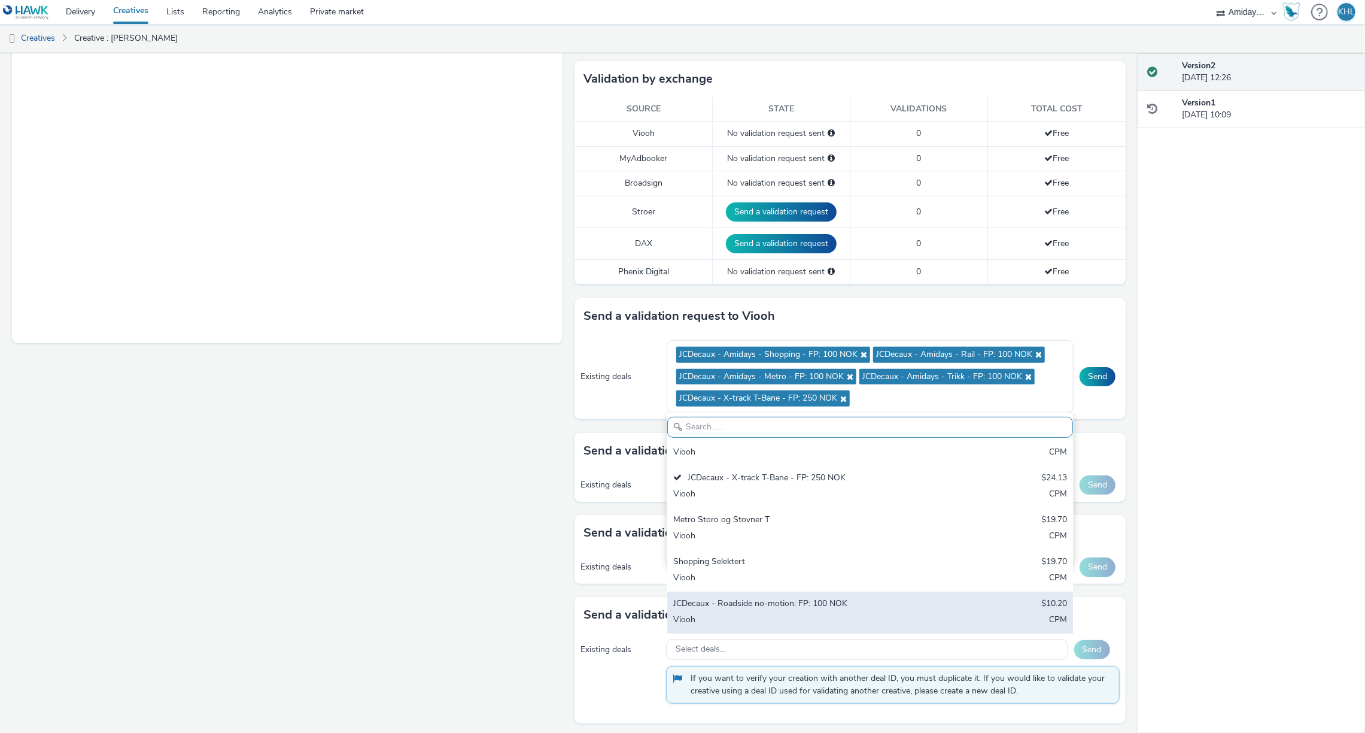
click at [797, 609] on div "JCDecaux - Roadside no-motion: FP: 100 NOK $10.20 Viooh CPM" at bounding box center [870, 612] width 406 height 42
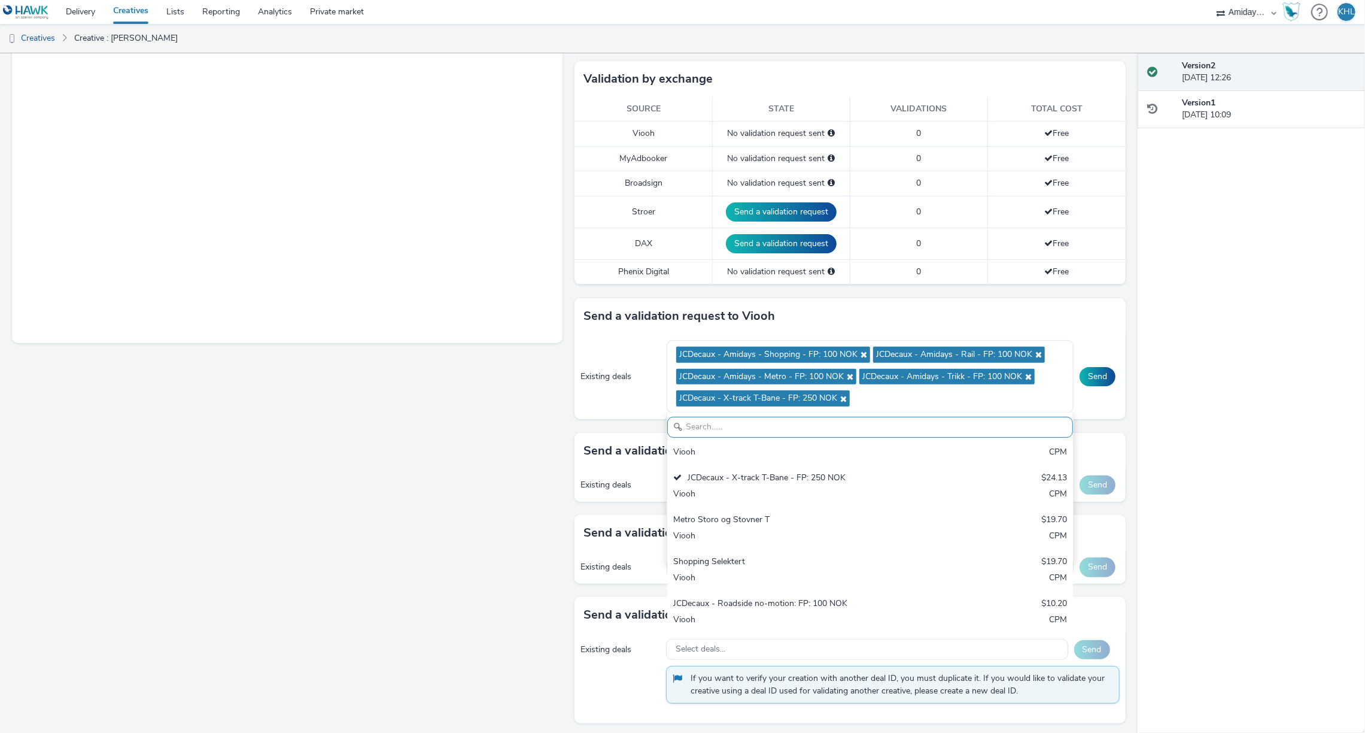
scroll to position [288, 0]
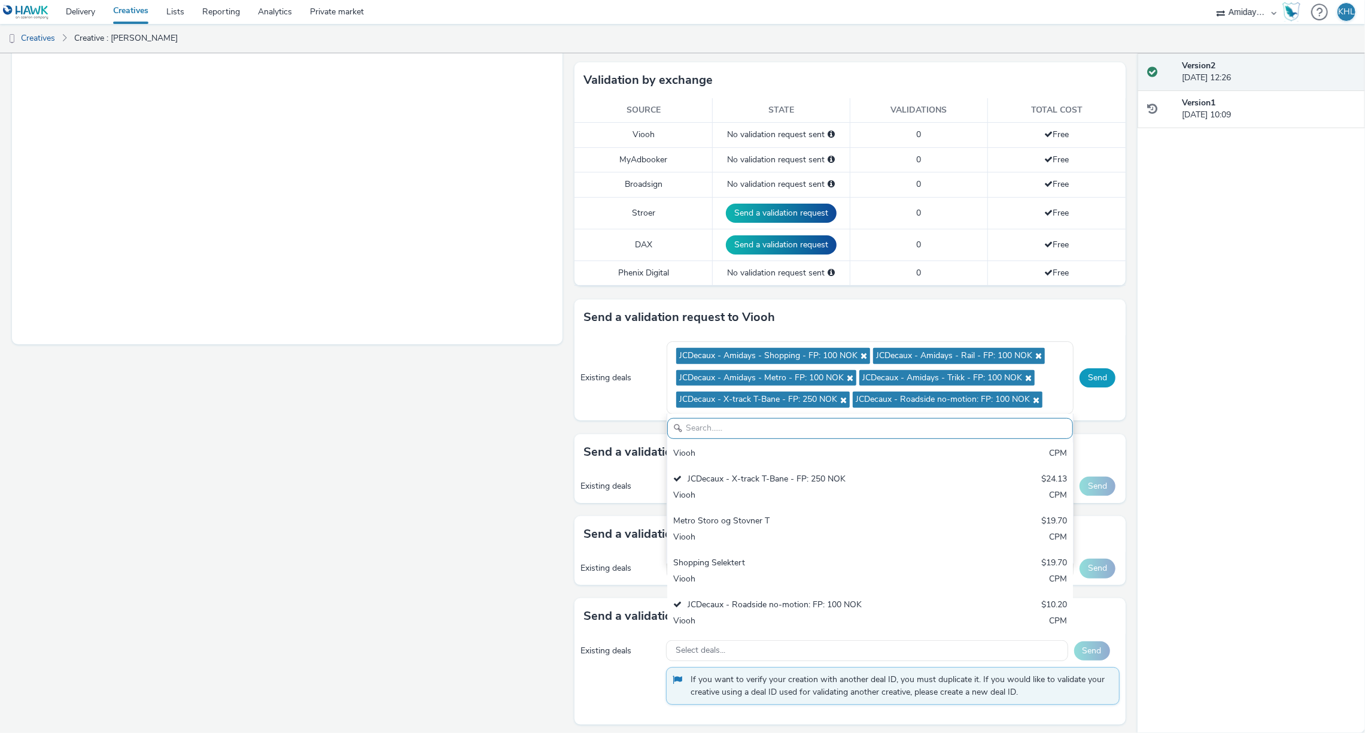
click at [1094, 368] on button "Send" at bounding box center [1098, 377] width 36 height 19
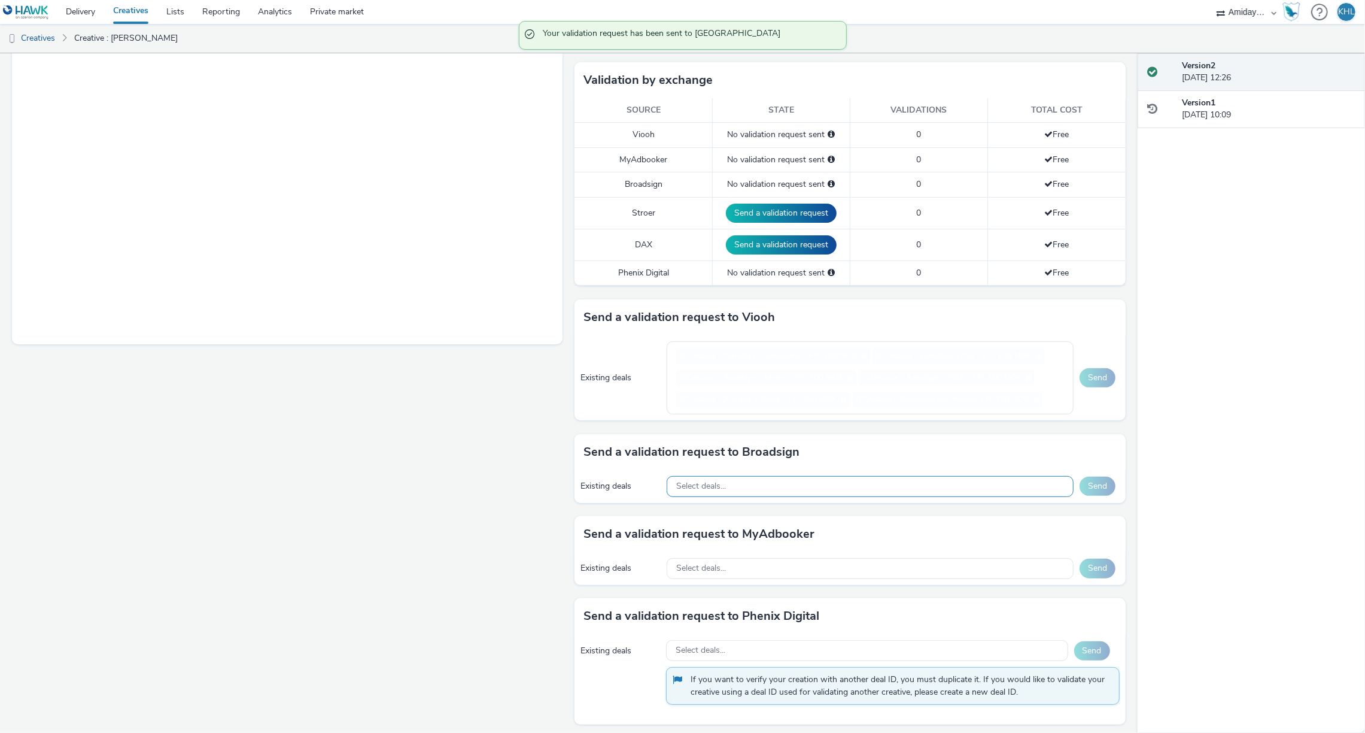
scroll to position [238, 0]
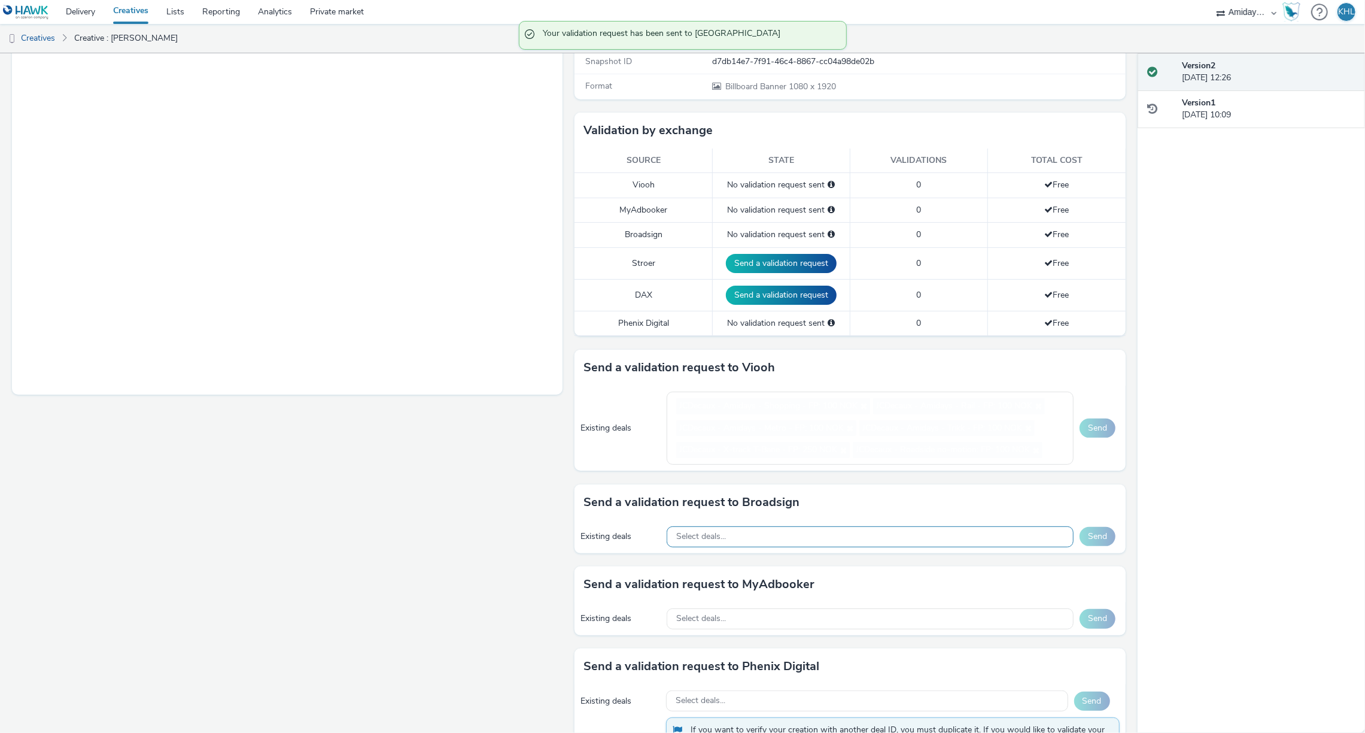
click at [724, 531] on span "Select deals..." at bounding box center [701, 536] width 50 height 10
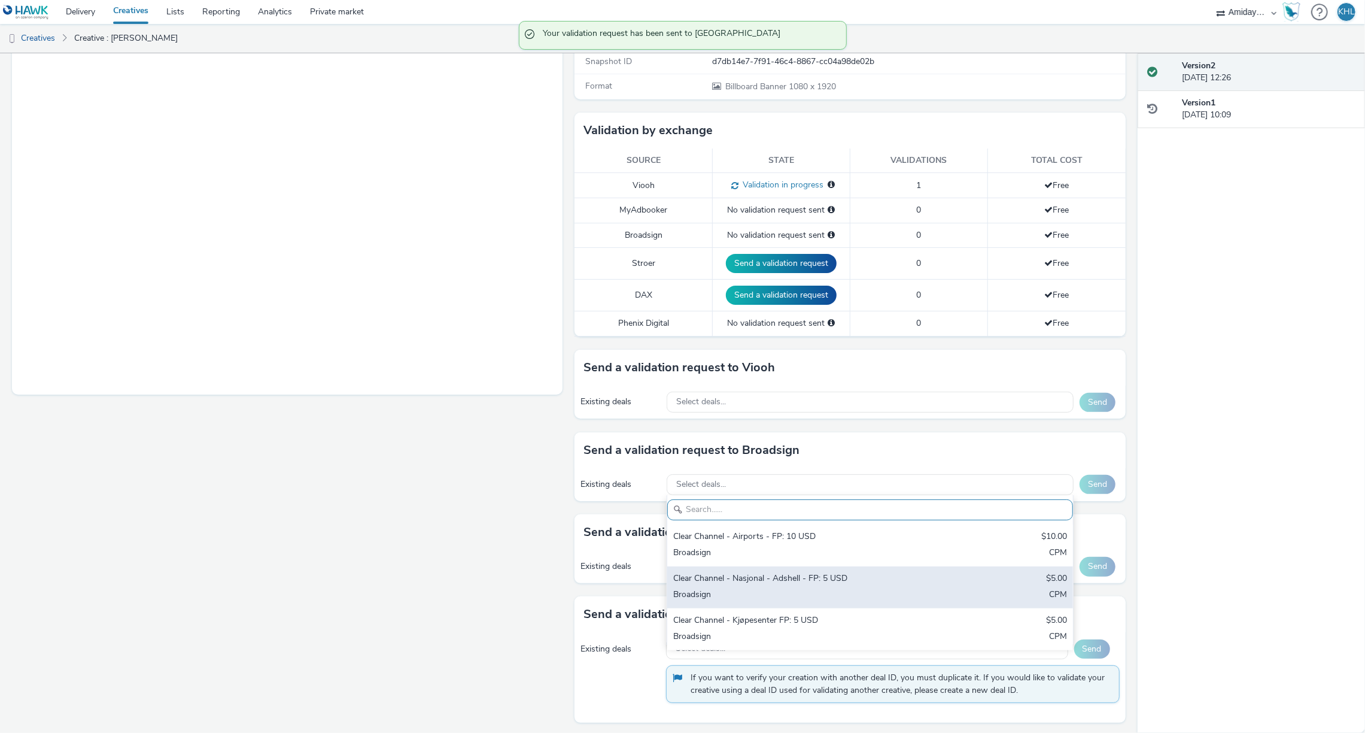
click at [760, 582] on div "Clear Channel - Nasjonal - Adshell - FP: 5 USD" at bounding box center [803, 579] width 260 height 14
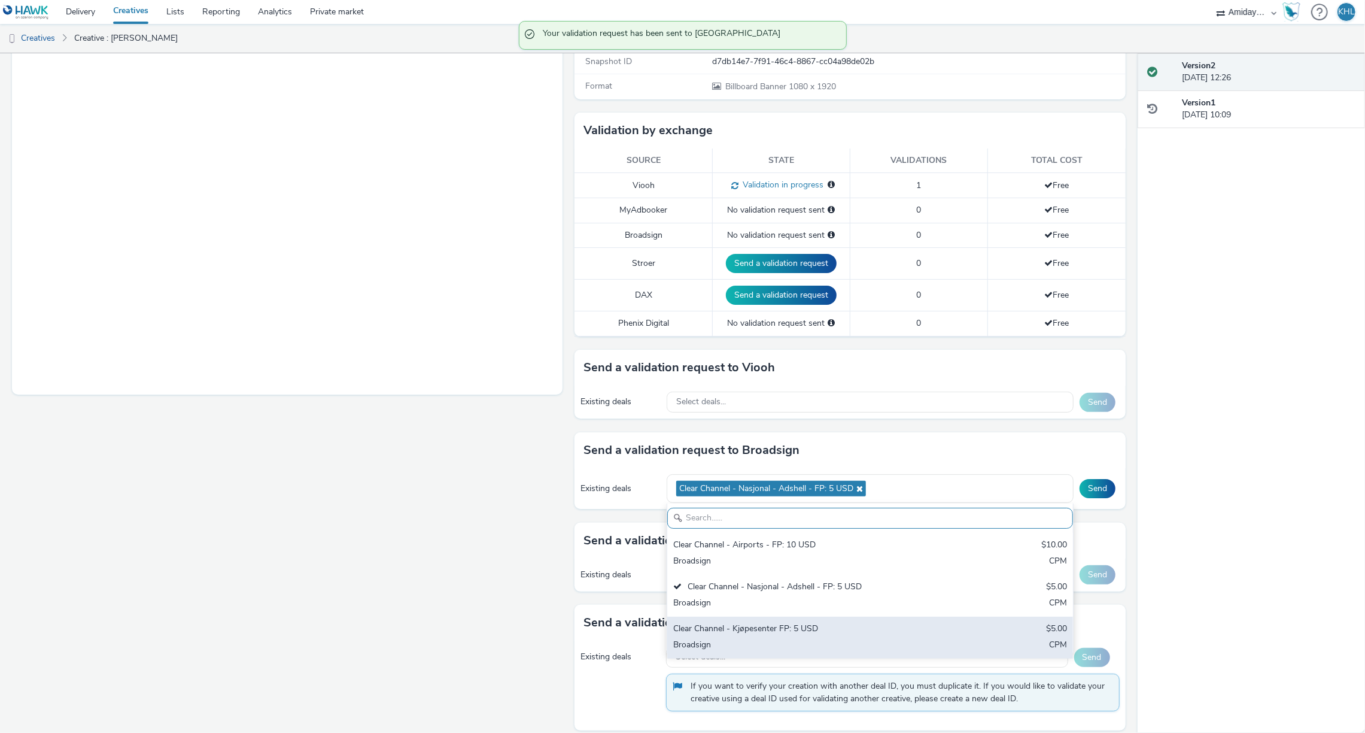
click at [770, 639] on div "Broadsign" at bounding box center [803, 646] width 260 height 14
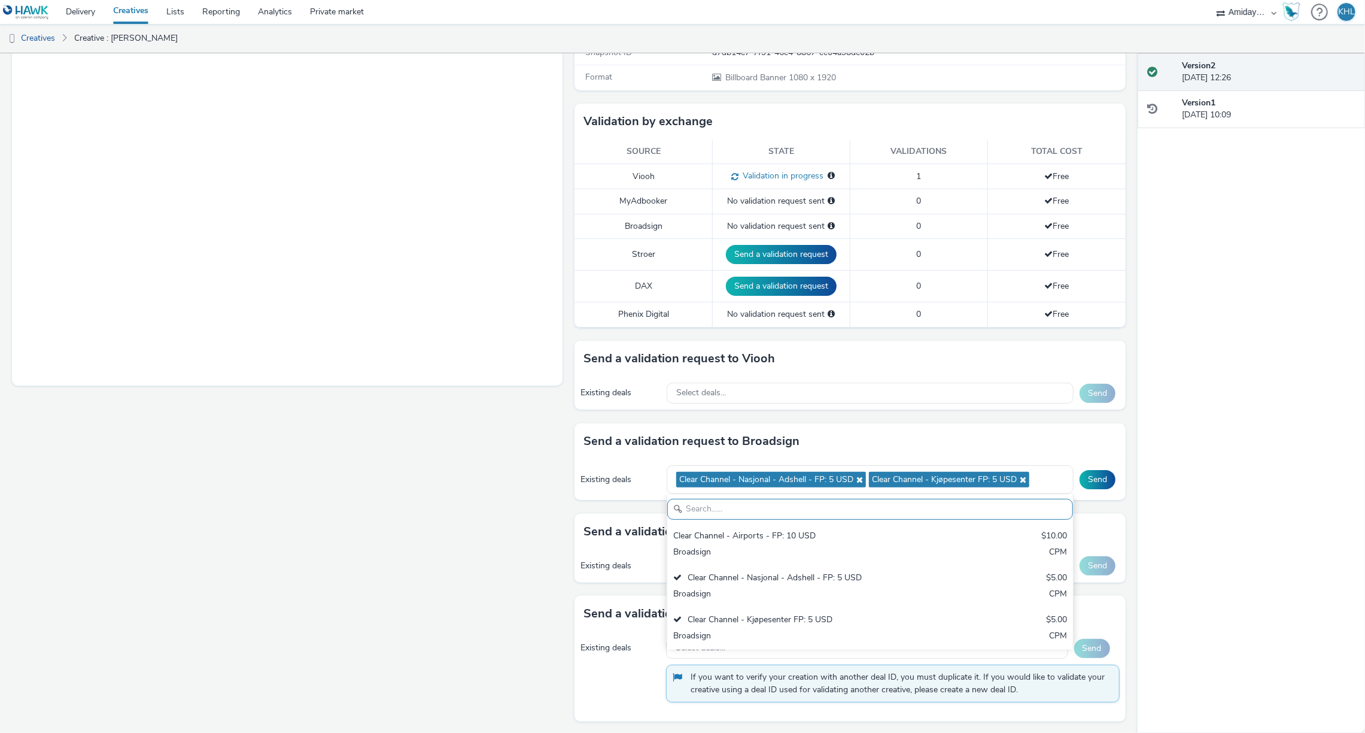
scroll to position [247, 0]
click at [1094, 474] on button "Send" at bounding box center [1098, 479] width 36 height 19
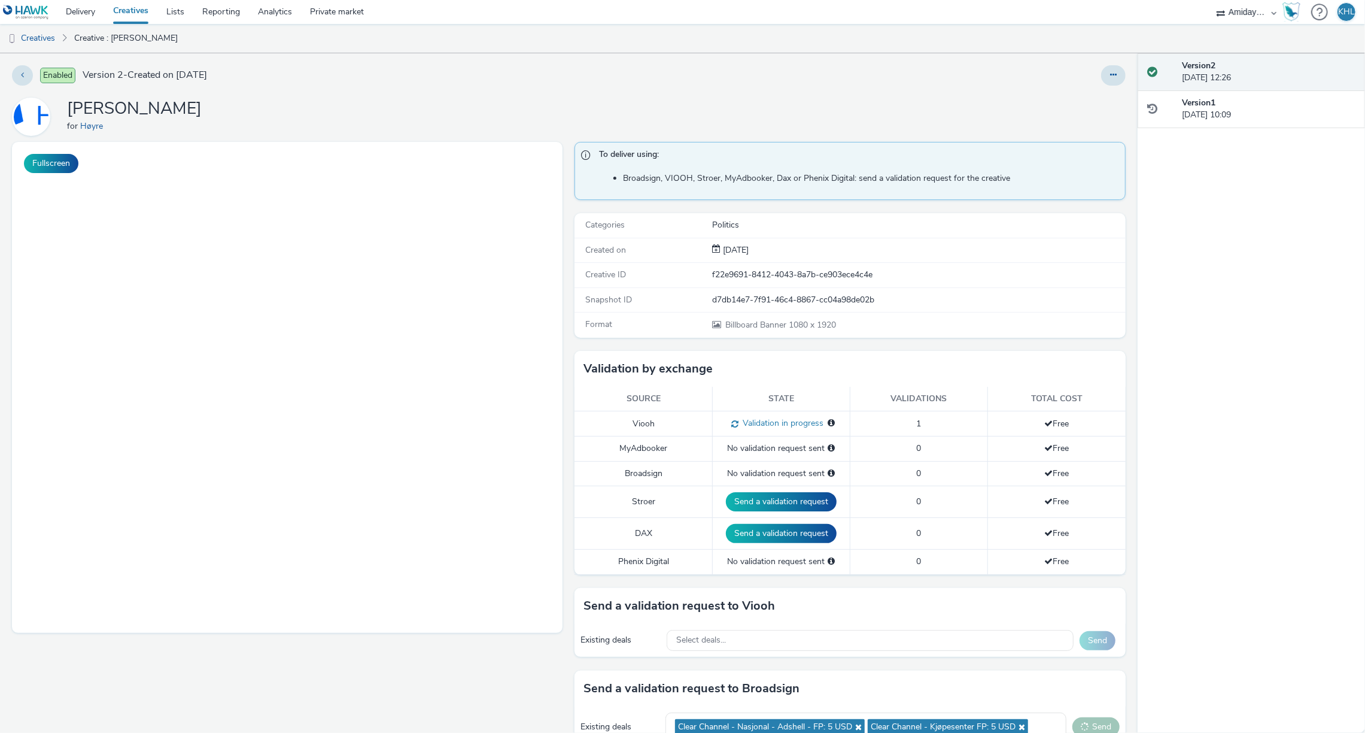
scroll to position [0, 0]
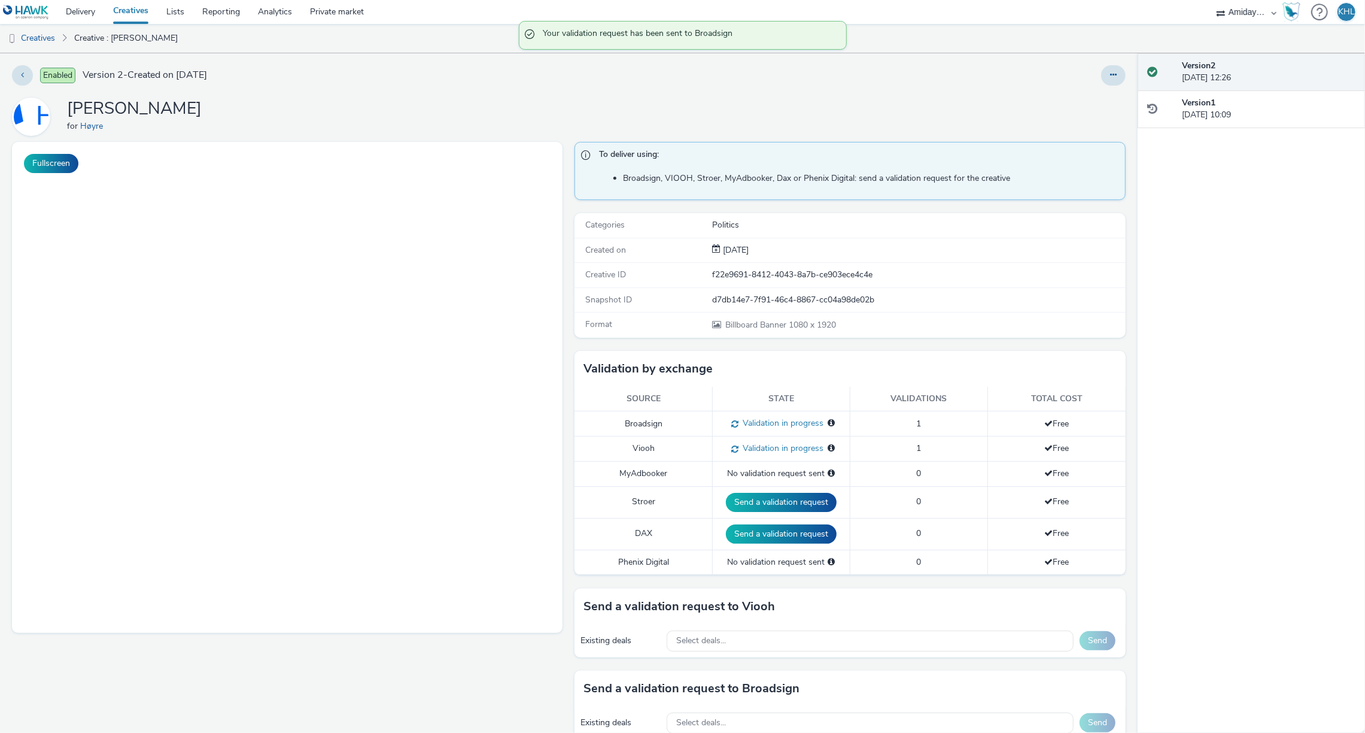
click at [144, 12] on link "Creatives" at bounding box center [130, 12] width 53 height 24
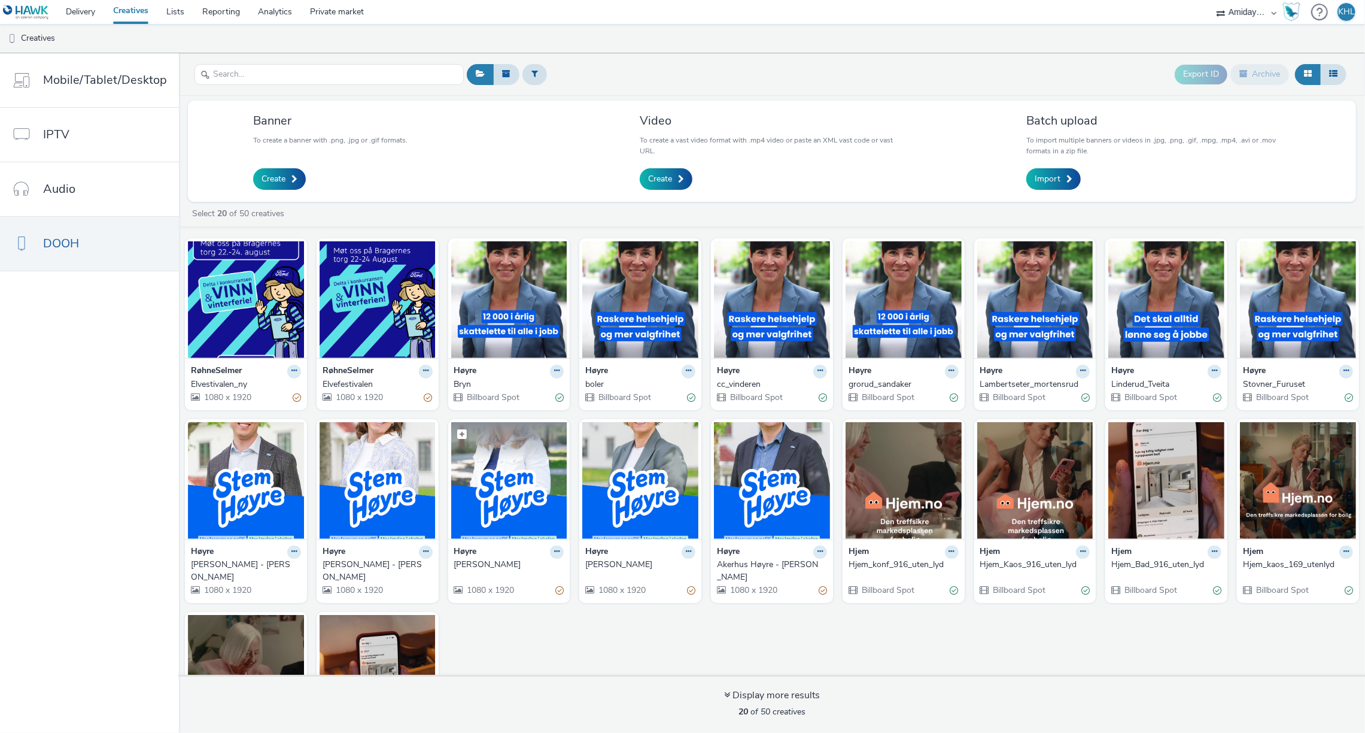
scroll to position [12, 0]
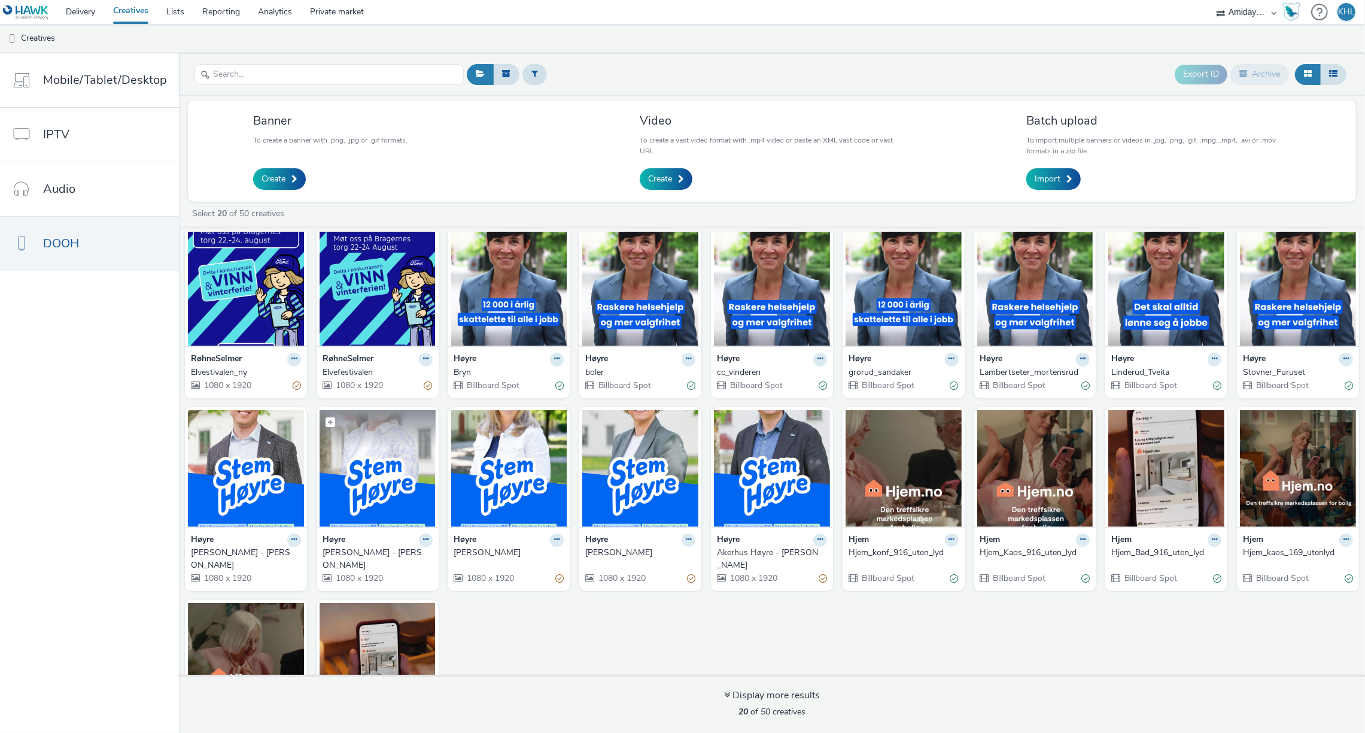
click at [379, 484] on img at bounding box center [378, 468] width 116 height 117
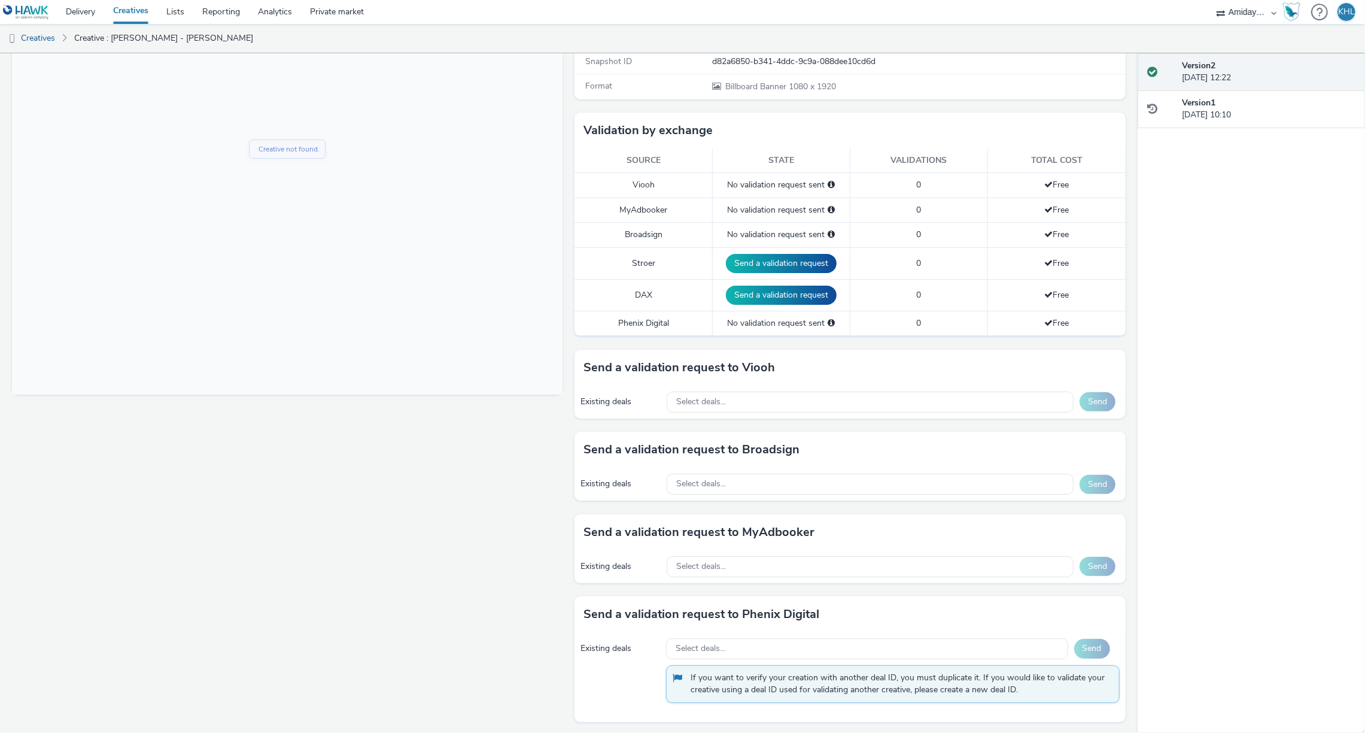
scroll to position [238, 0]
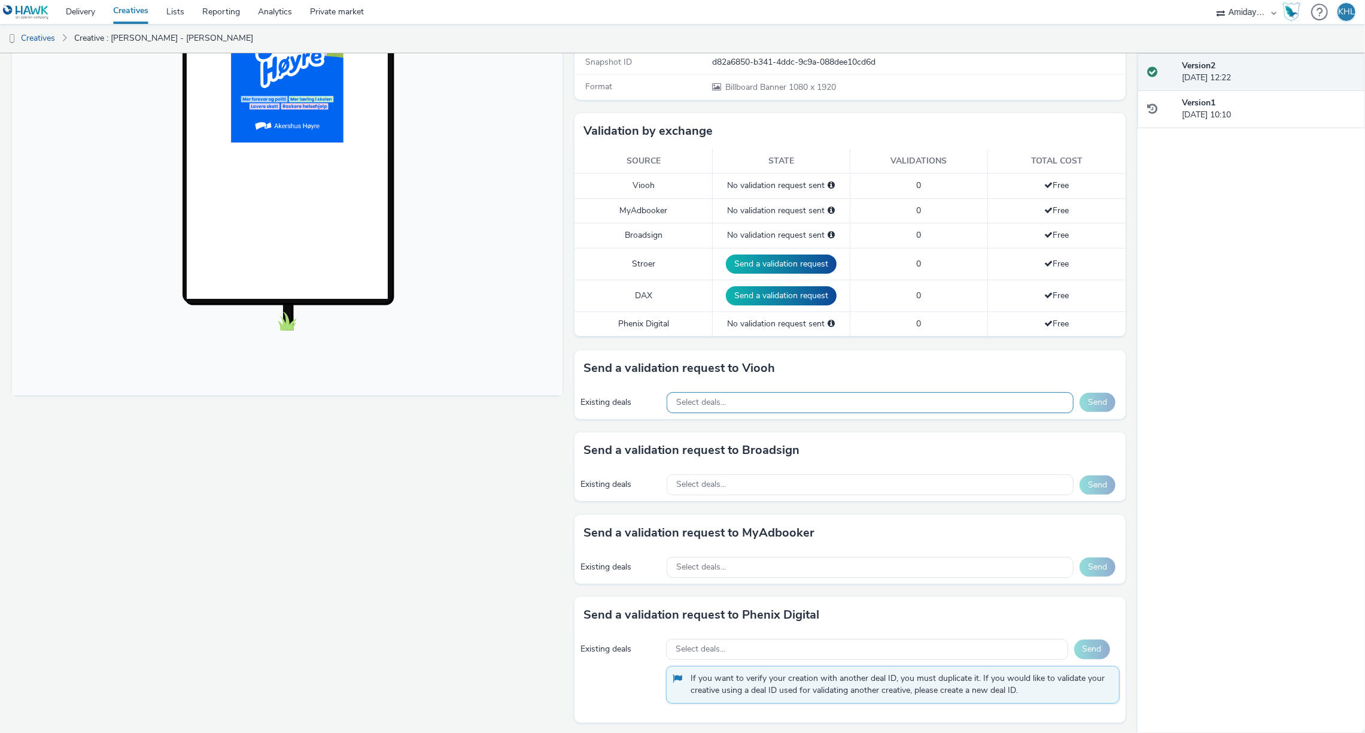
click at [760, 401] on div "Select deals..." at bounding box center [870, 402] width 407 height 21
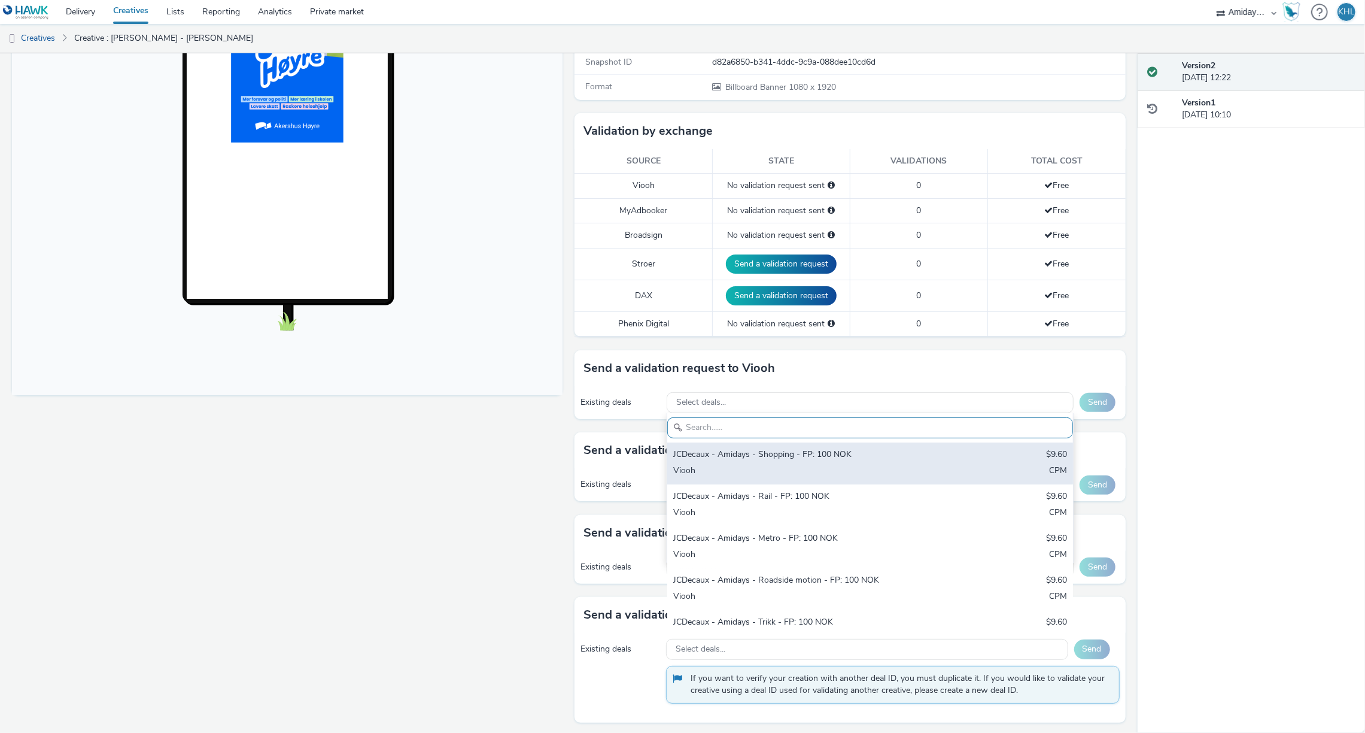
click at [782, 464] on div "Viooh" at bounding box center [803, 471] width 260 height 14
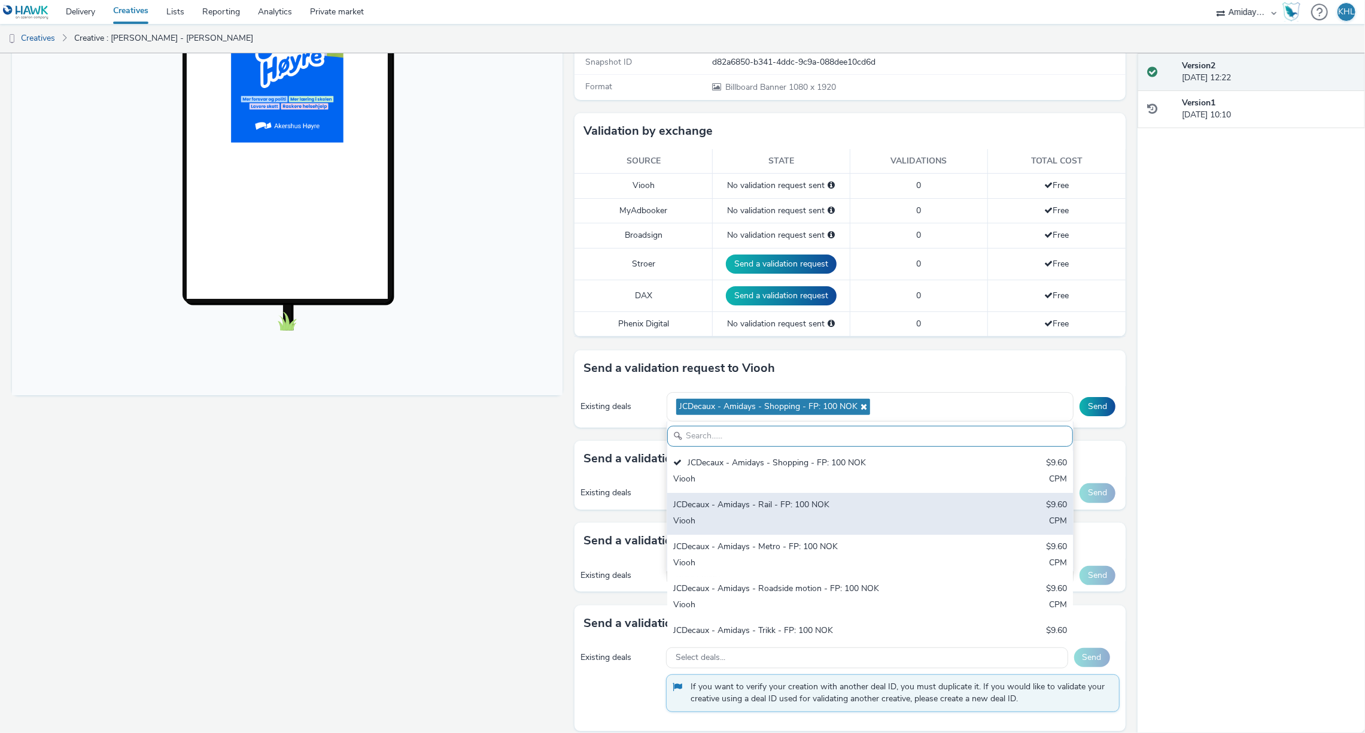
click at [780, 510] on div "JCDecaux - Amidays - Rail - FP: 100 NOK" at bounding box center [803, 506] width 260 height 14
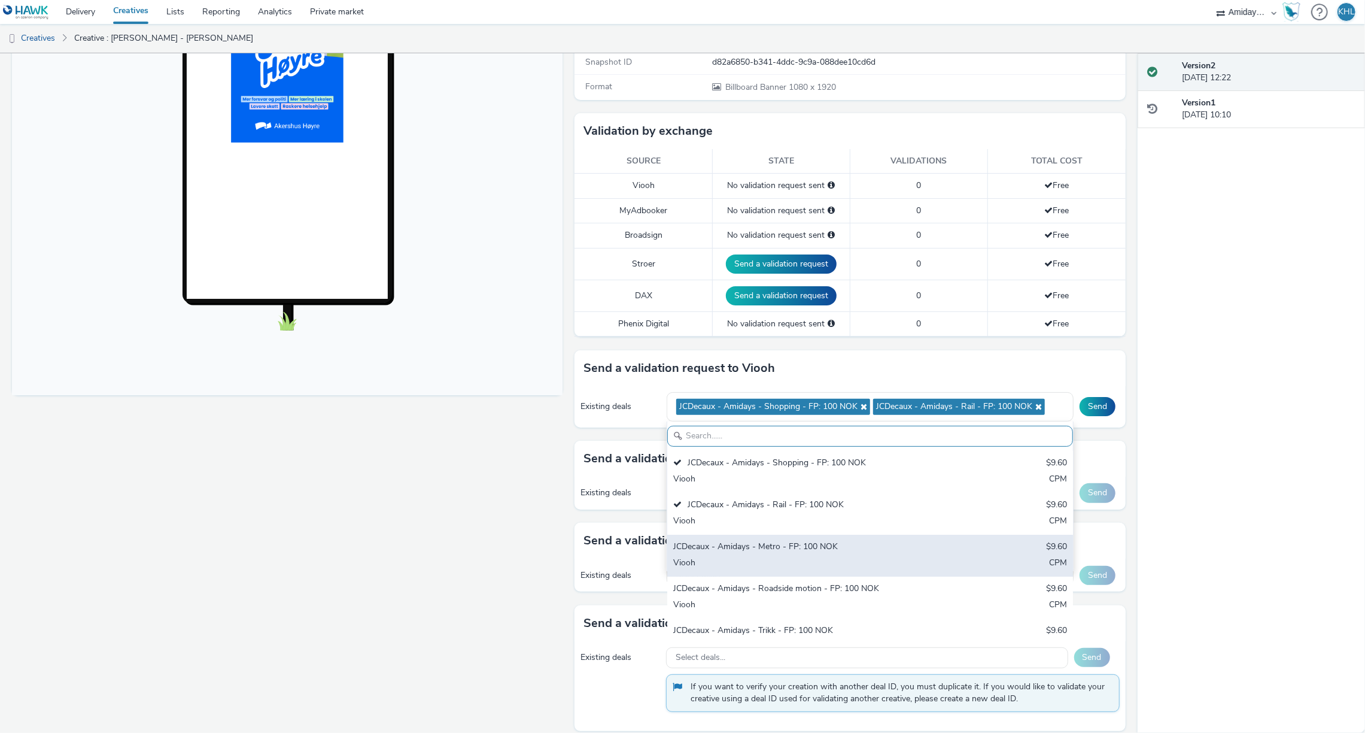
click at [789, 542] on div "JCDecaux - Amidays - Metro - FP: 100 NOK" at bounding box center [803, 547] width 260 height 14
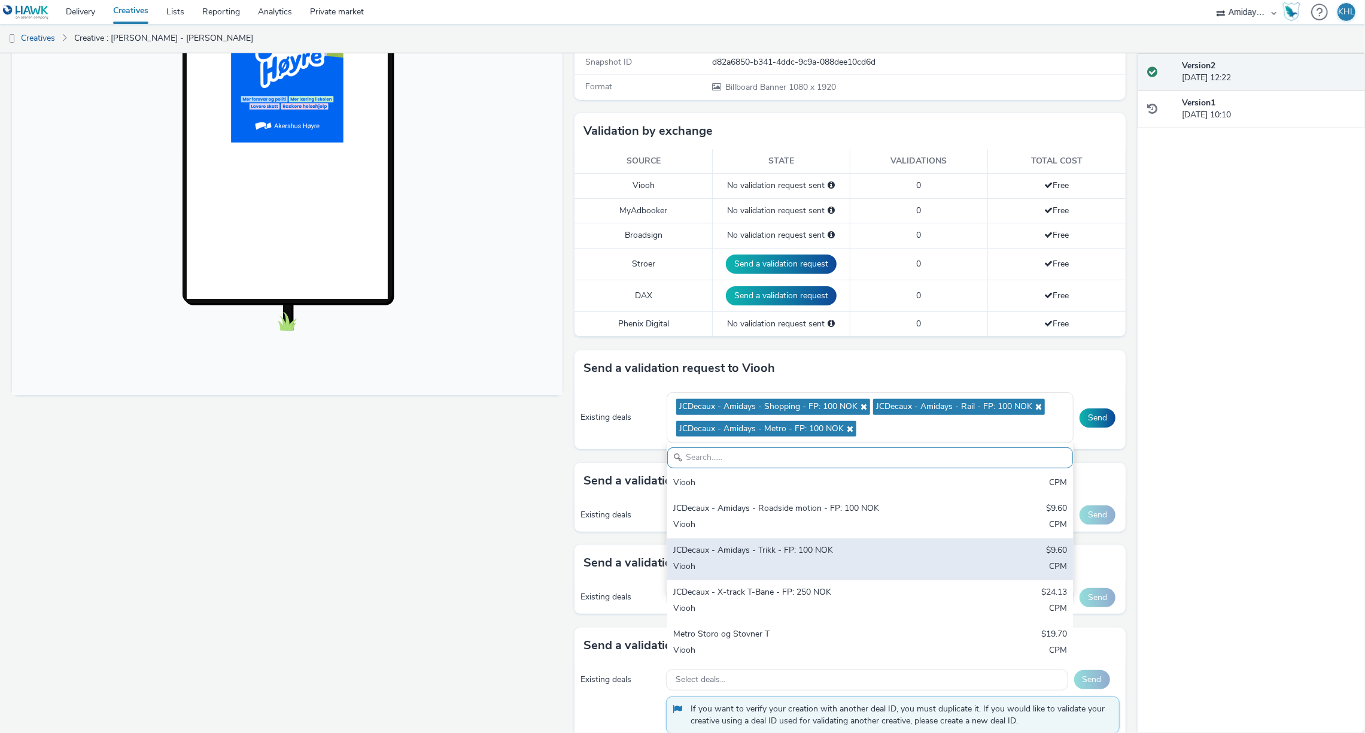
scroll to position [103, 0]
click at [782, 556] on div "JCDecaux - Amidays - Trikk - FP: 100 NOK $9.60 Viooh CPM" at bounding box center [870, 558] width 406 height 42
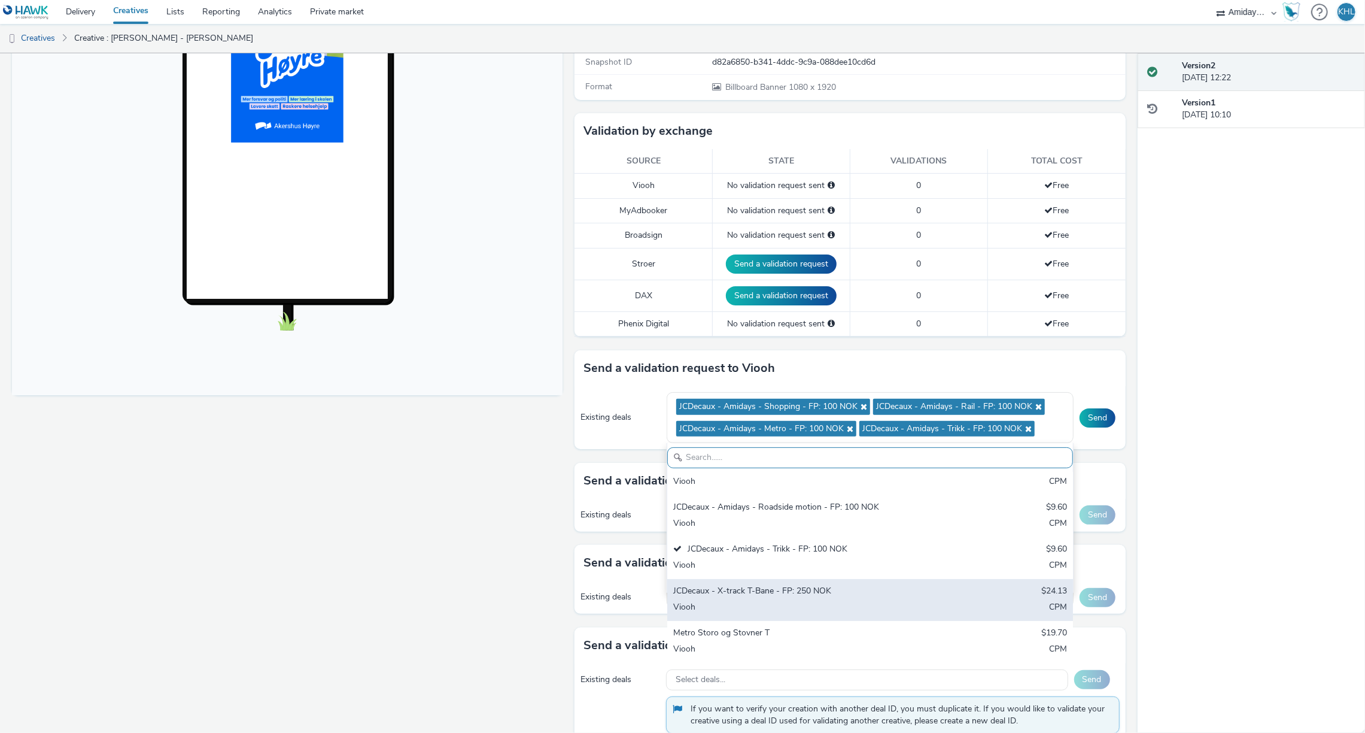
click at [783, 587] on div "JCDecaux - X-track T-Bane - FP: 250 NOK" at bounding box center [803, 592] width 260 height 14
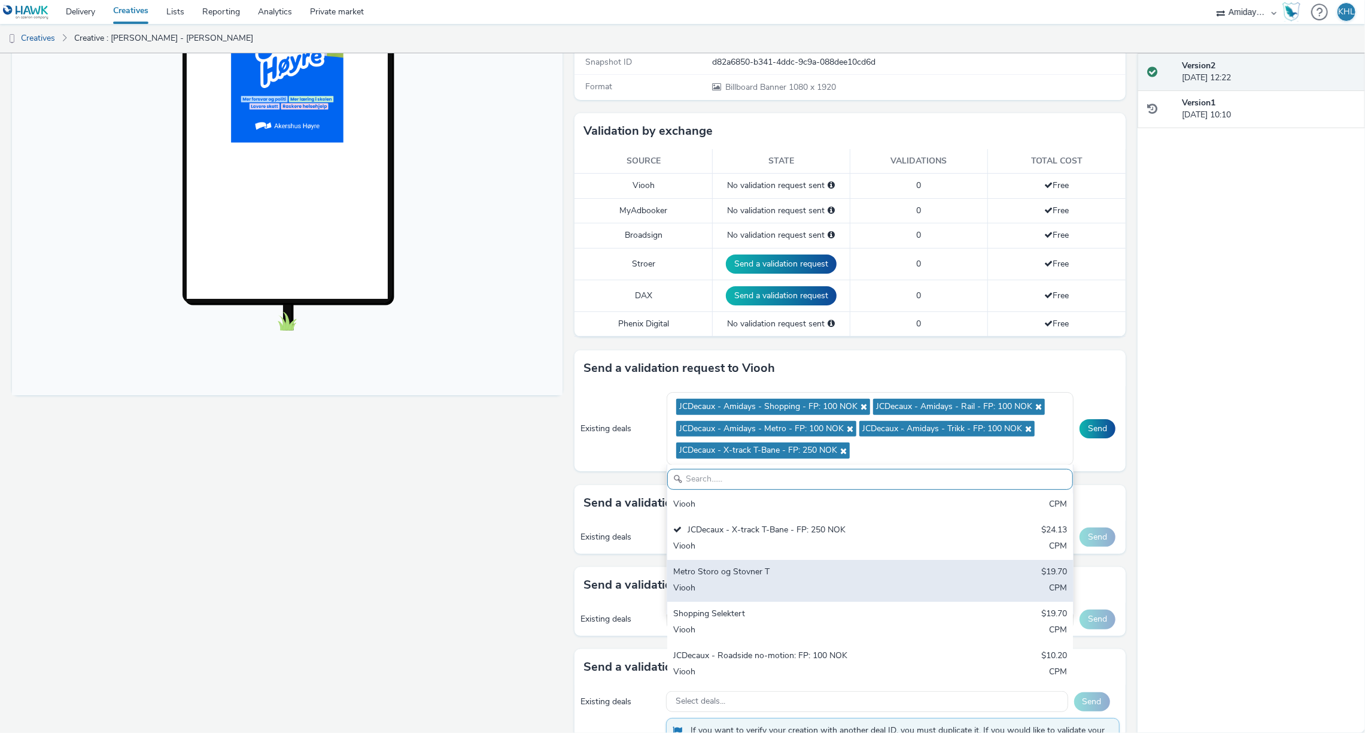
scroll to position [186, 0]
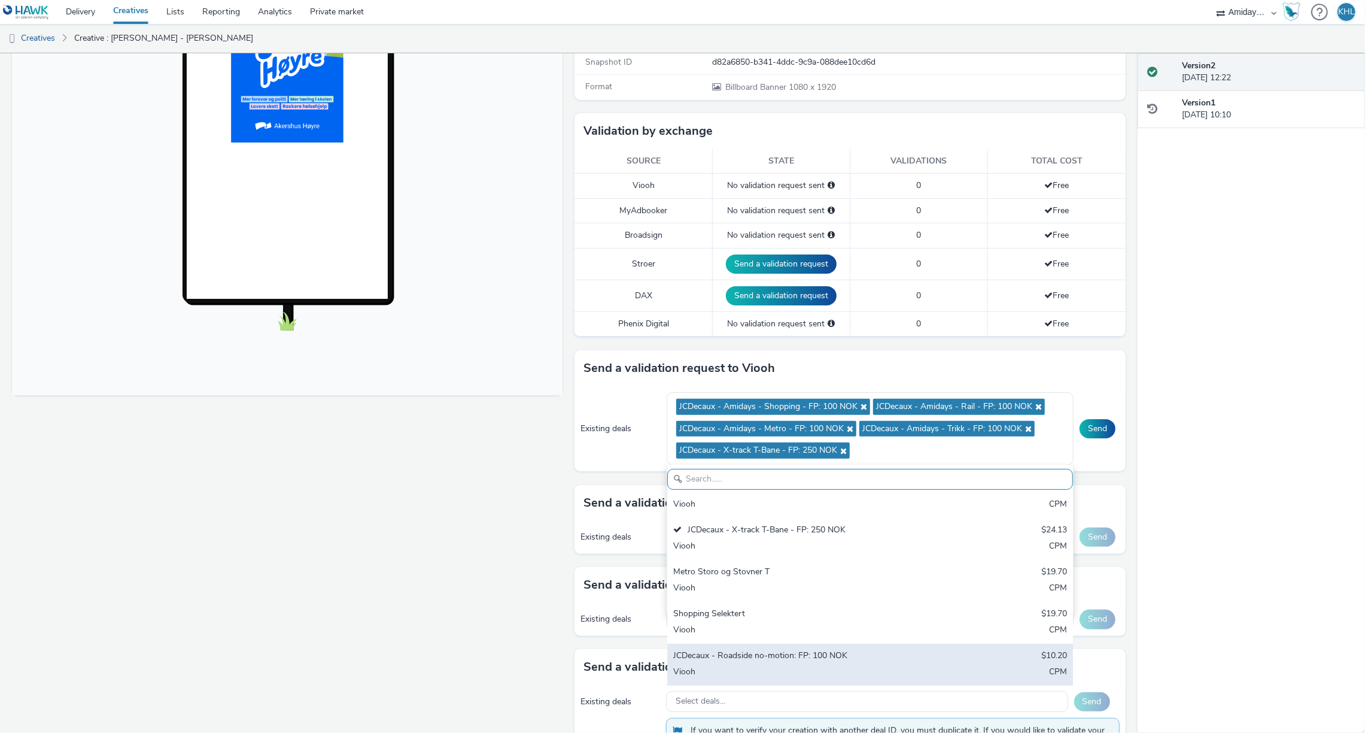
click at [803, 661] on div "JCDecaux - Roadside no-motion: FP: 100 NOK $10.20 Viooh CPM" at bounding box center [870, 664] width 406 height 42
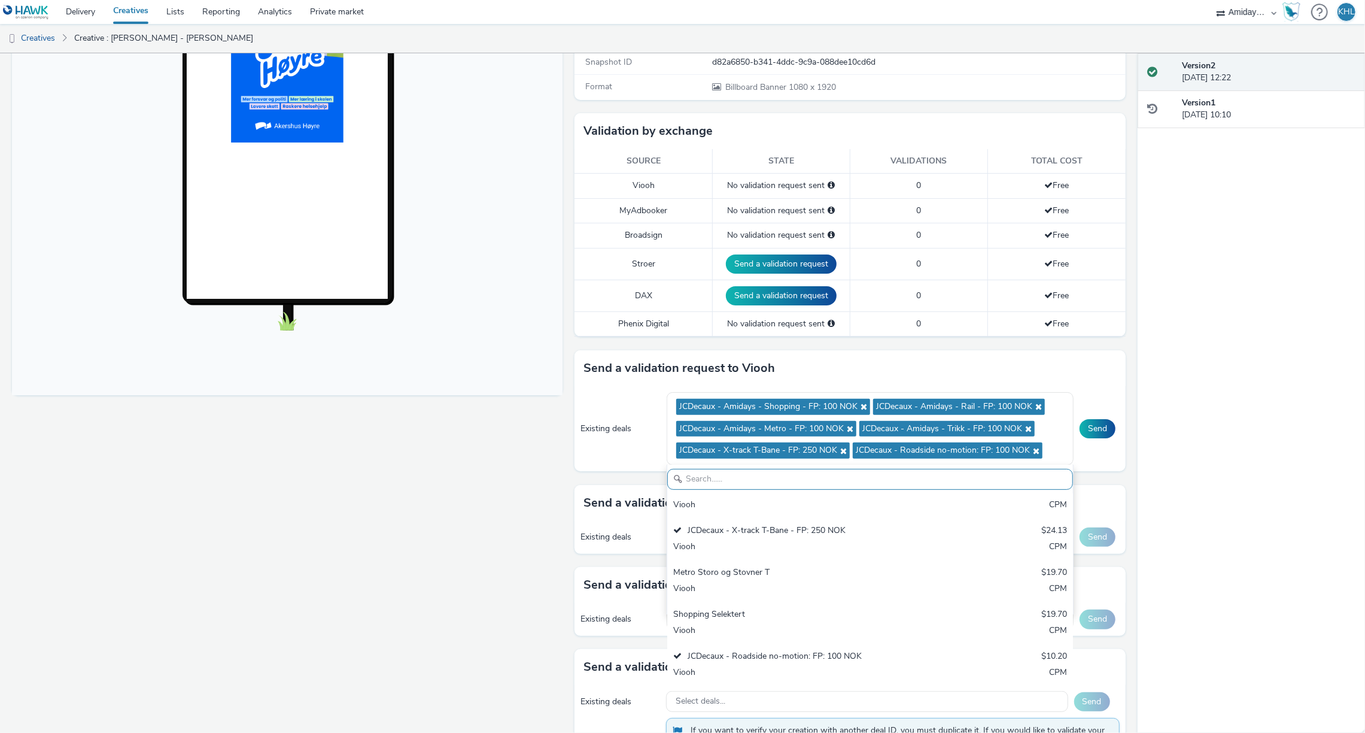
drag, startPoint x: 1217, startPoint y: 449, endPoint x: 1134, endPoint y: 457, distance: 83.6
click at [1217, 449] on div "Version 2 21 August 2025, 12:22 Version 1 13 August 2025, 10:10" at bounding box center [1251, 392] width 227 height 679
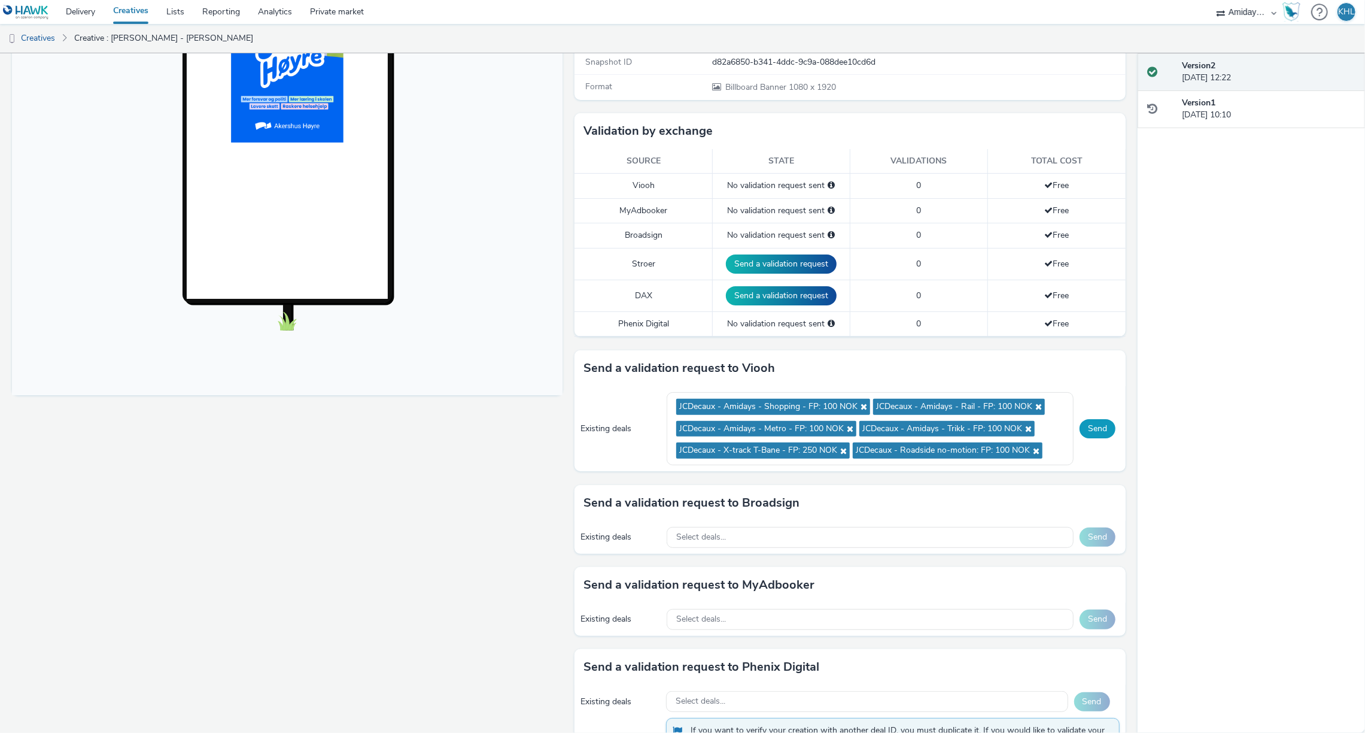
click at [1097, 432] on button "Send" at bounding box center [1098, 428] width 36 height 19
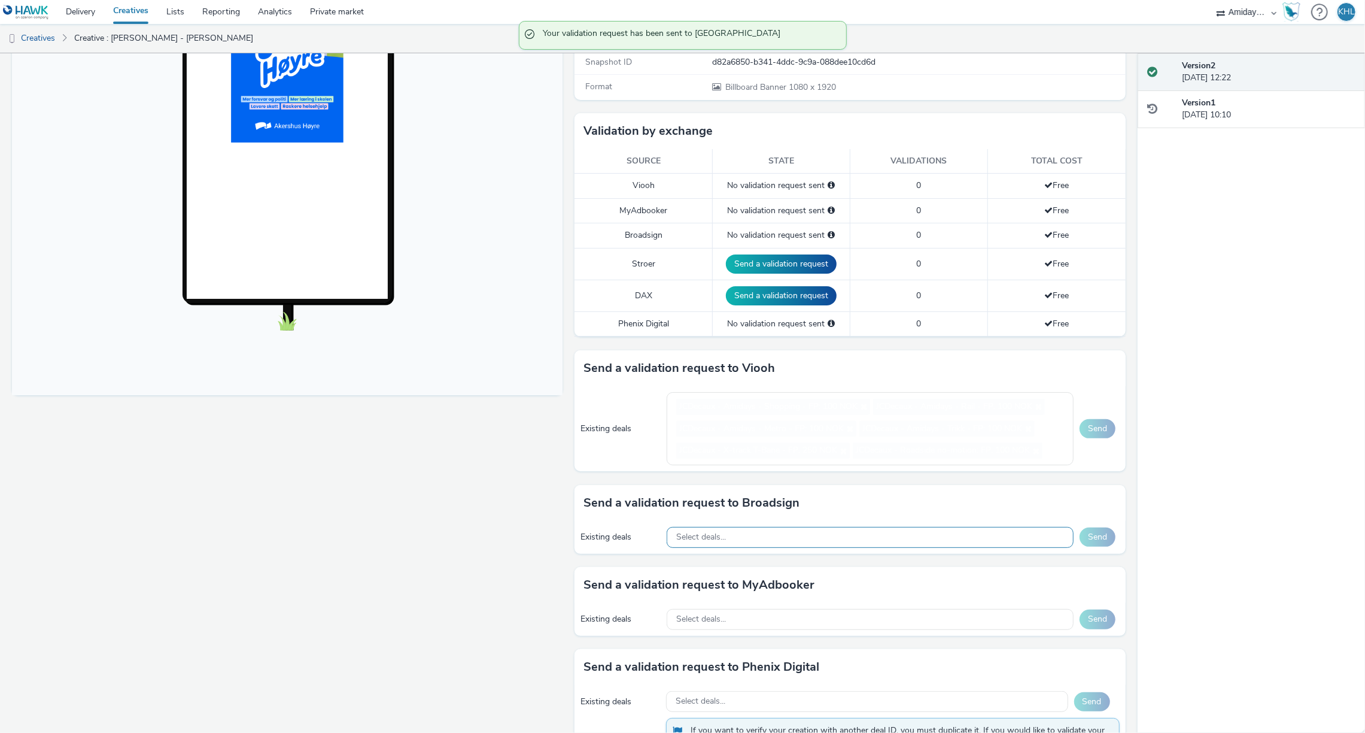
click at [910, 537] on div "Select deals..." at bounding box center [870, 537] width 407 height 21
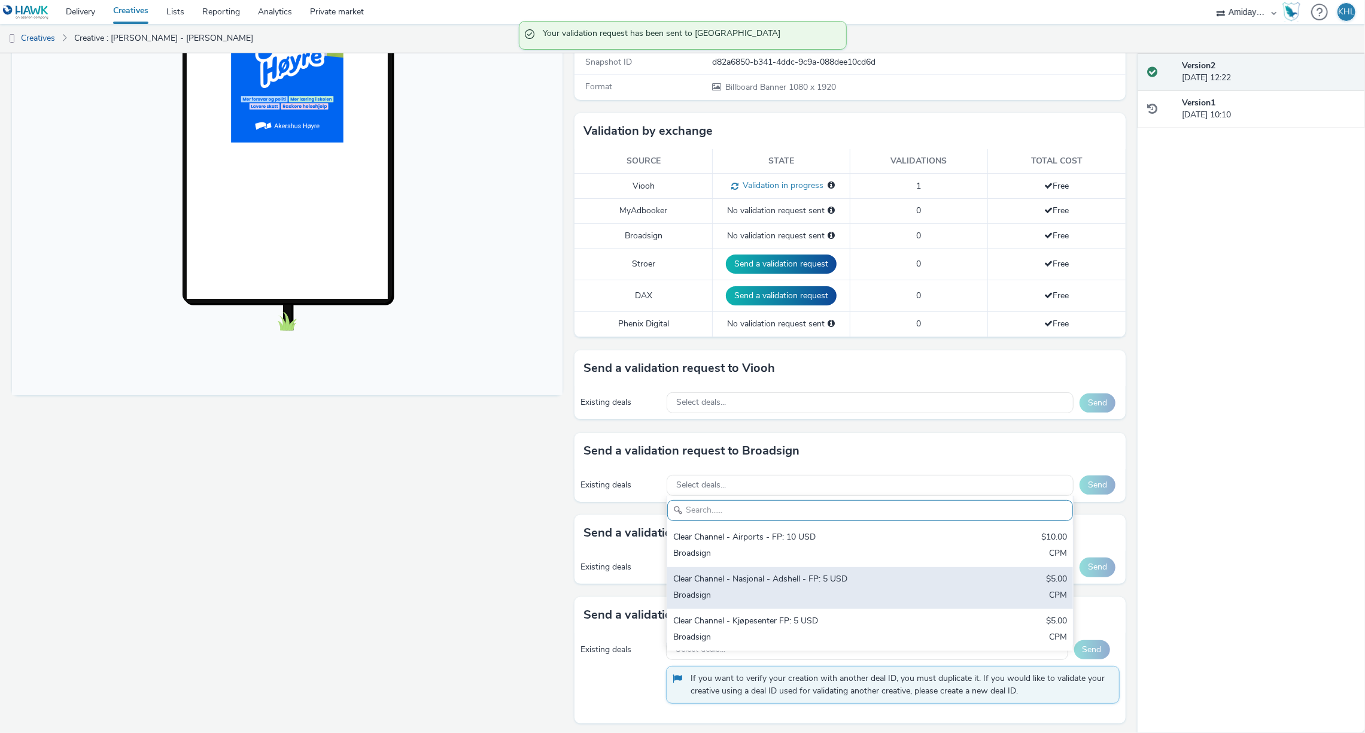
click at [805, 595] on div "Broadsign" at bounding box center [803, 596] width 260 height 14
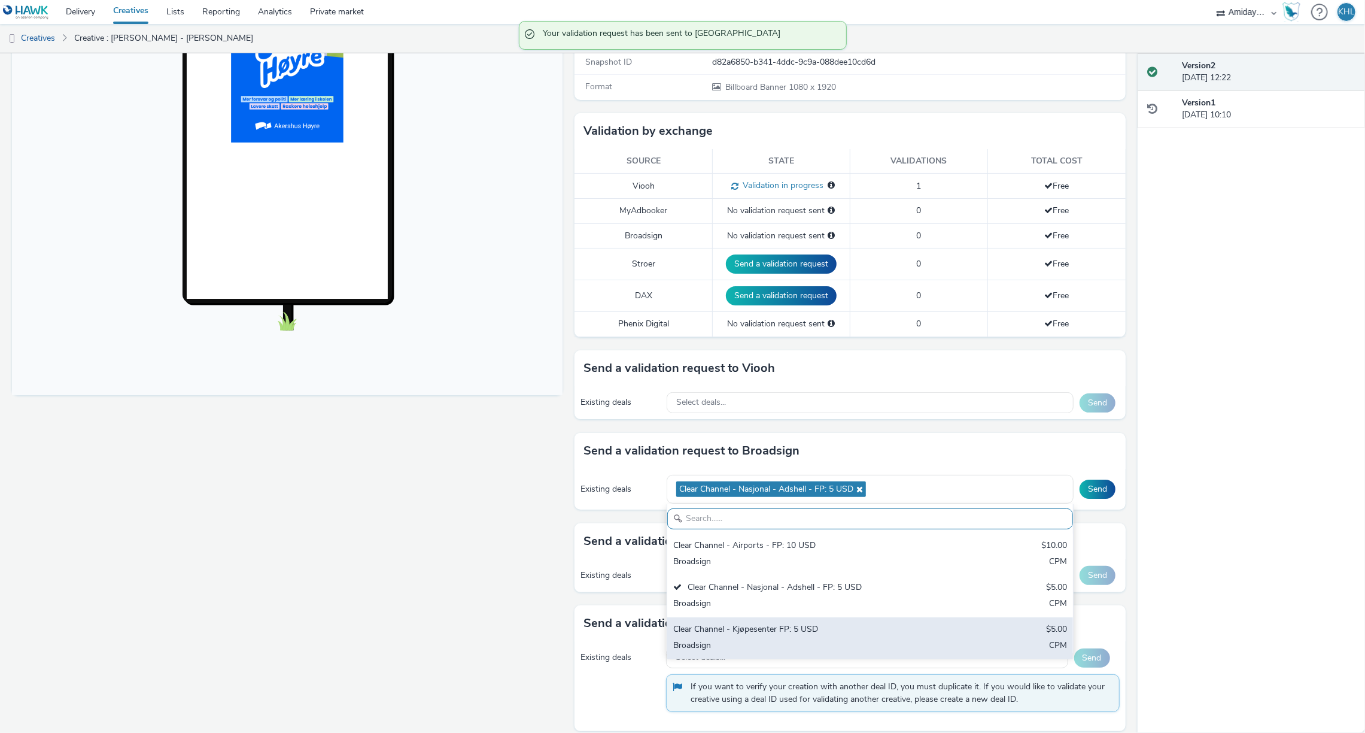
click at [784, 634] on div "Clear Channel - Kjøpesenter FP: 5 USD" at bounding box center [803, 630] width 260 height 14
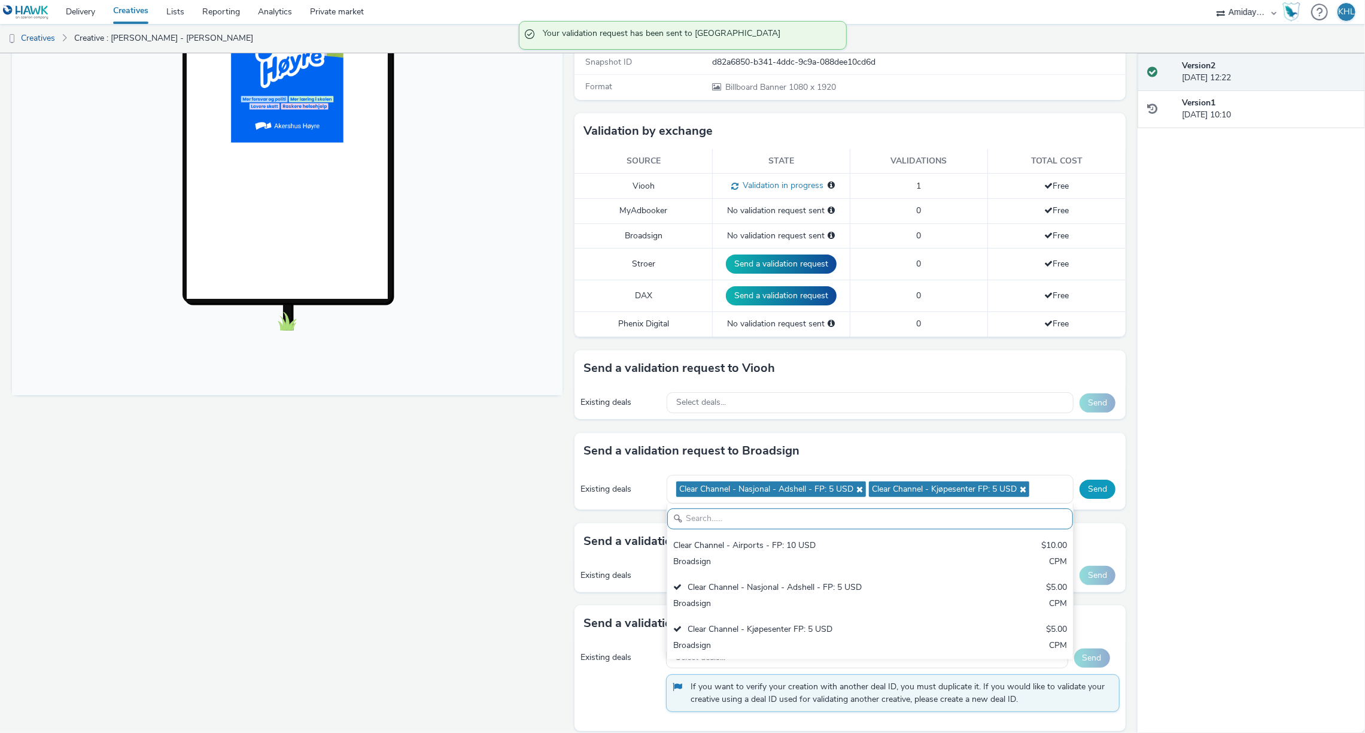
click at [1095, 490] on button "Send" at bounding box center [1098, 488] width 36 height 19
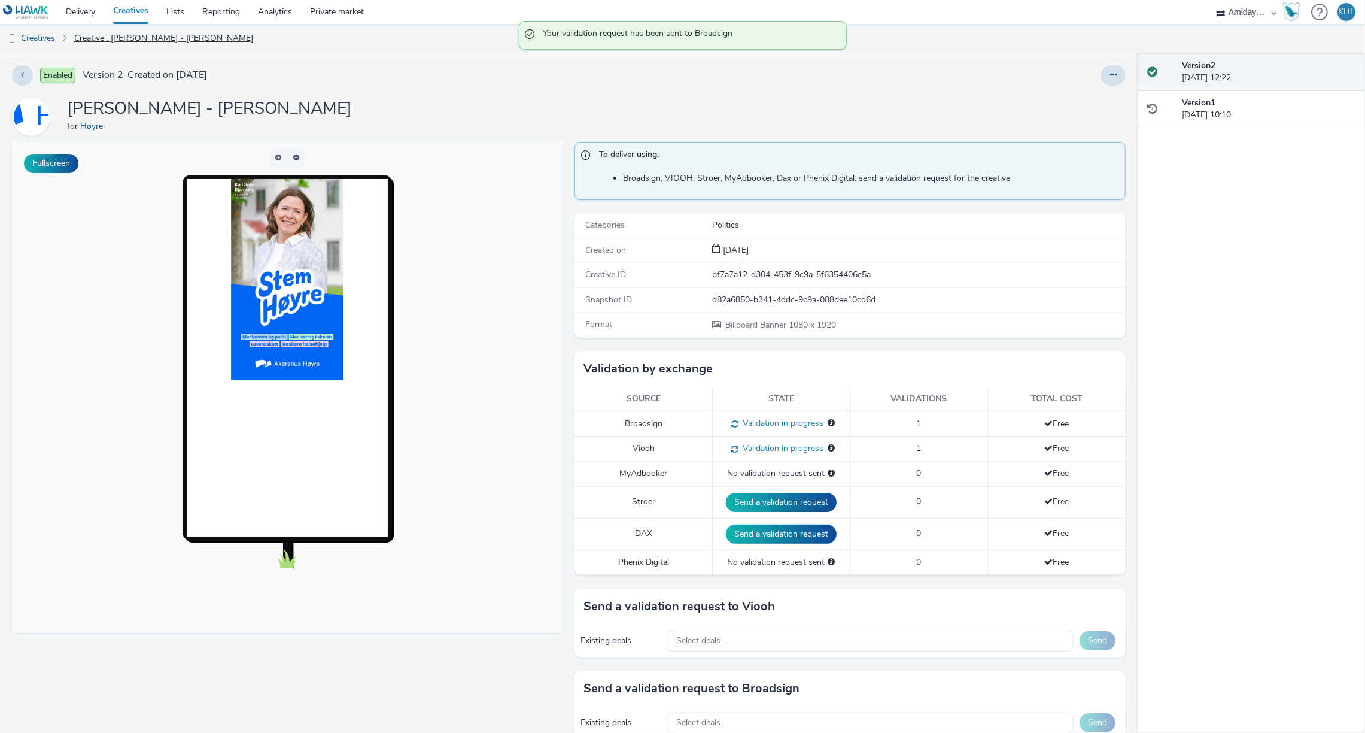
scroll to position [0, 0]
click at [146, 16] on link "Creatives" at bounding box center [130, 12] width 53 height 24
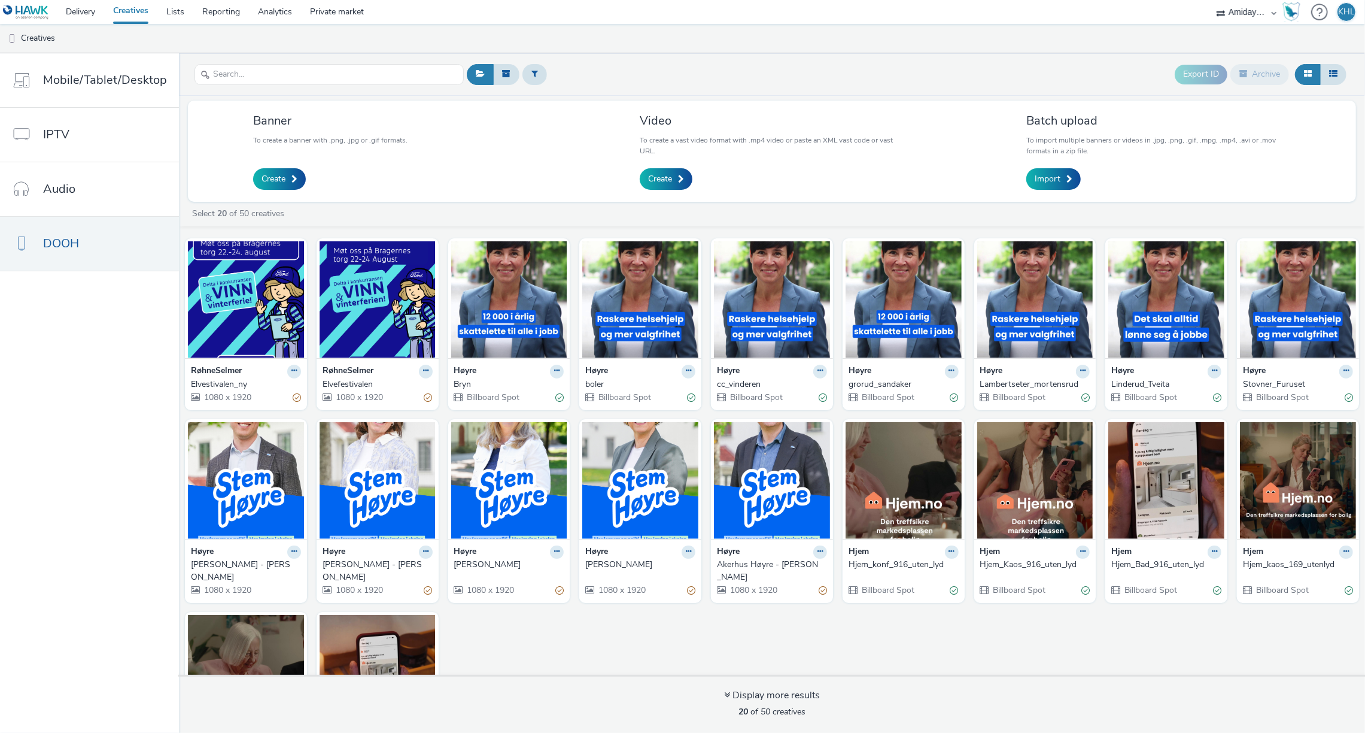
scroll to position [32, 0]
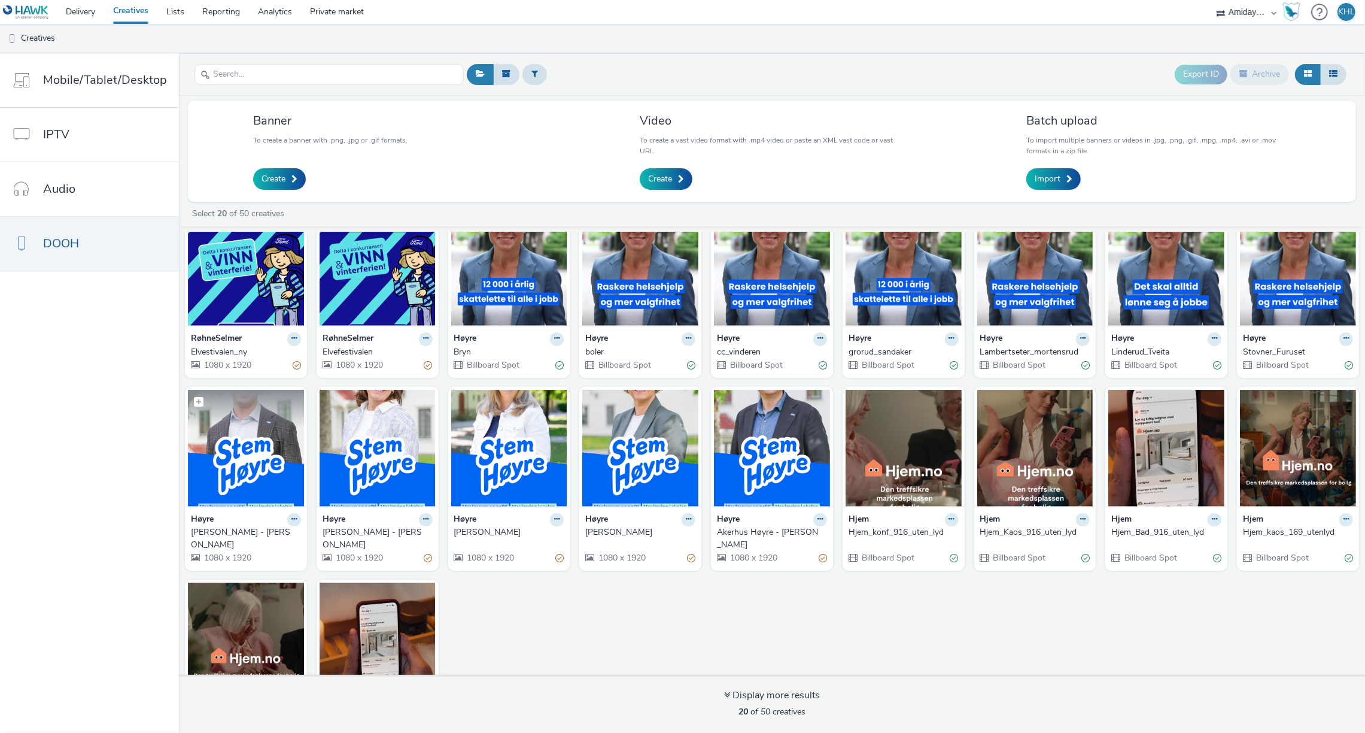
click at [249, 467] on img at bounding box center [246, 448] width 116 height 117
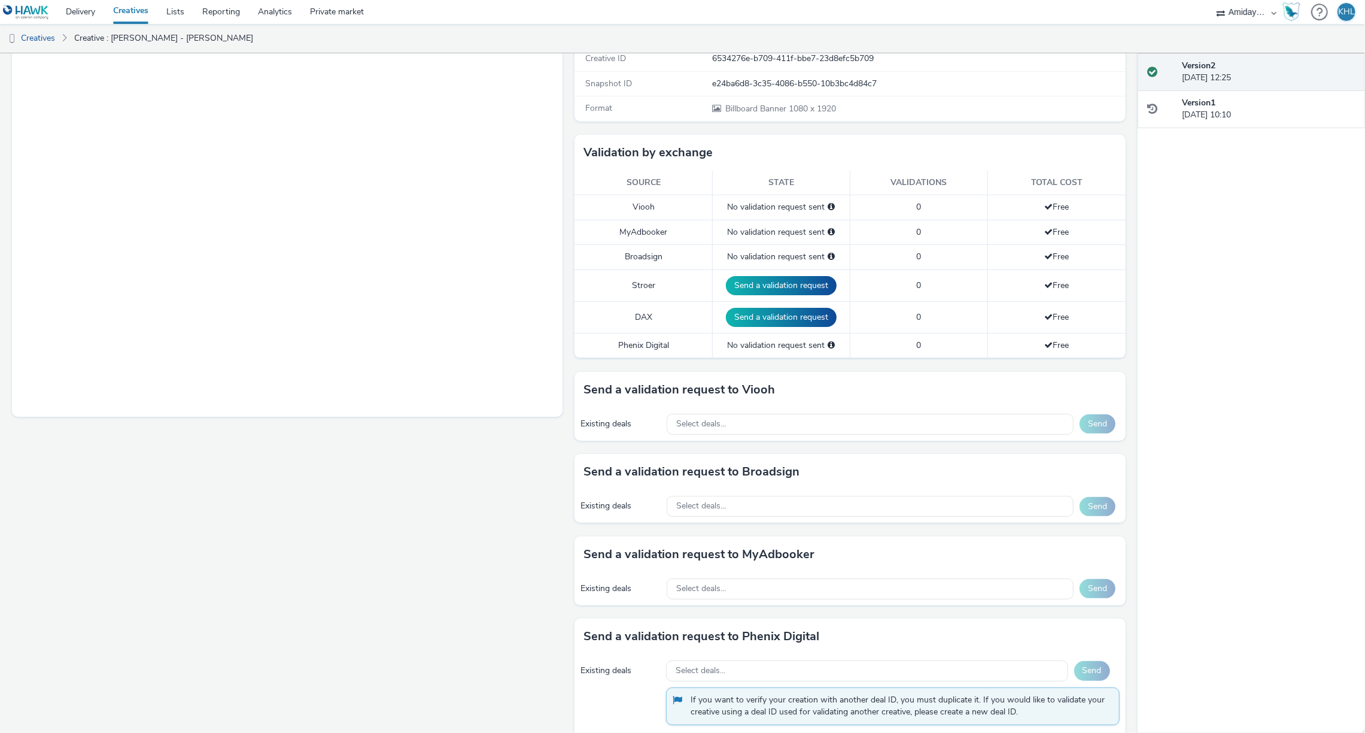
scroll to position [238, 0]
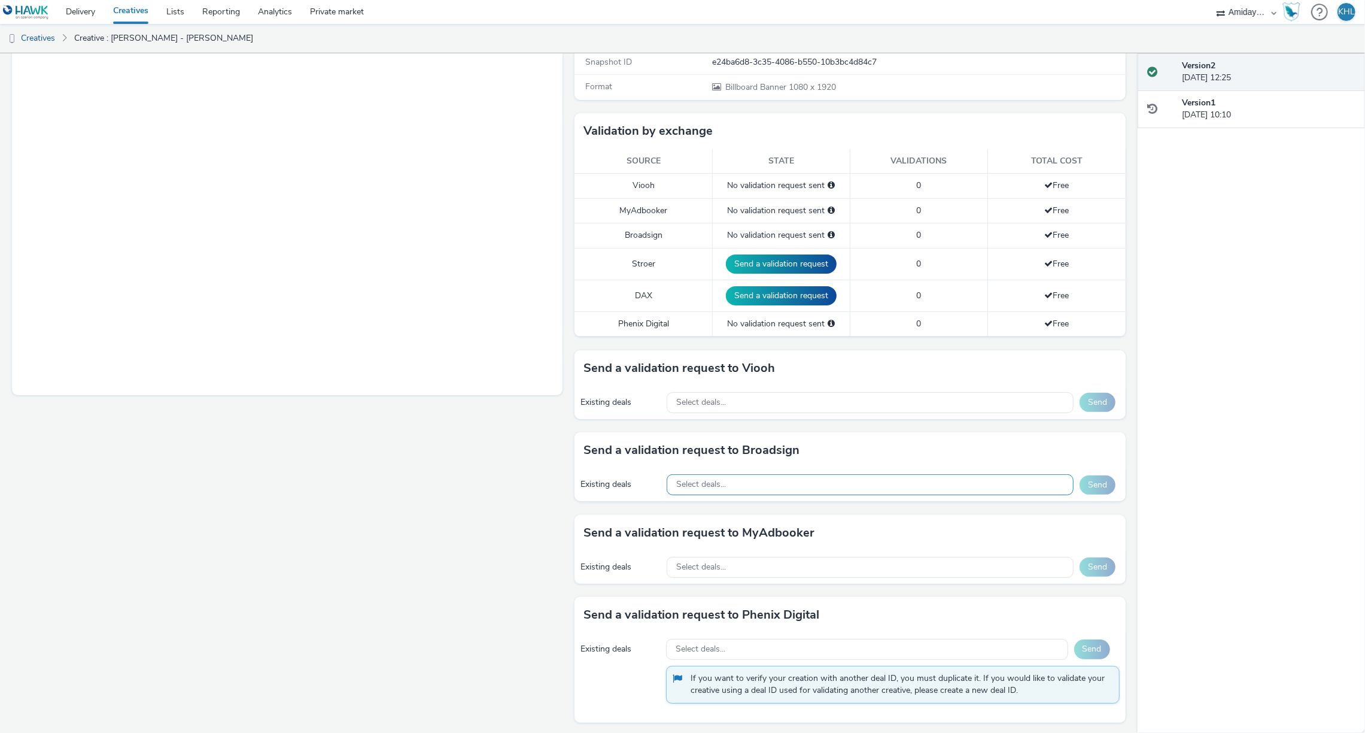
click at [803, 482] on div "Select deals..." at bounding box center [870, 484] width 407 height 21
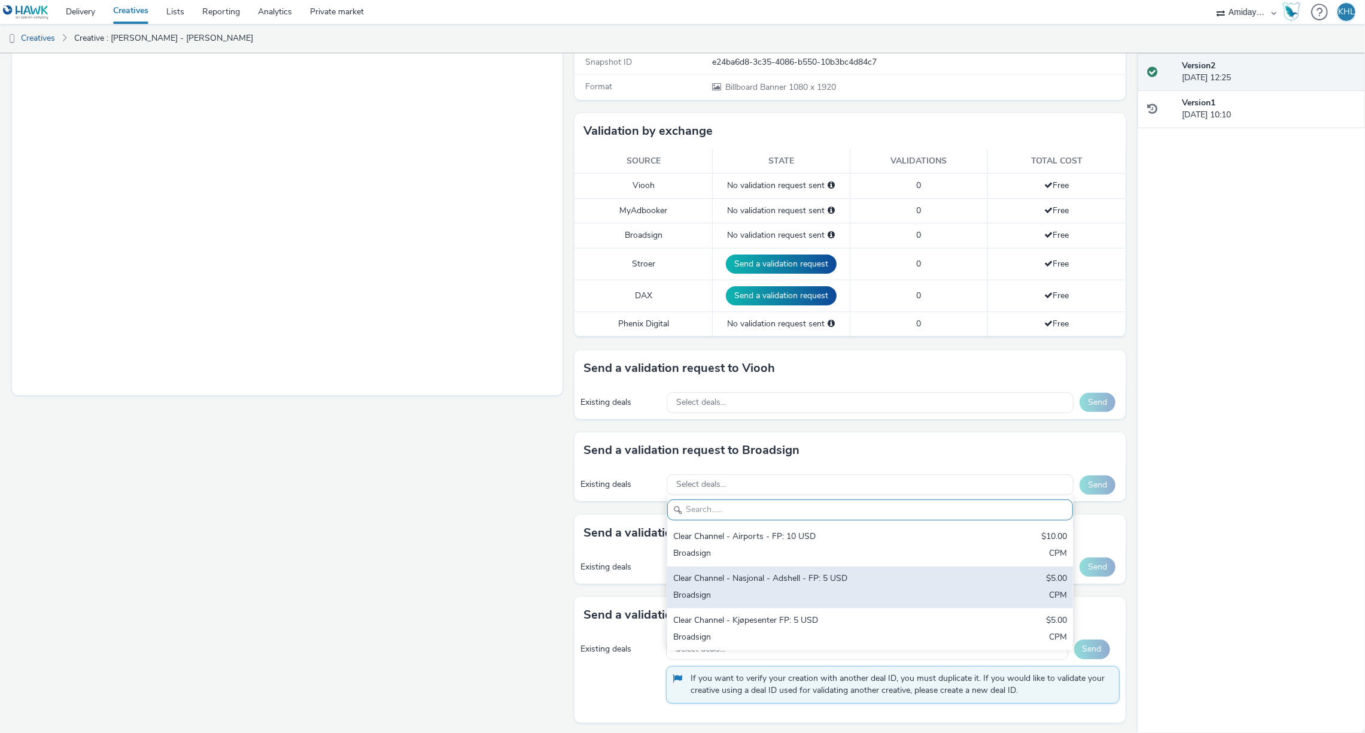
click at [796, 575] on div "Clear Channel - Nasjonal - Adshell - FP: 5 USD" at bounding box center [803, 579] width 260 height 14
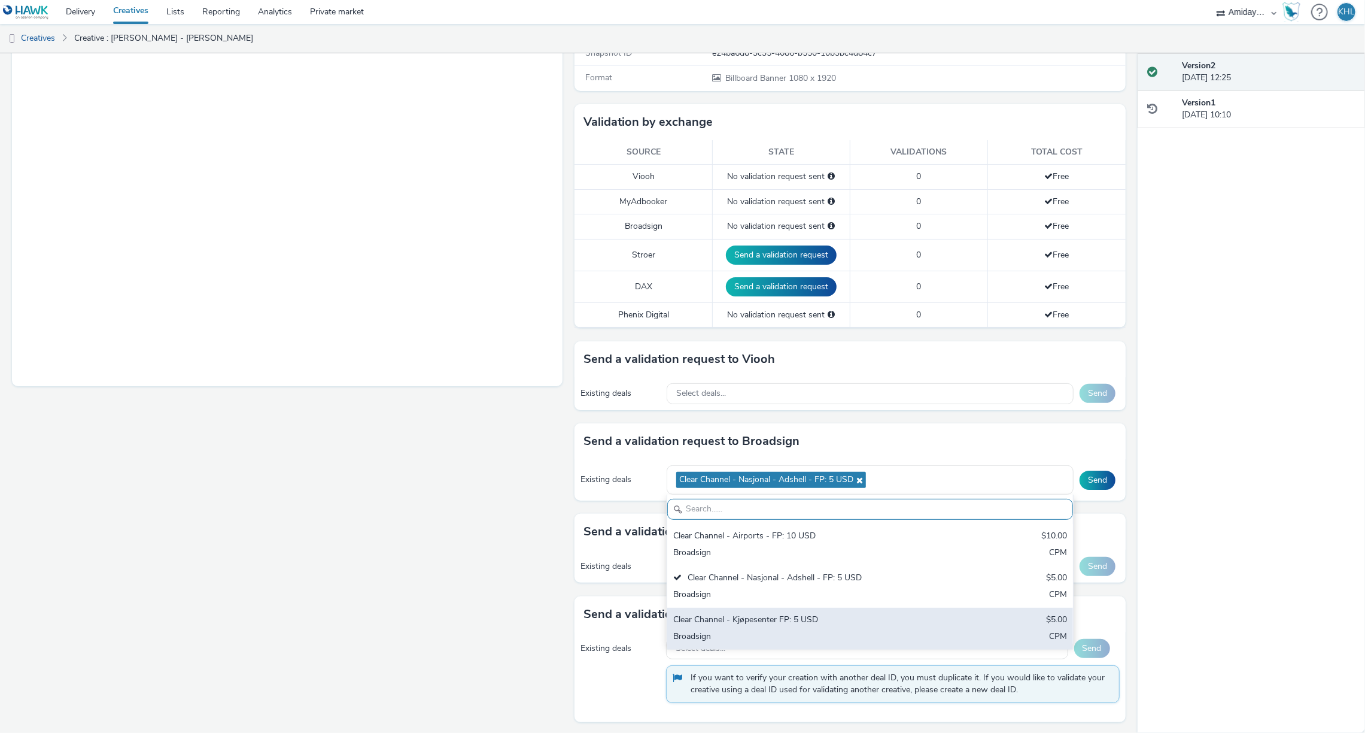
scroll to position [245, 0]
click at [840, 621] on div "Clear Channel - Kjøpesenter FP: 5 USD" at bounding box center [803, 622] width 260 height 14
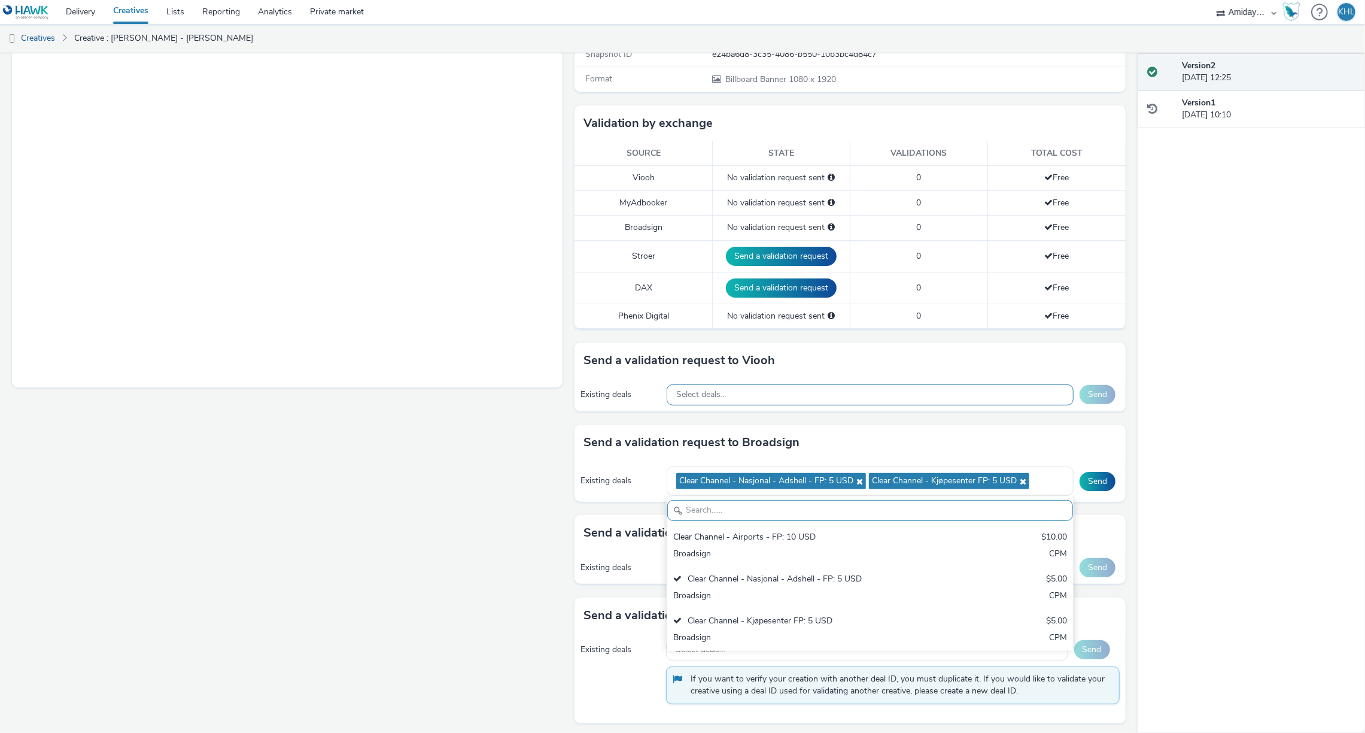
click at [889, 391] on div "Select deals..." at bounding box center [870, 394] width 407 height 21
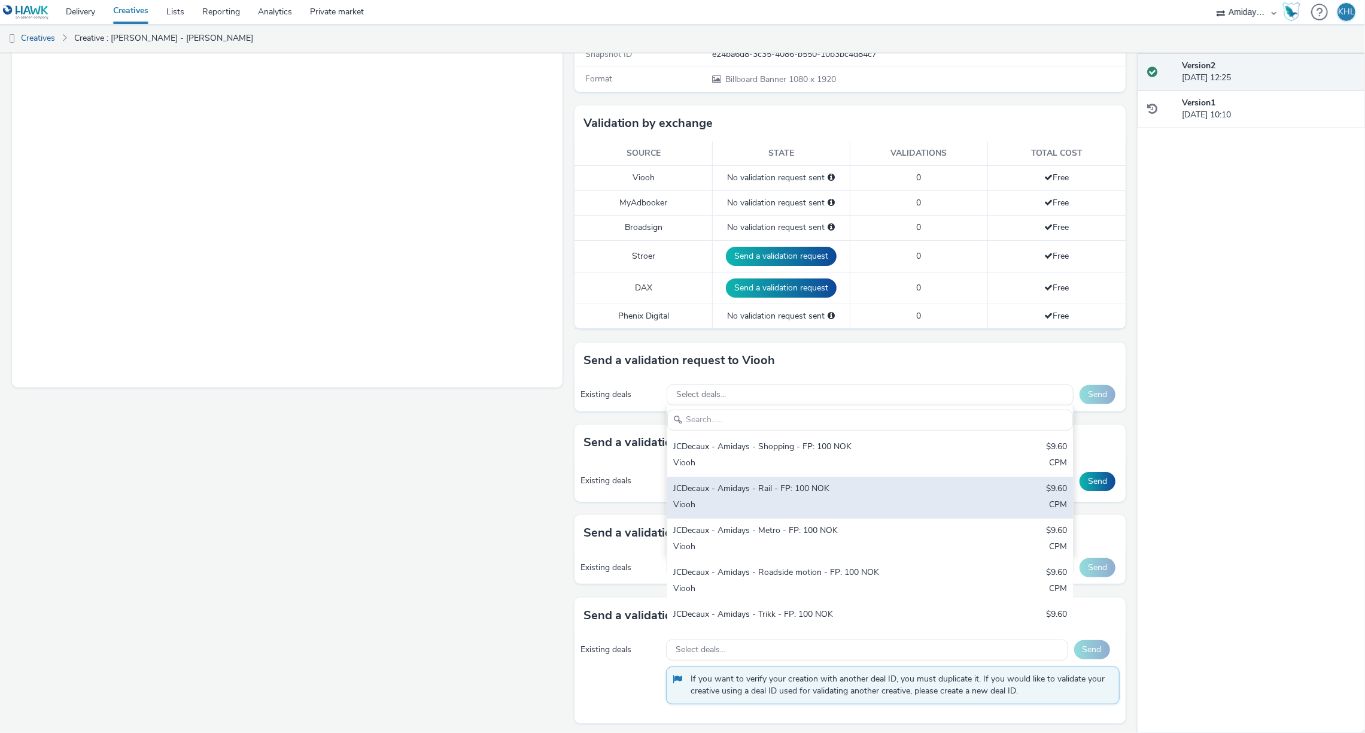
scroll to position [224, 0]
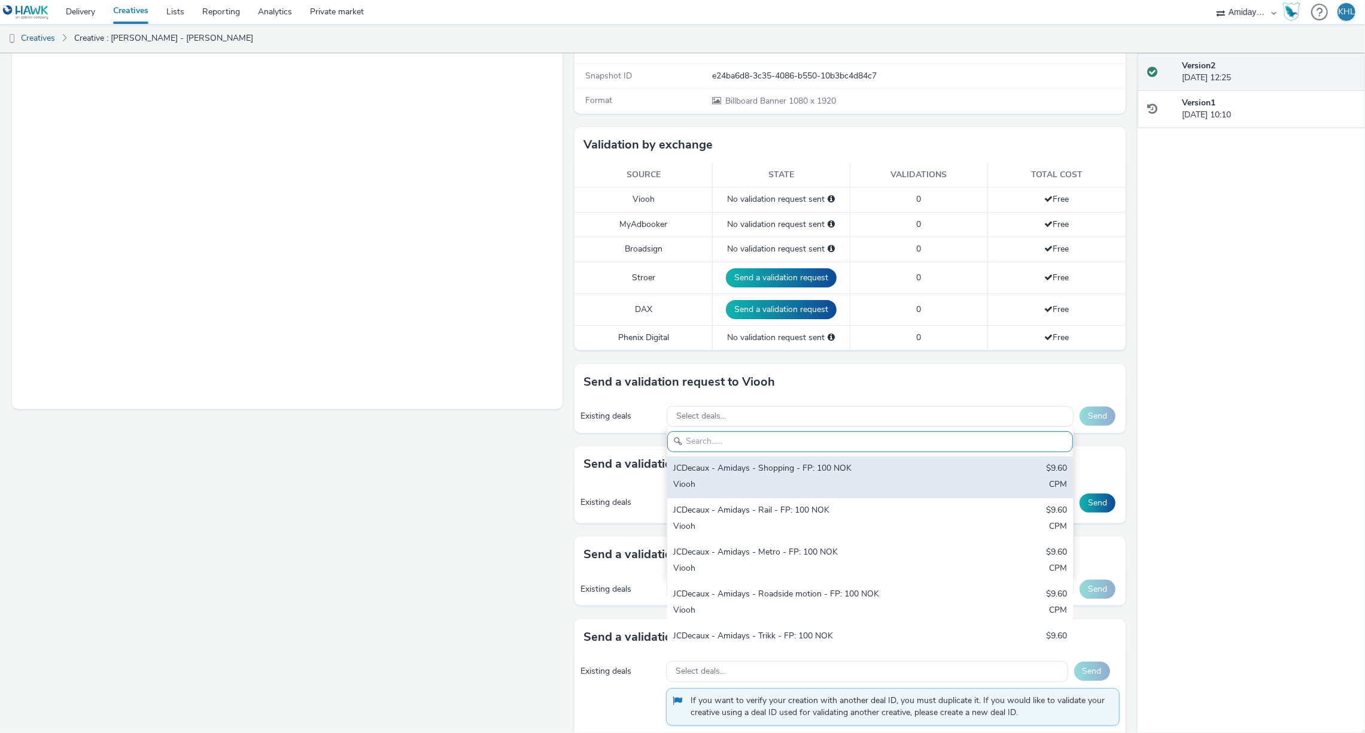
click at [824, 472] on div "JCDecaux - Amidays - Shopping - FP: 100 NOK" at bounding box center [803, 469] width 260 height 14
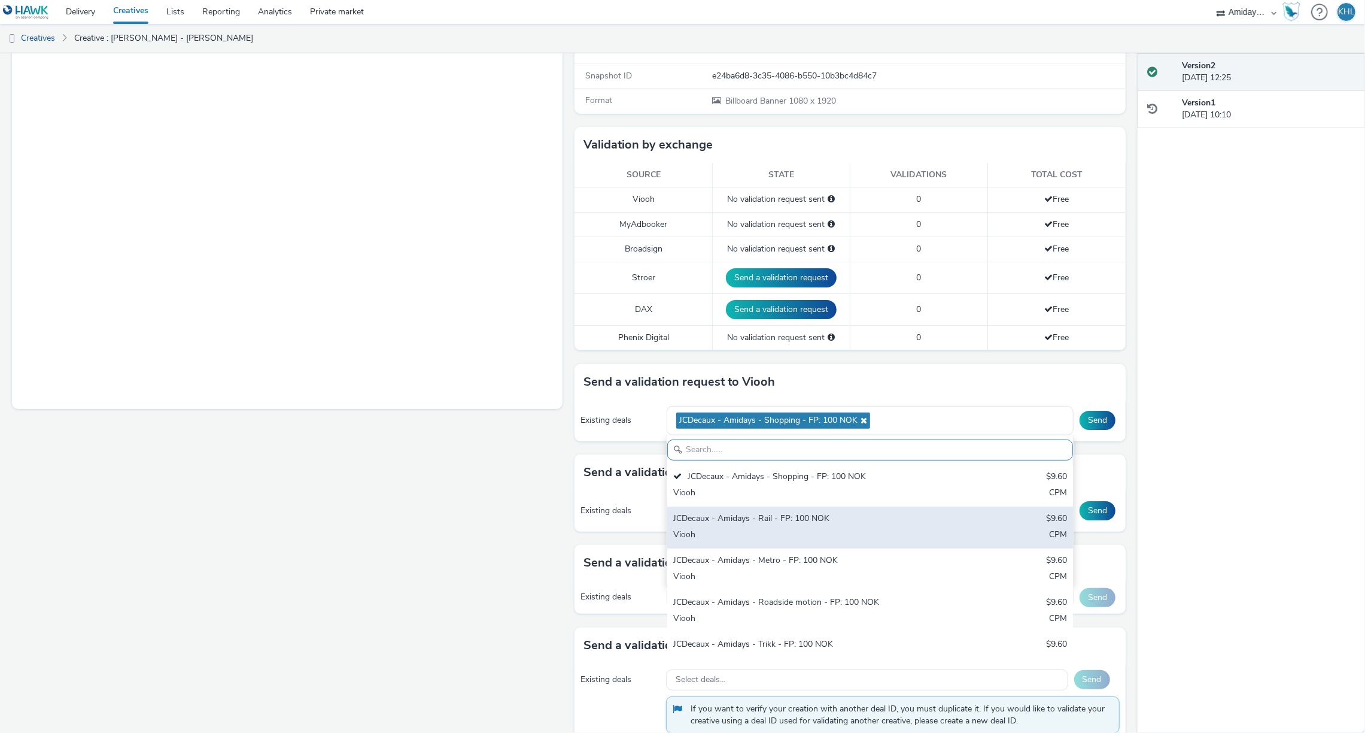
click at [810, 522] on div "JCDecaux - Amidays - Rail - FP: 100 NOK" at bounding box center [803, 519] width 260 height 14
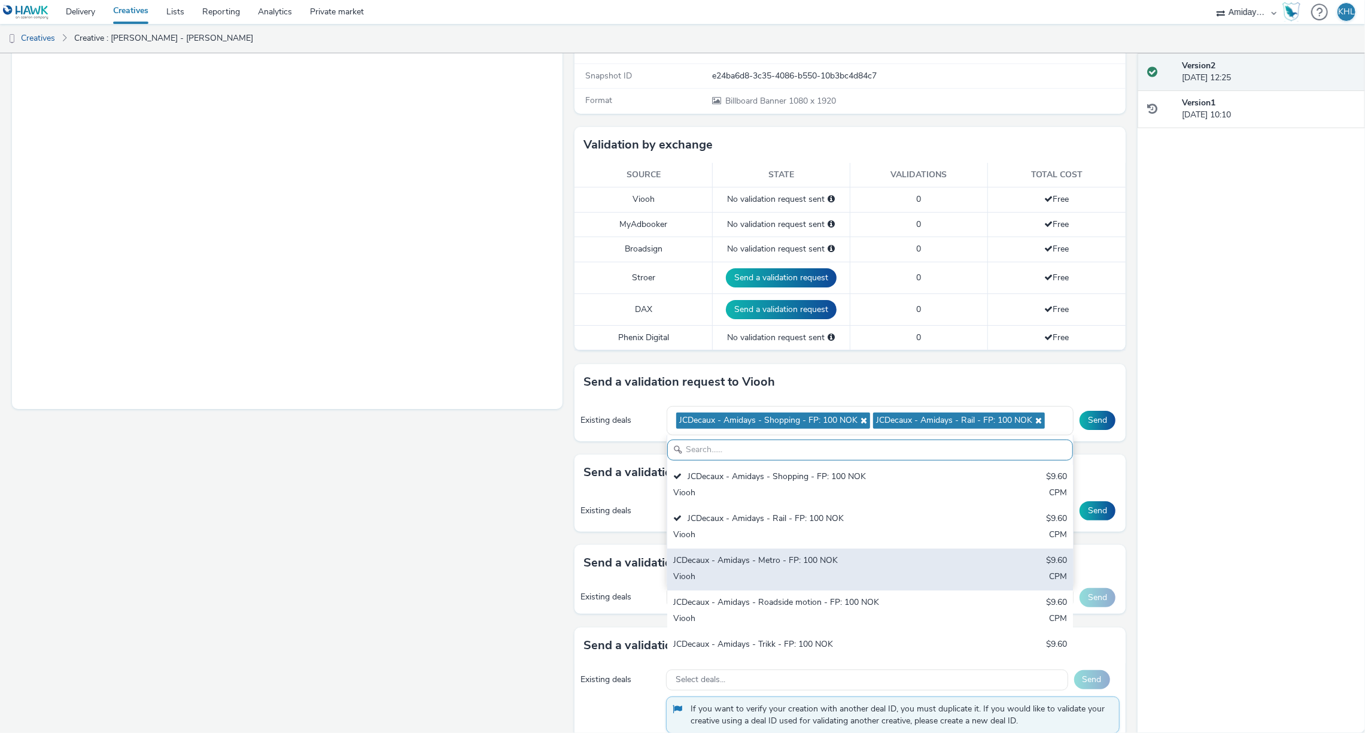
click at [812, 557] on div "JCDecaux - Amidays - Metro - FP: 100 NOK" at bounding box center [803, 561] width 260 height 14
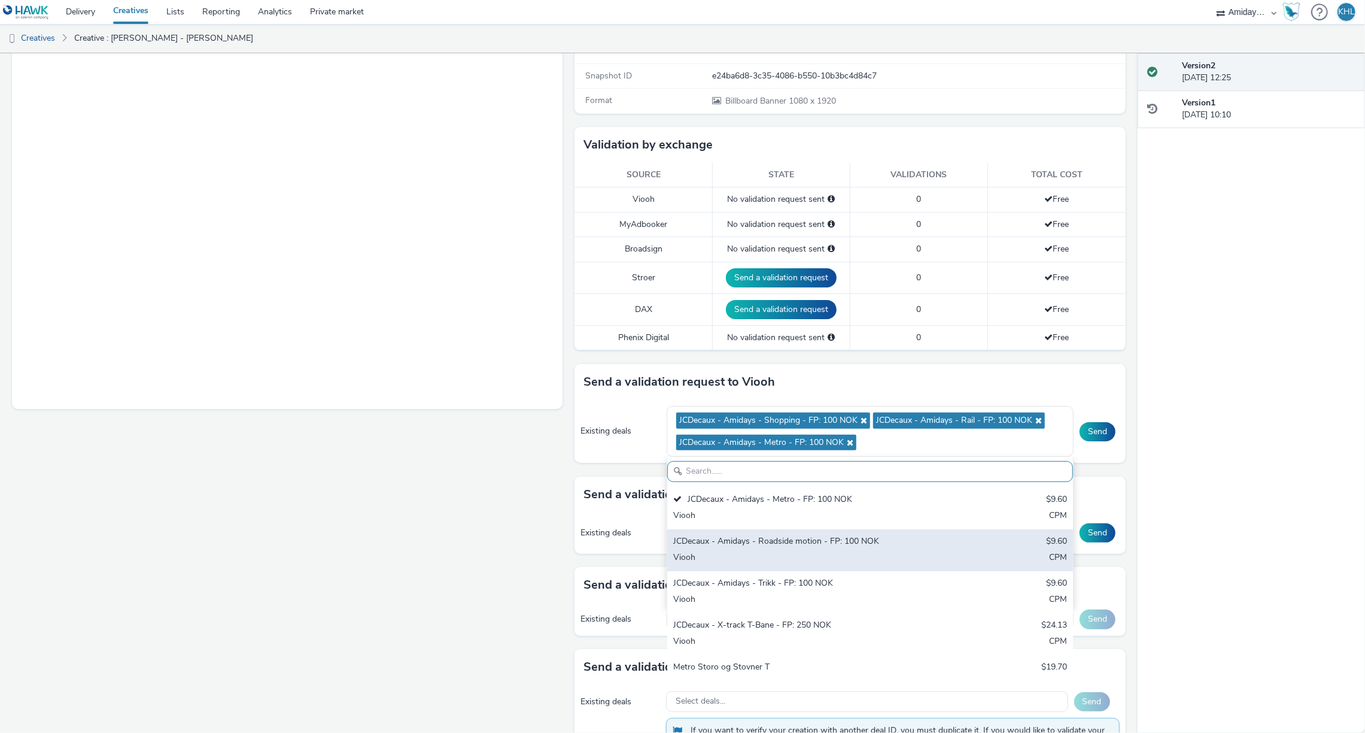
click at [834, 541] on div "JCDecaux - Amidays - Roadside motion - FP: 100 NOK" at bounding box center [803, 542] width 260 height 14
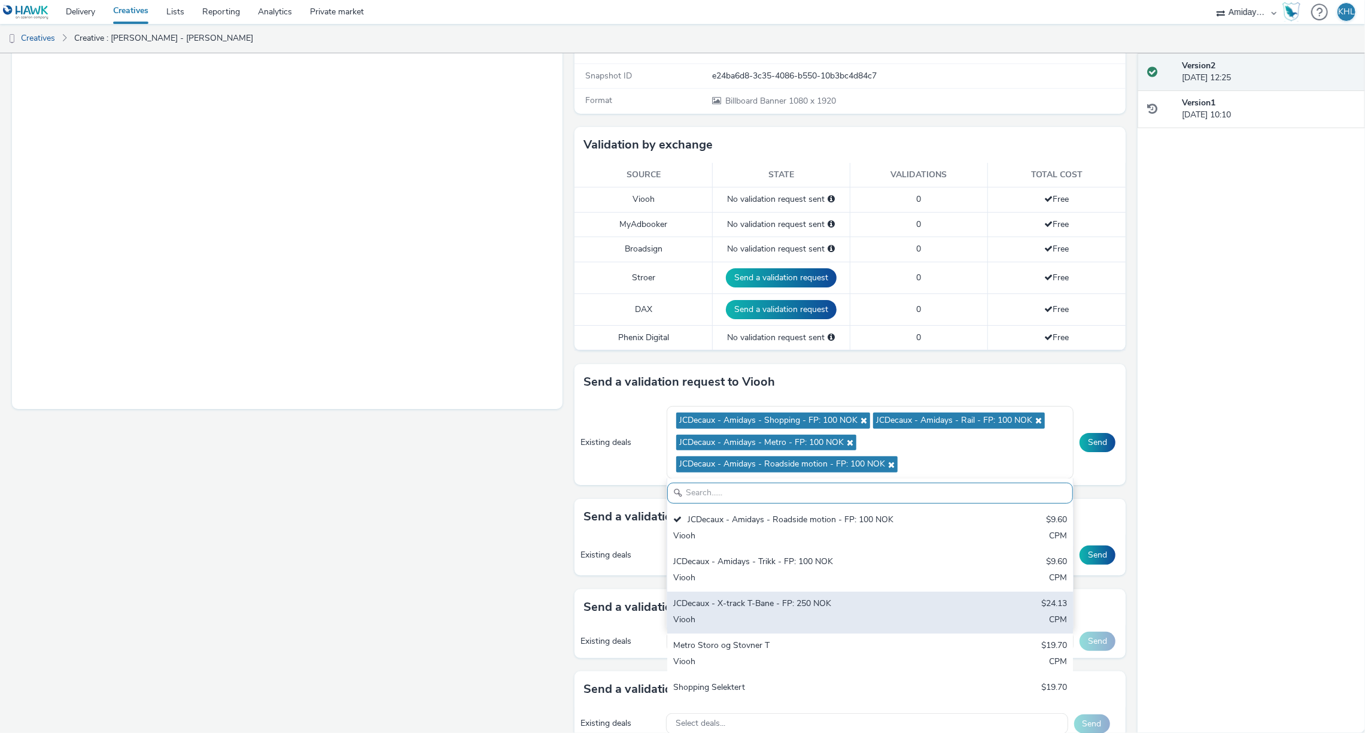
scroll to position [123, 0]
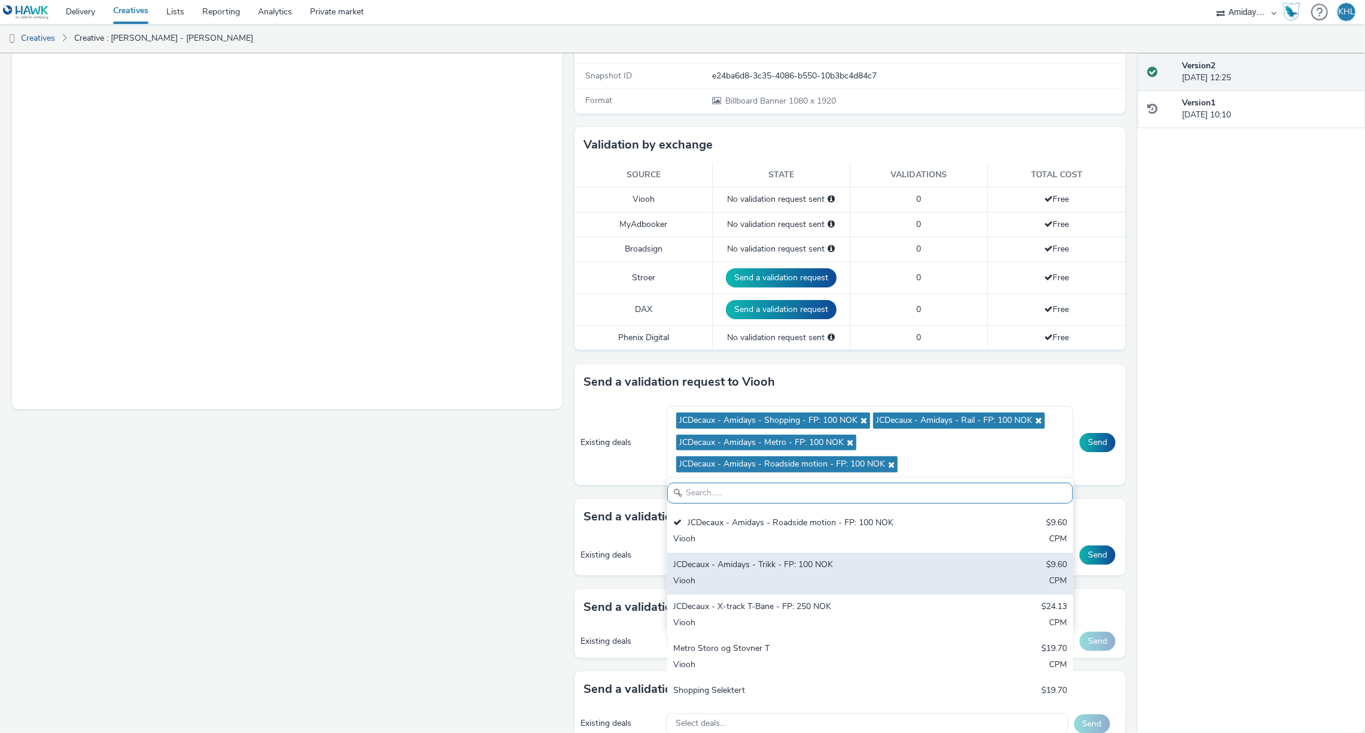
click at [831, 578] on div "Viooh" at bounding box center [803, 582] width 260 height 14
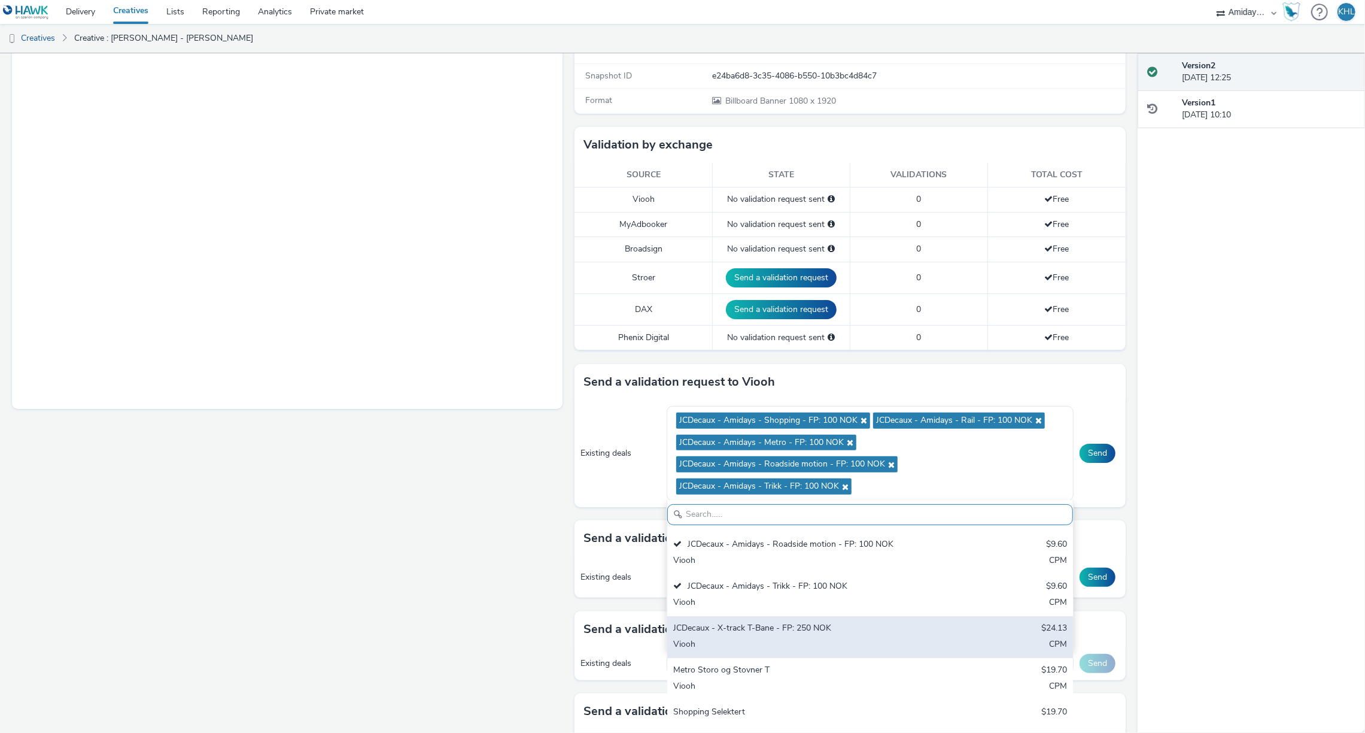
click at [816, 632] on div "JCDecaux - X-track T-Bane - FP: 250 NOK" at bounding box center [803, 629] width 260 height 14
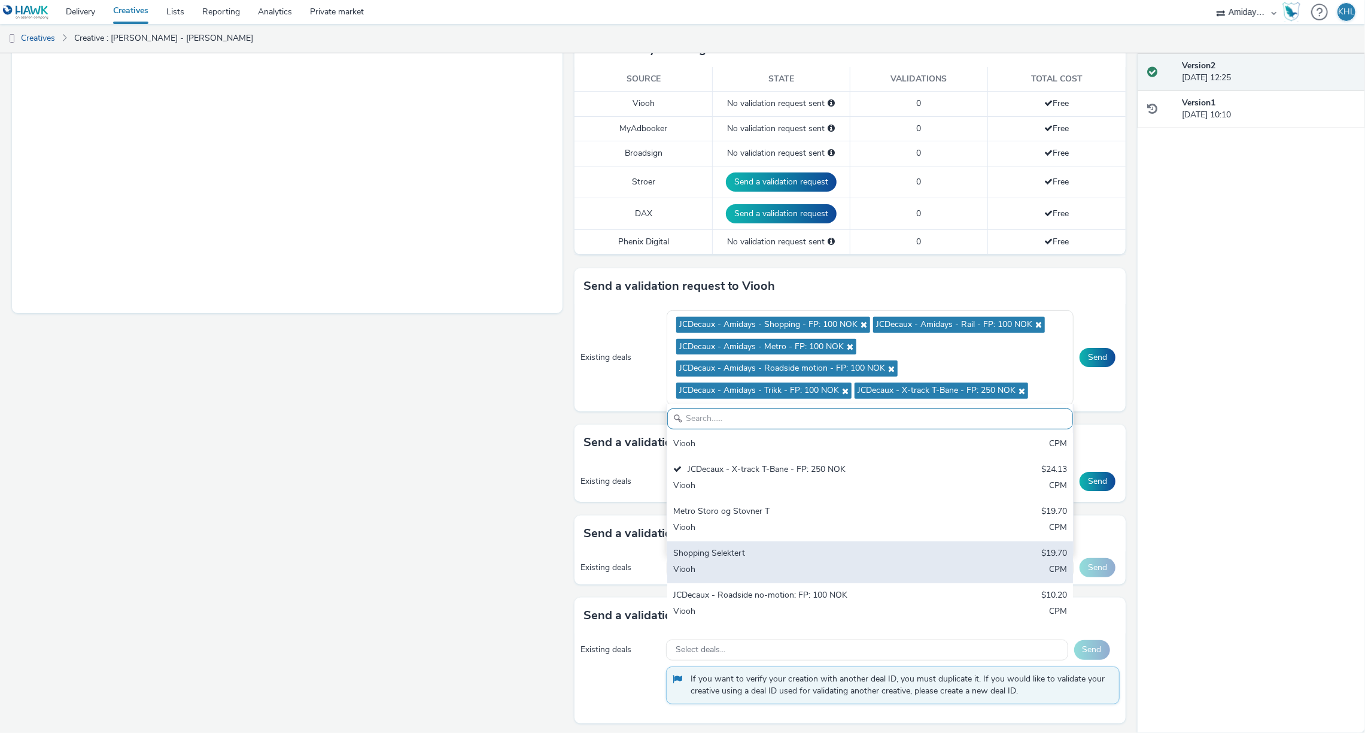
scroll to position [319, 0]
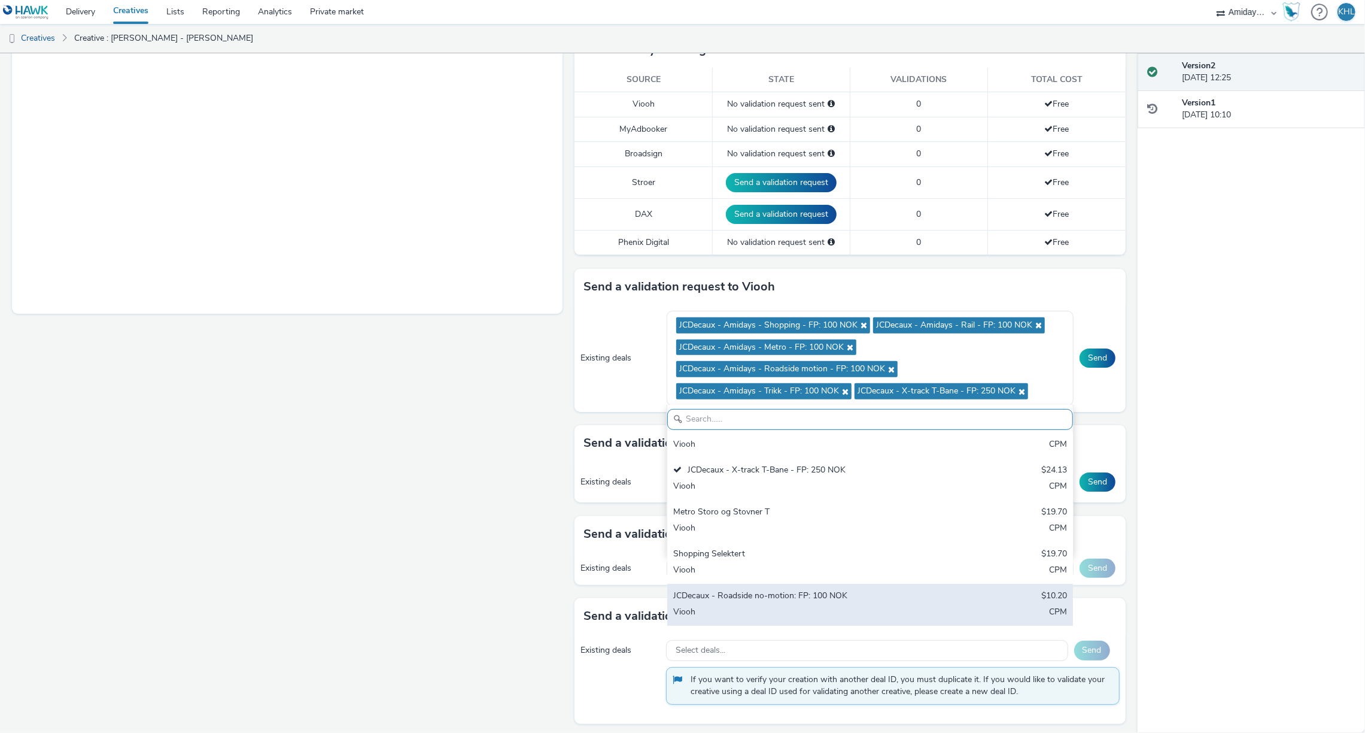
click at [827, 596] on div "JCDecaux - Roadside no-motion: FP: 100 NOK" at bounding box center [803, 597] width 260 height 14
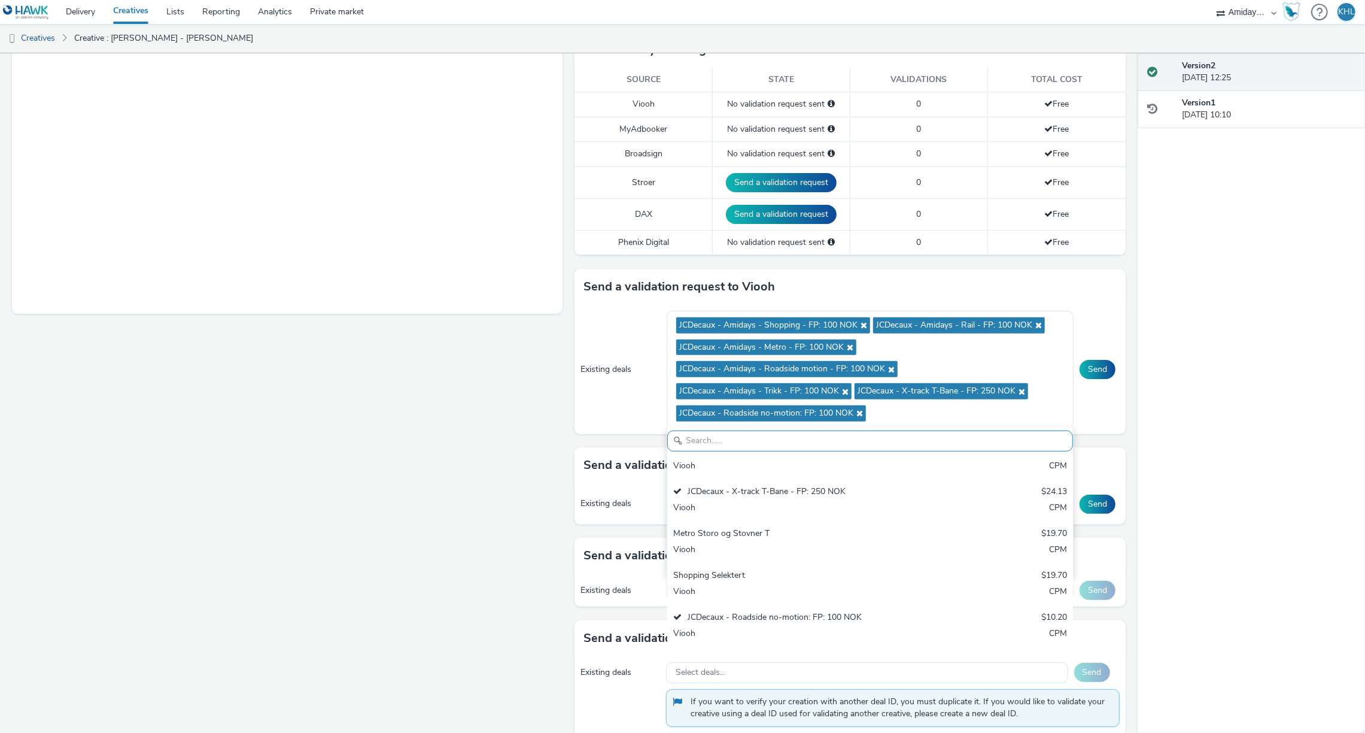
drag, startPoint x: 452, startPoint y: 570, endPoint x: 990, endPoint y: 476, distance: 545.6
click at [460, 568] on div "Fullscreen" at bounding box center [290, 291] width 557 height 936
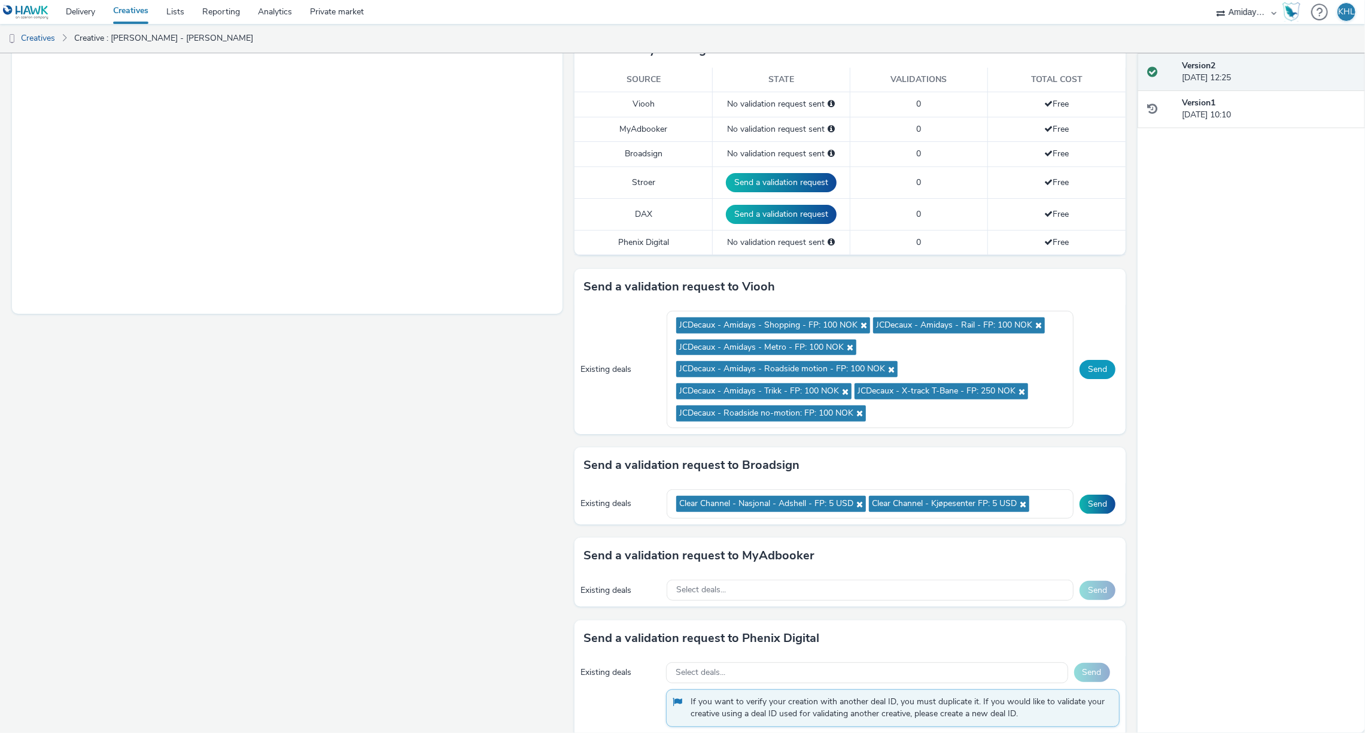
click at [1100, 370] on button "Send" at bounding box center [1098, 369] width 36 height 19
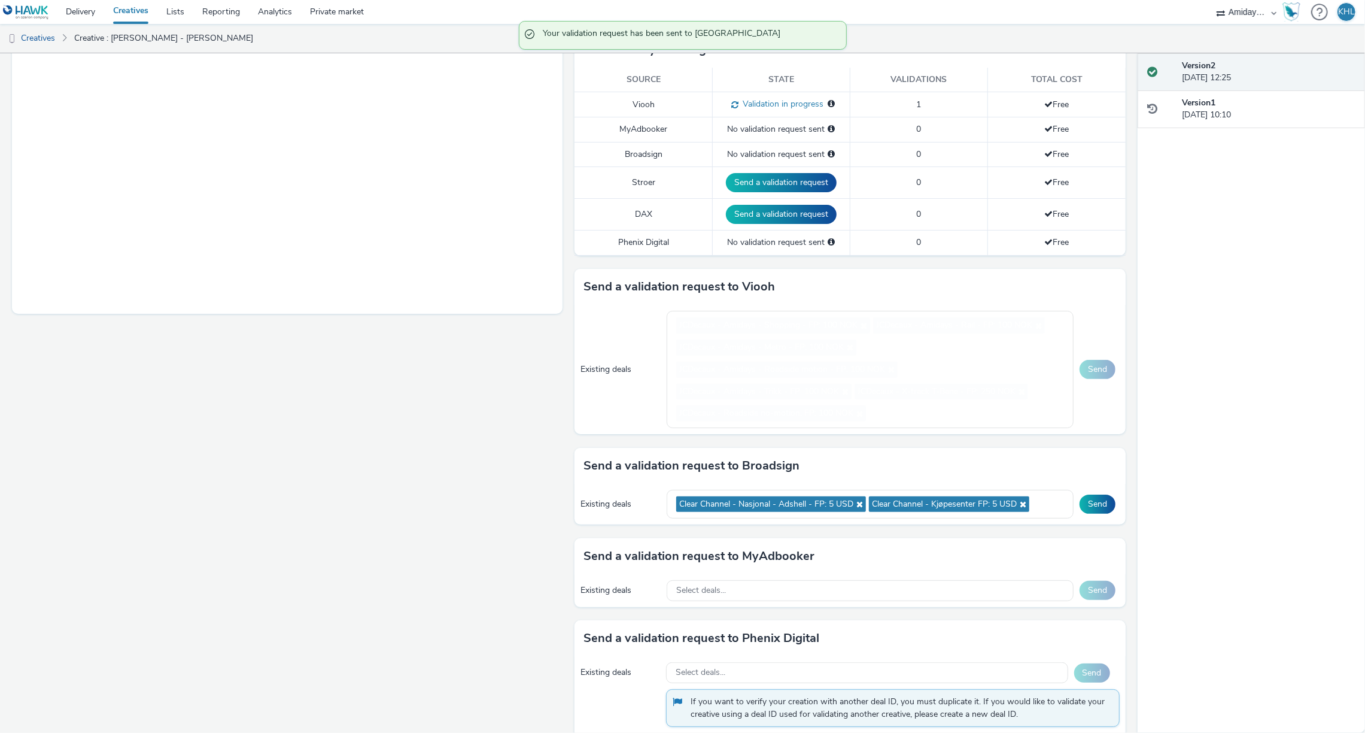
scroll to position [247, 0]
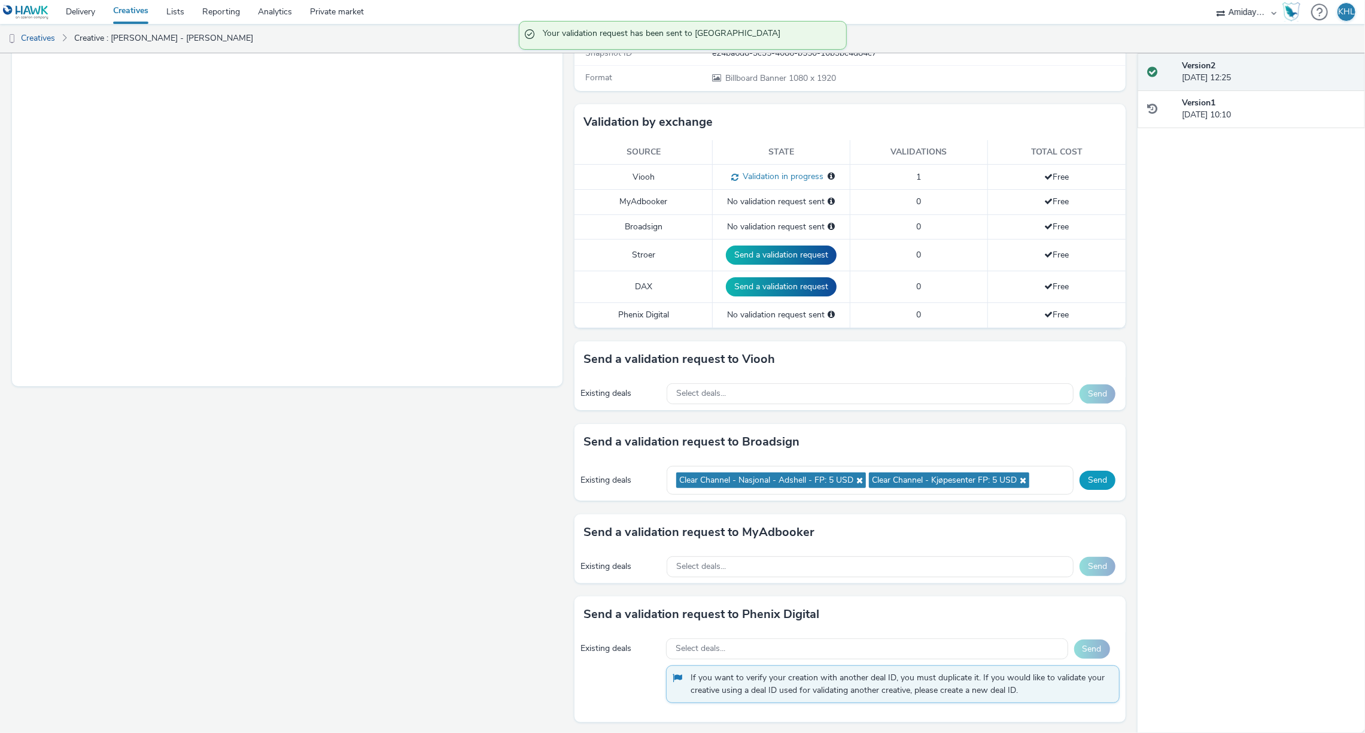
click at [1098, 475] on button "Send" at bounding box center [1098, 479] width 36 height 19
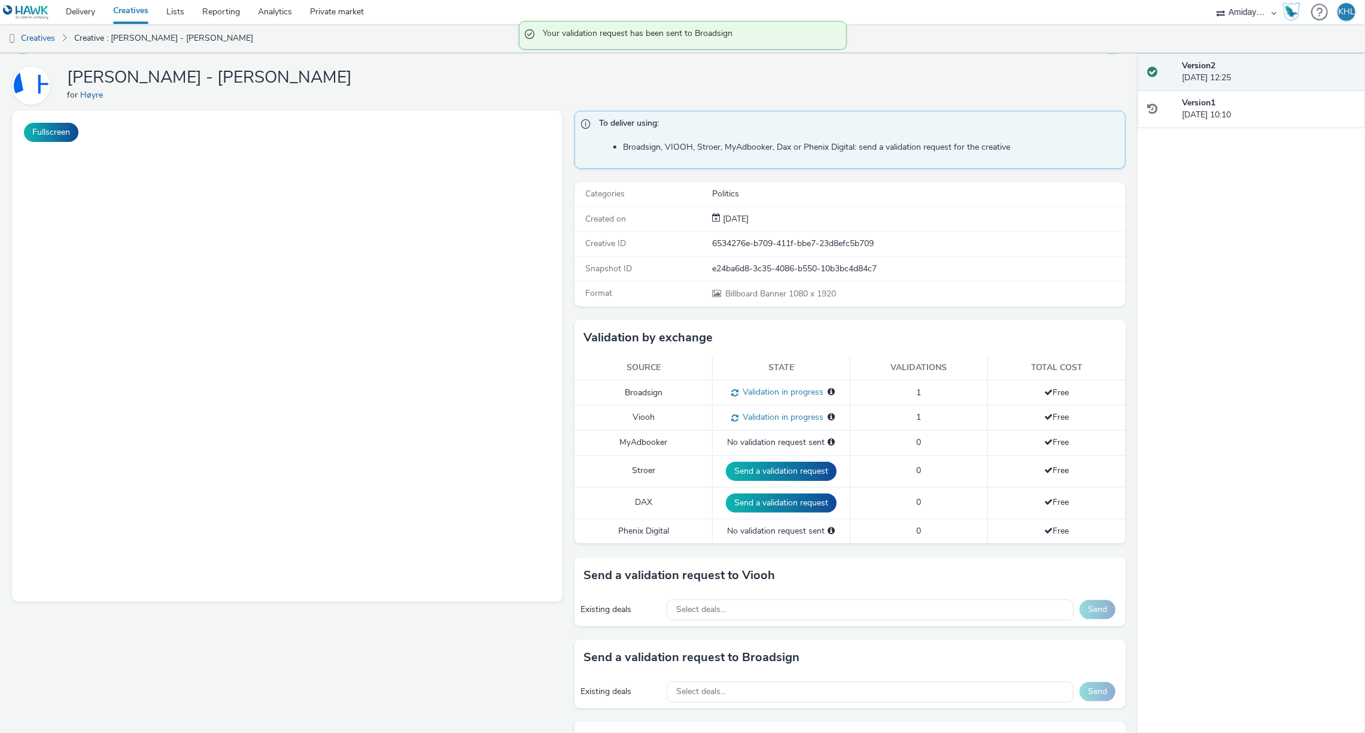
scroll to position [0, 0]
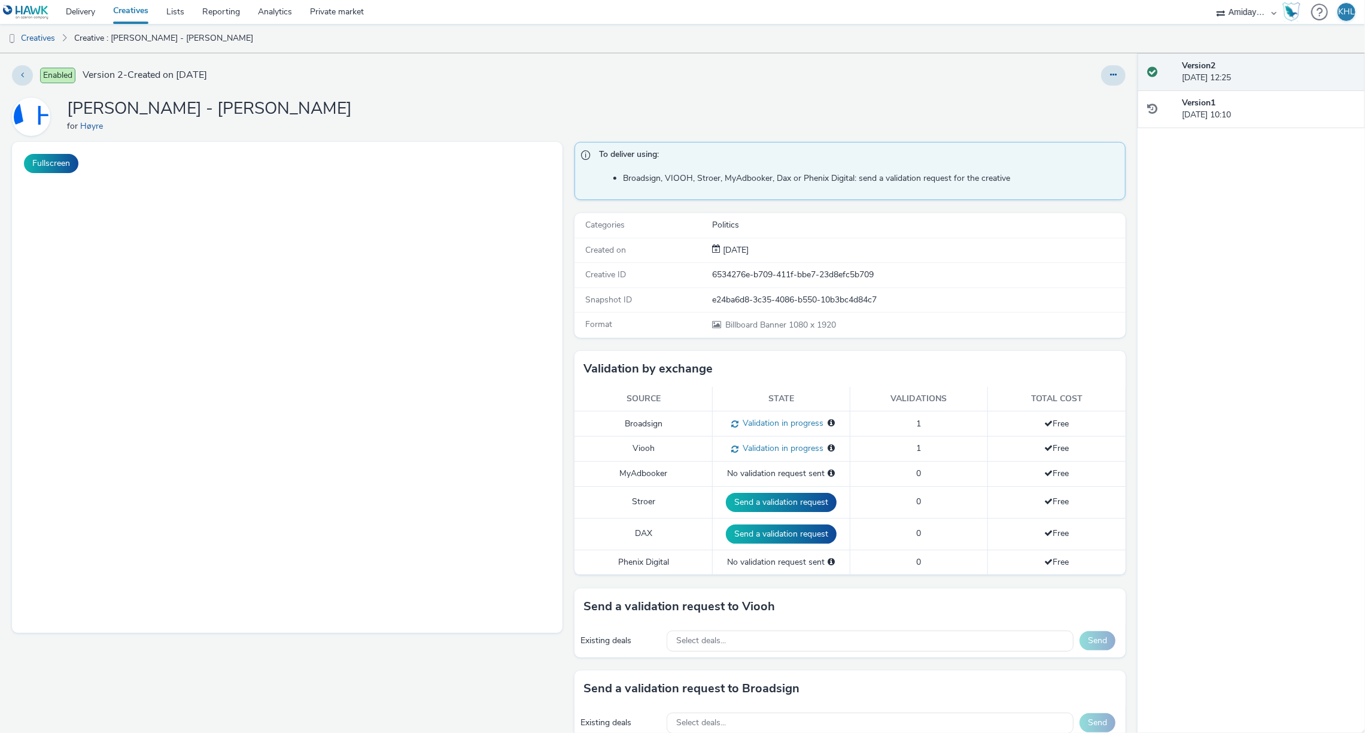
click at [134, 14] on link "Creatives" at bounding box center [130, 12] width 53 height 24
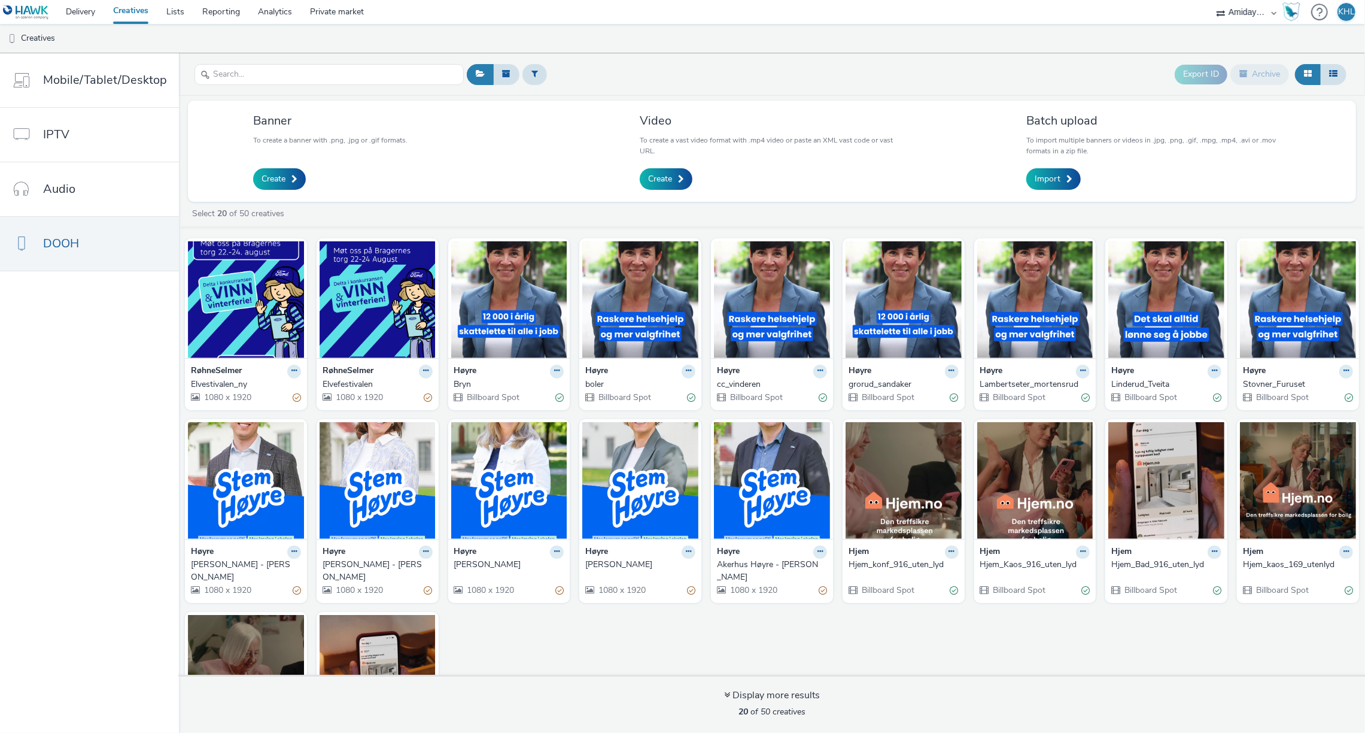
scroll to position [34, 0]
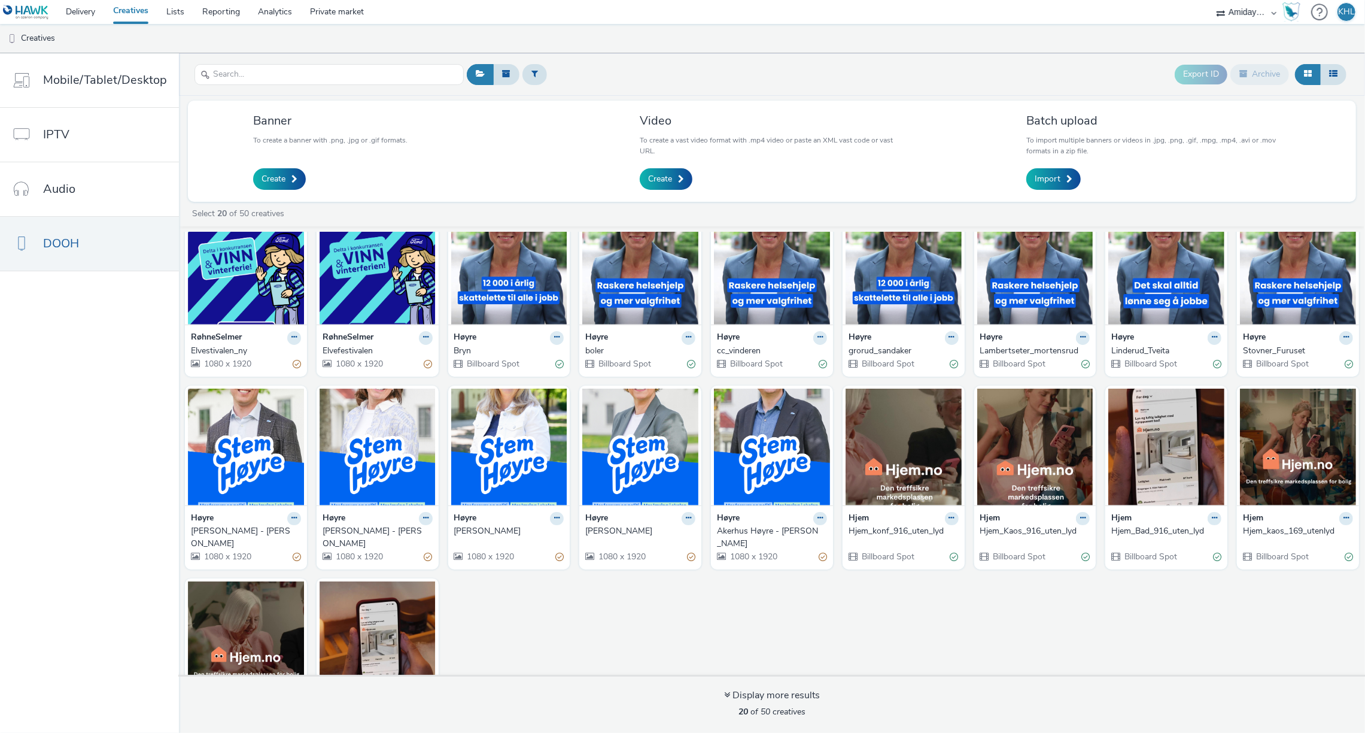
click at [618, 609] on div "RøhneSelmer Elvestivalen_ny 1080 x 1920 RøhneSelmer Elvefestivalen 1080 x 1920 …" at bounding box center [772, 477] width 1186 height 557
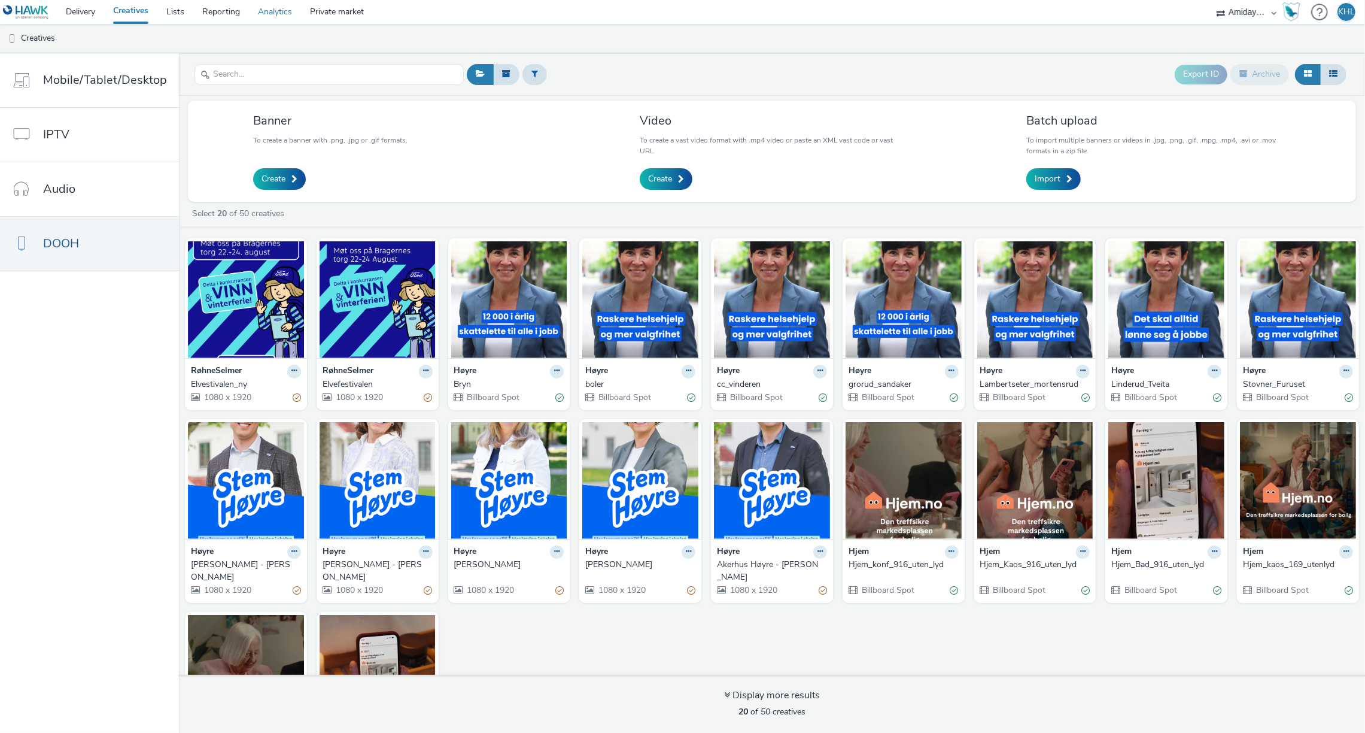
scroll to position [0, 0]
click at [185, 13] on link "Lists" at bounding box center [175, 12] width 36 height 24
